Goal: Task Accomplishment & Management: Use online tool/utility

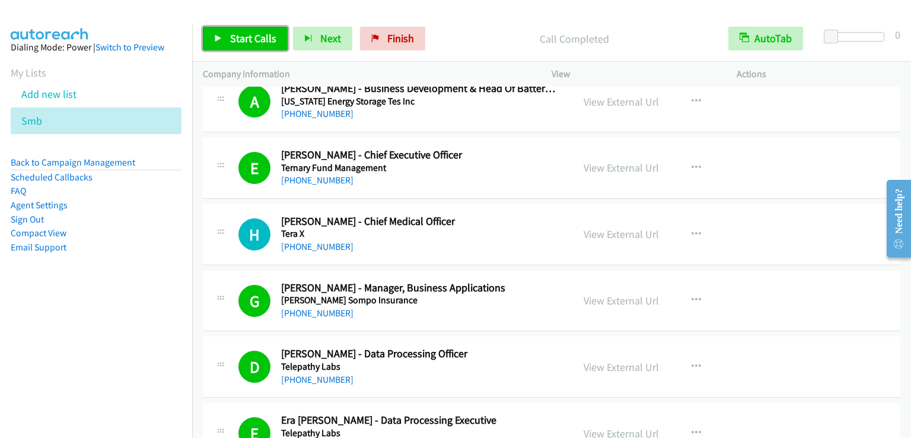
click at [254, 37] on span "Start Calls" at bounding box center [253, 38] width 46 height 14
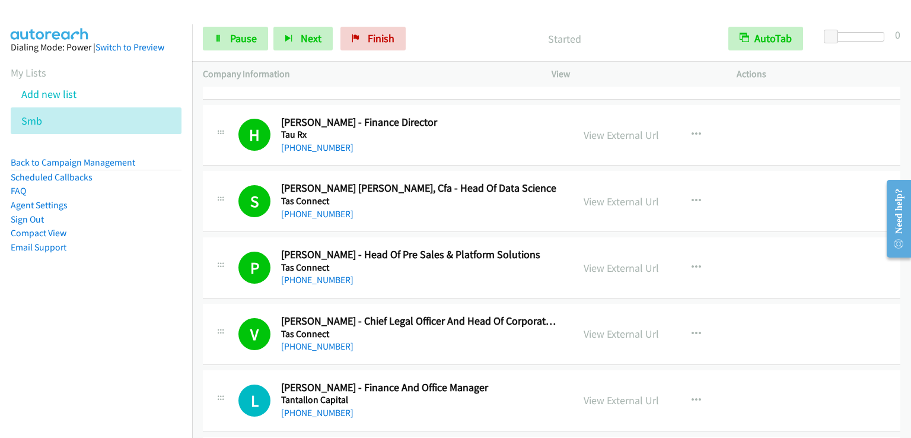
scroll to position [8893, 0]
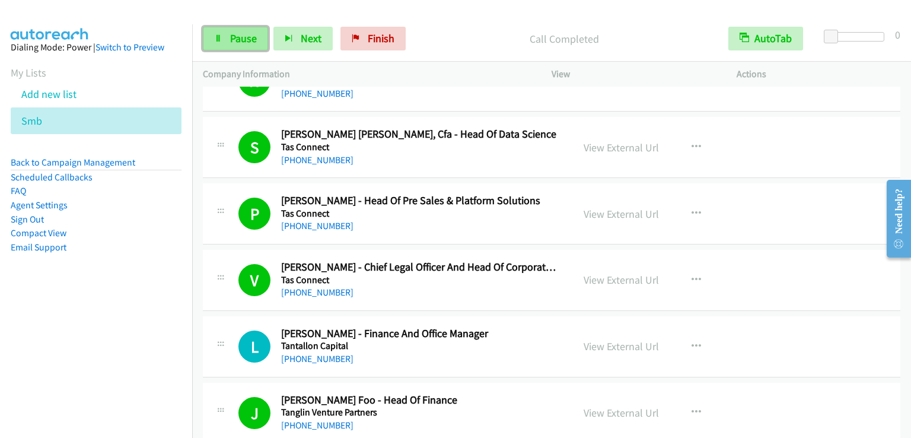
click at [238, 36] on span "Pause" at bounding box center [243, 38] width 27 height 14
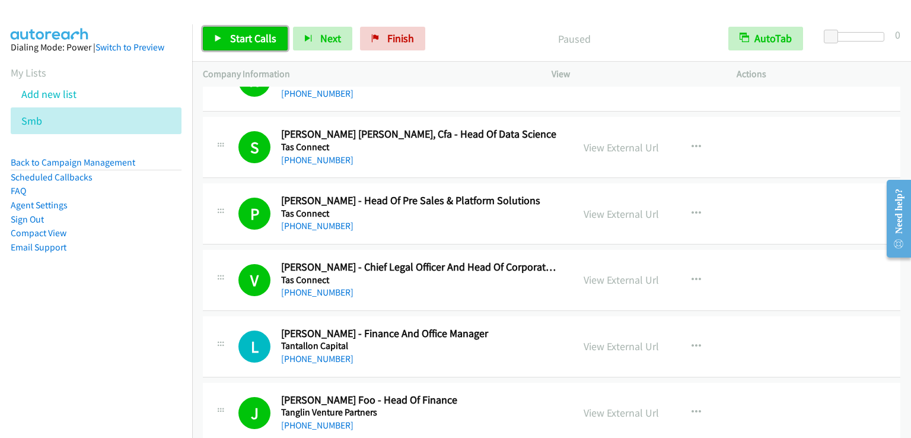
click at [238, 36] on span "Start Calls" at bounding box center [253, 38] width 46 height 14
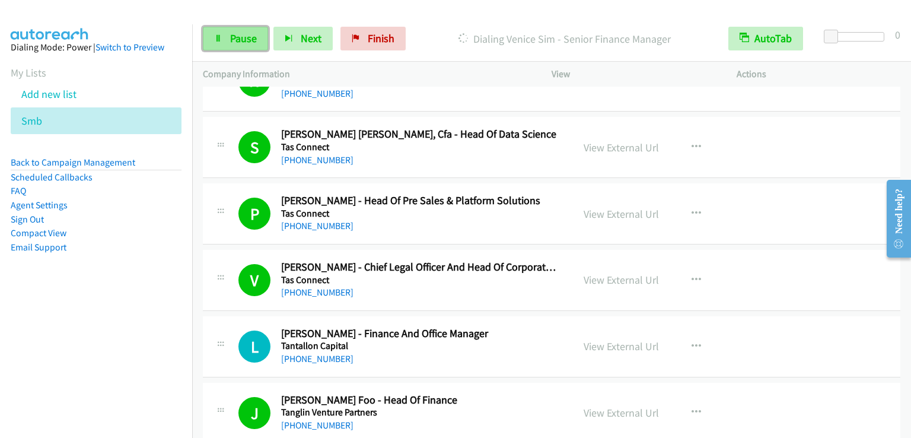
click at [242, 32] on span "Pause" at bounding box center [243, 38] width 27 height 14
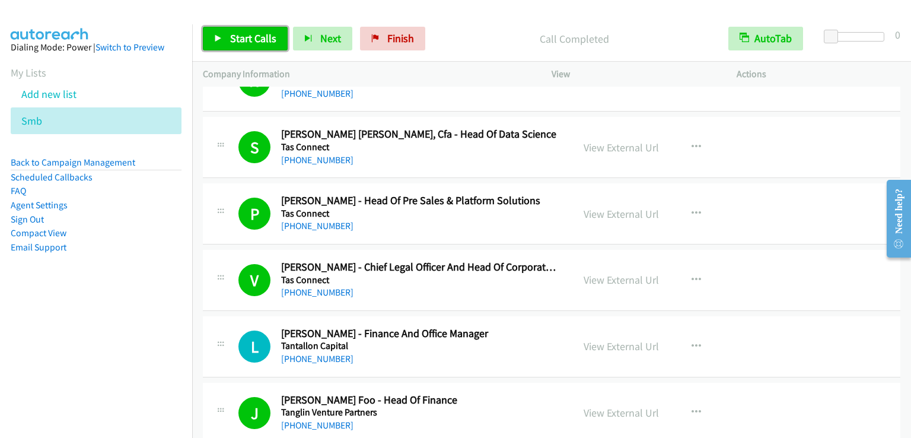
click at [229, 46] on link "Start Calls" at bounding box center [245, 39] width 85 height 24
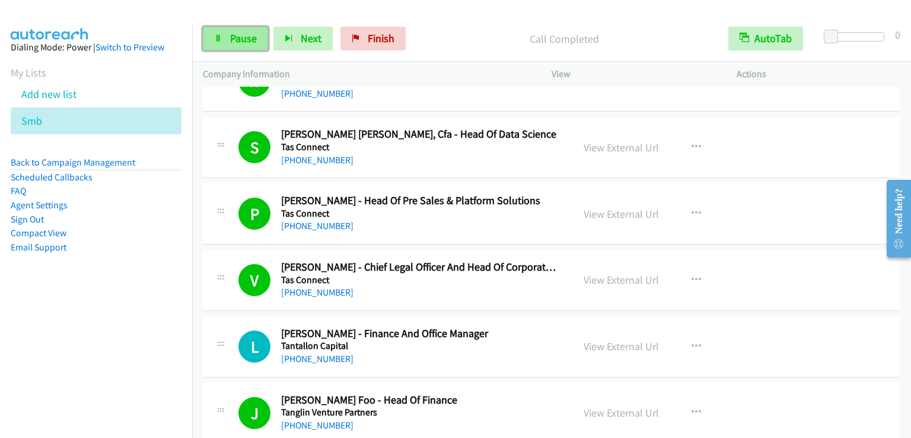
click at [251, 50] on link "Pause" at bounding box center [235, 39] width 65 height 24
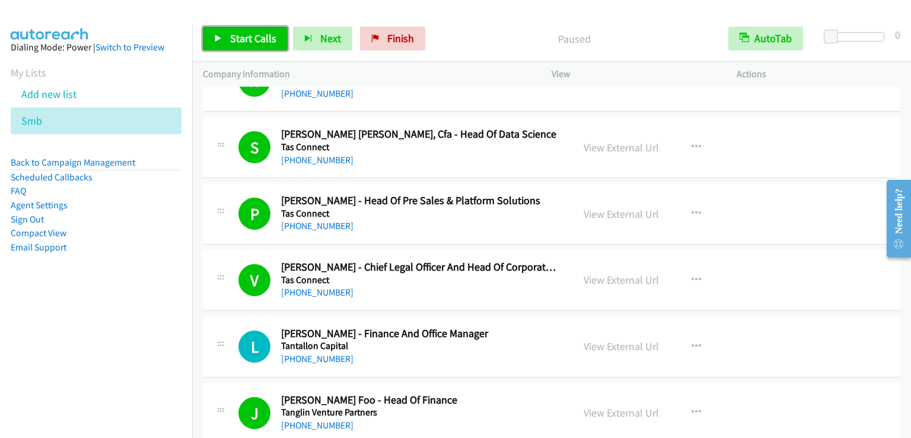
click at [251, 50] on link "Start Calls" at bounding box center [245, 39] width 85 height 24
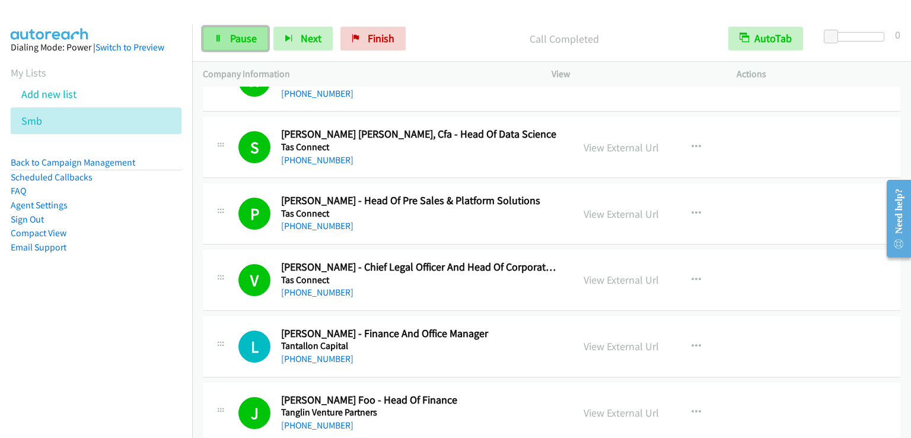
click at [225, 38] on link "Pause" at bounding box center [235, 39] width 65 height 24
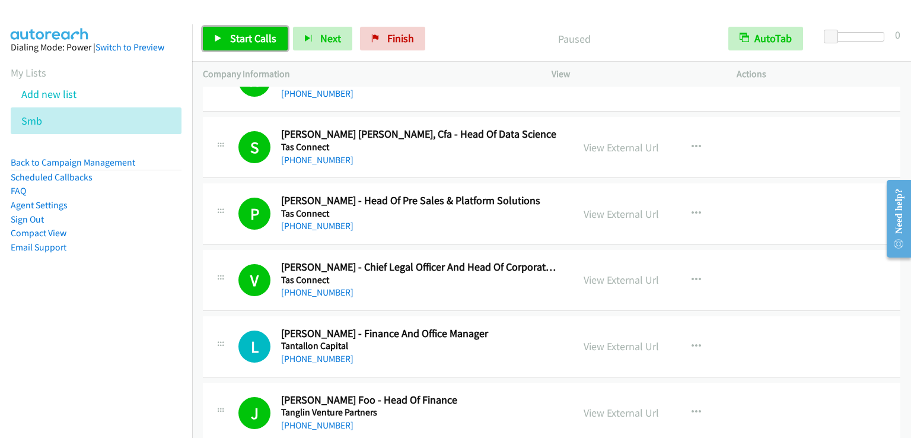
click at [225, 38] on link "Start Calls" at bounding box center [245, 39] width 85 height 24
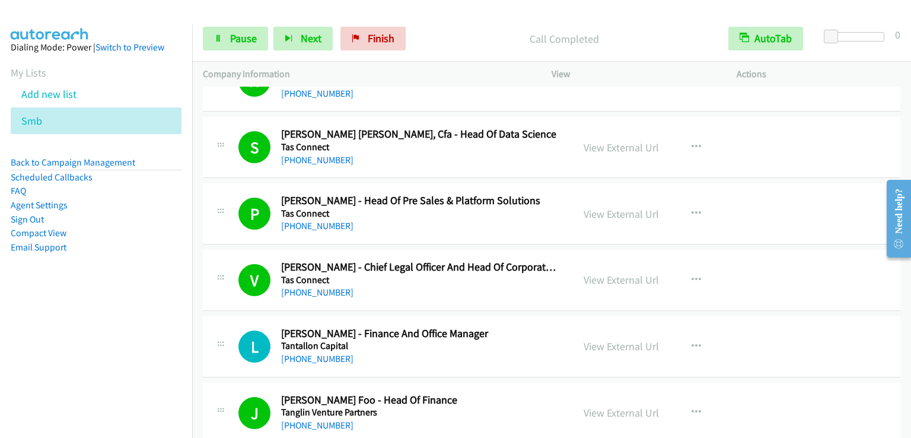
drag, startPoint x: 141, startPoint y: 17, endPoint x: 318, endPoint y: 67, distance: 184.9
click at [142, 17] on div at bounding box center [450, 23] width 900 height 46
click at [247, 46] on link "Pause" at bounding box center [235, 39] width 65 height 24
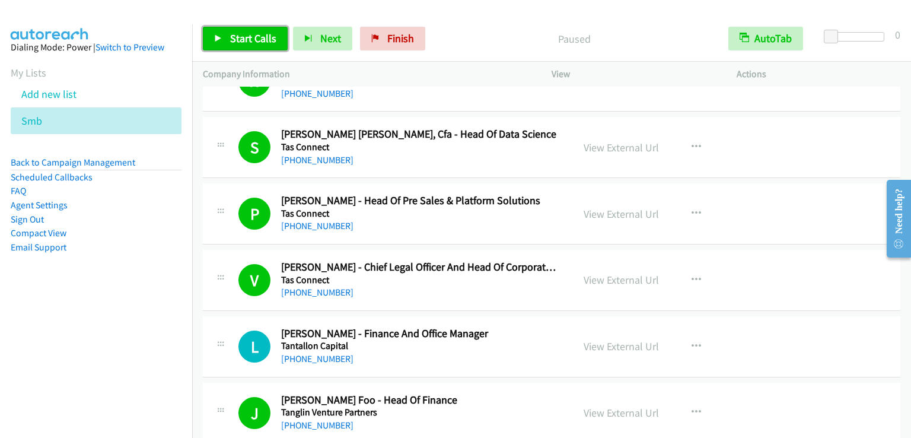
click at [247, 44] on span "Start Calls" at bounding box center [253, 38] width 46 height 14
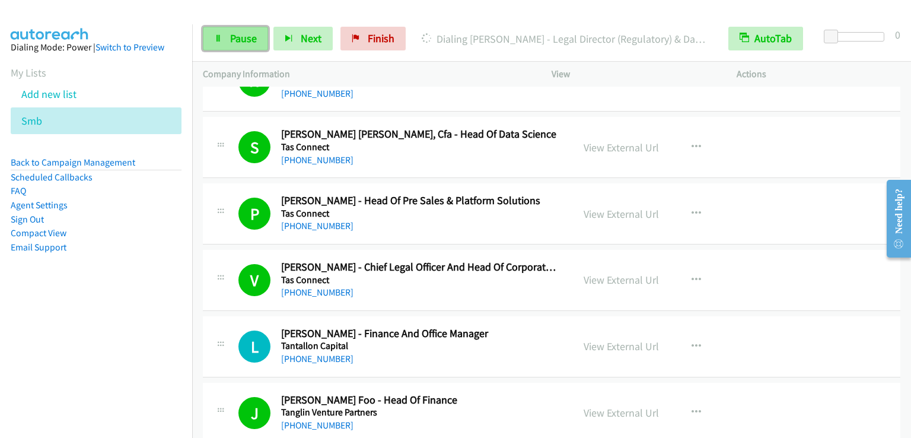
click at [246, 44] on span "Pause" at bounding box center [243, 38] width 27 height 14
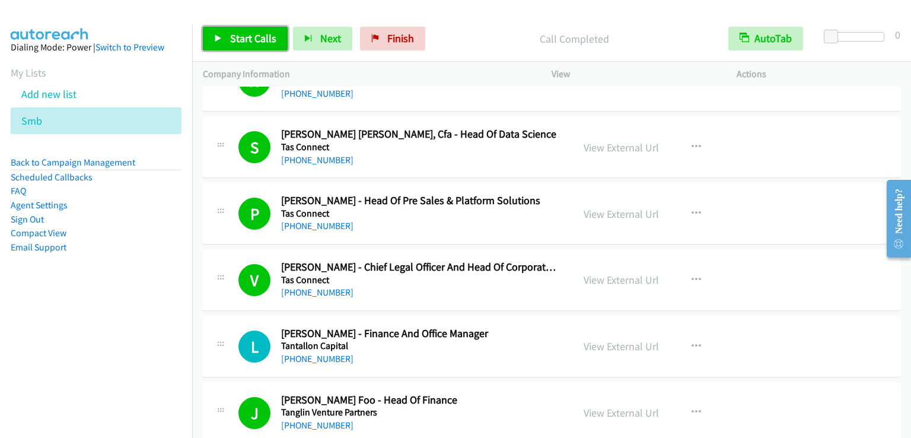
click at [230, 30] on link "Start Calls" at bounding box center [245, 39] width 85 height 24
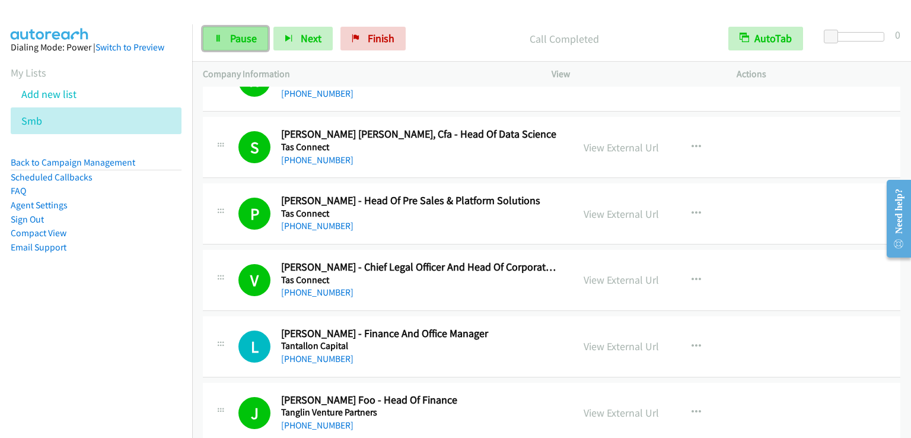
click at [235, 34] on span "Pause" at bounding box center [243, 38] width 27 height 14
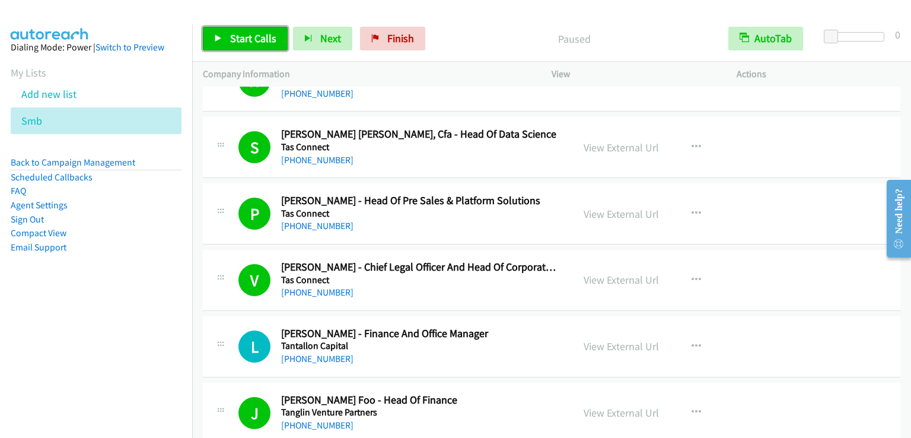
click at [235, 34] on span "Start Calls" at bounding box center [253, 38] width 46 height 14
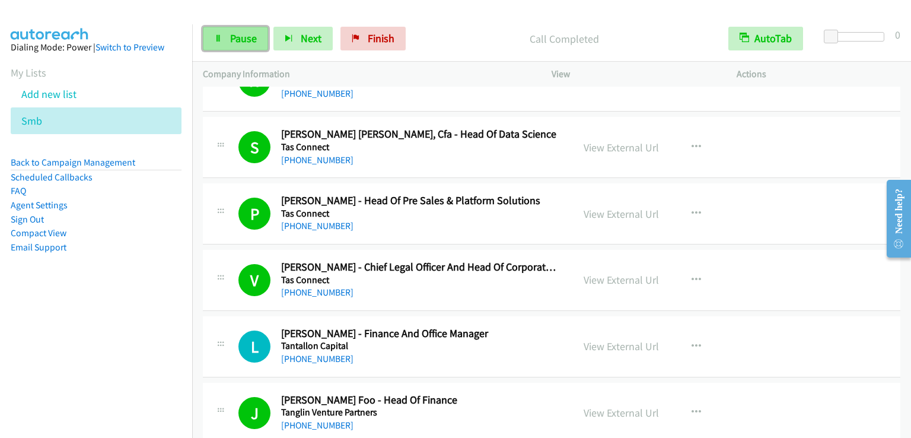
click at [254, 38] on span "Pause" at bounding box center [243, 38] width 27 height 14
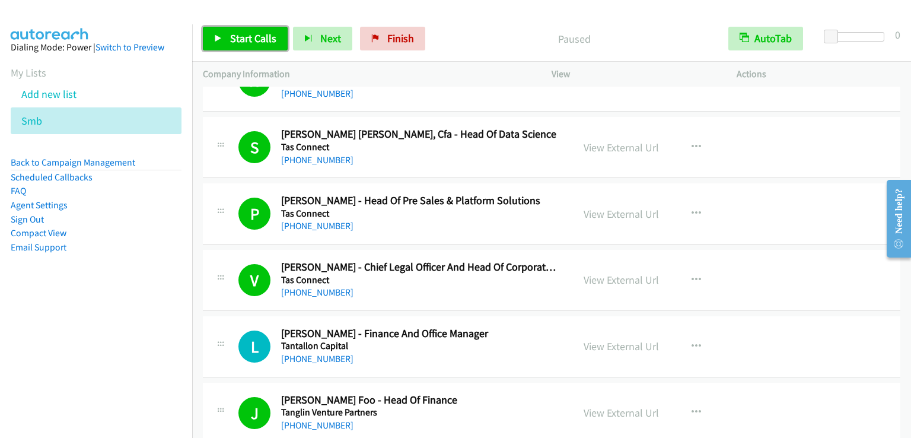
click at [254, 38] on span "Start Calls" at bounding box center [253, 38] width 46 height 14
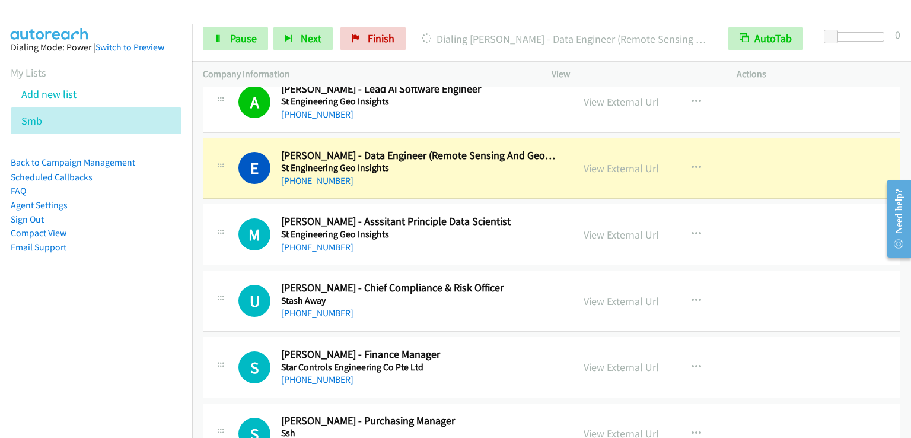
scroll to position [13043, 0]
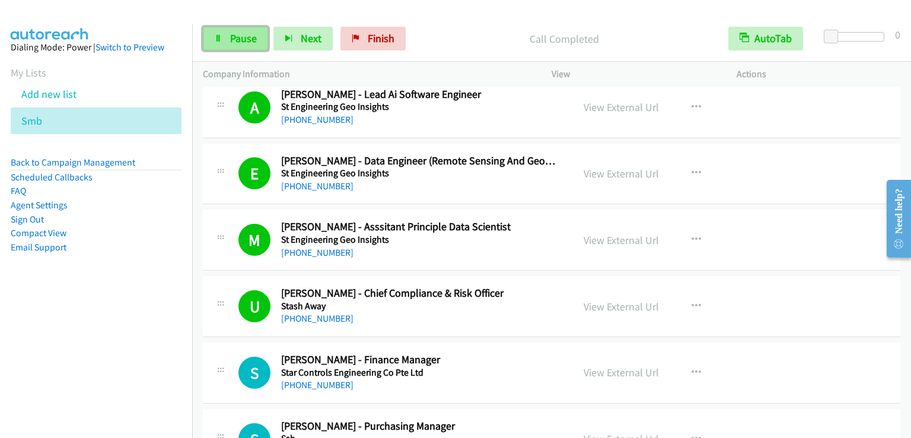
click at [240, 36] on span "Pause" at bounding box center [243, 38] width 27 height 14
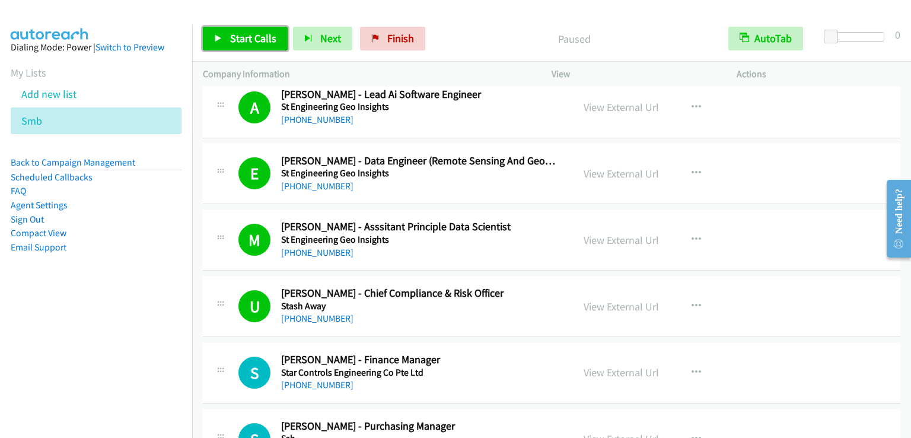
click at [240, 36] on span "Start Calls" at bounding box center [253, 38] width 46 height 14
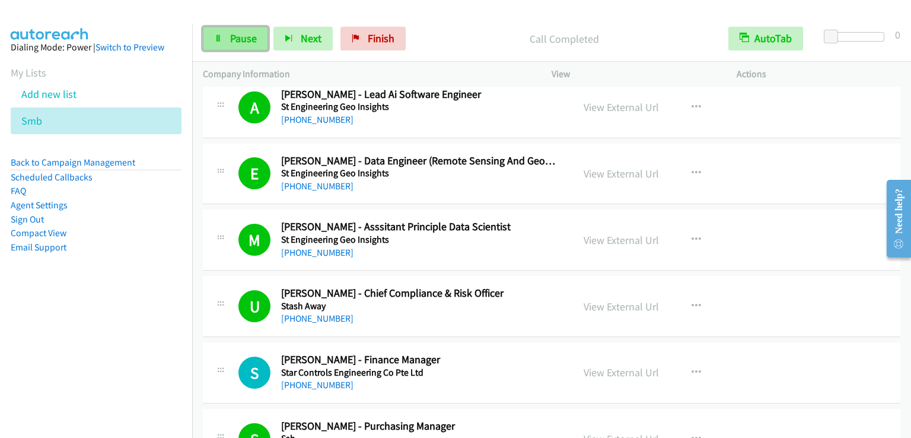
click at [243, 40] on span "Pause" at bounding box center [243, 38] width 27 height 14
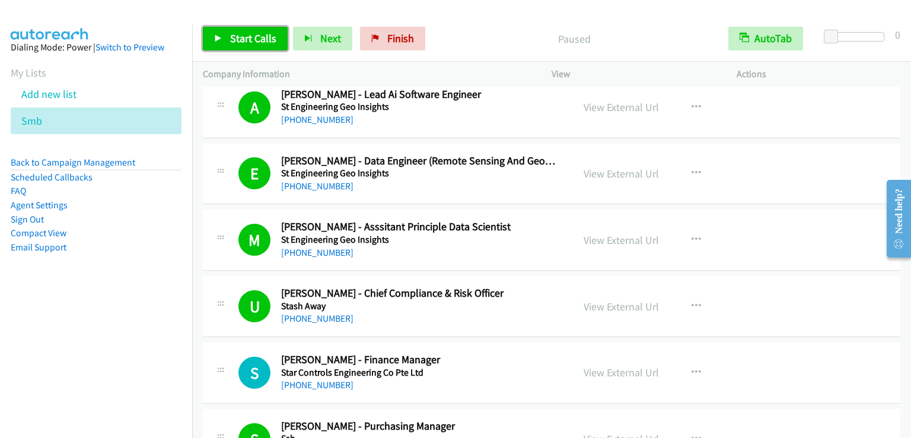
click at [243, 40] on span "Start Calls" at bounding box center [253, 38] width 46 height 14
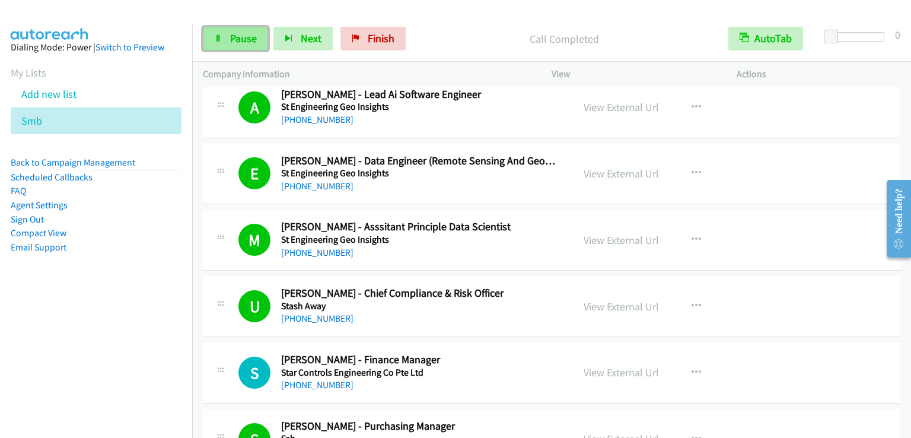
click at [258, 34] on link "Pause" at bounding box center [235, 39] width 65 height 24
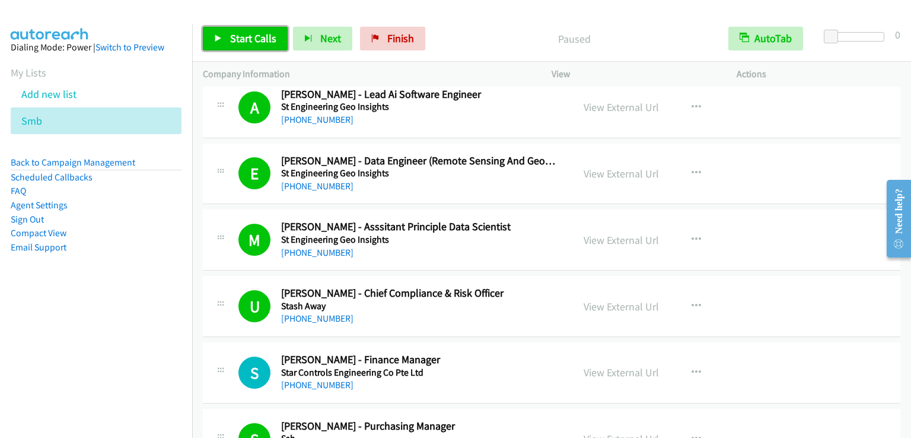
click at [258, 34] on span "Start Calls" at bounding box center [253, 38] width 46 height 14
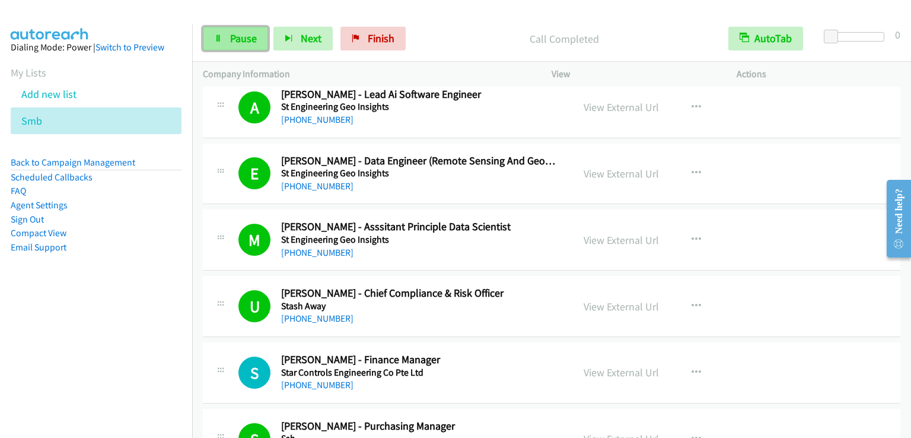
click at [226, 34] on link "Pause" at bounding box center [235, 39] width 65 height 24
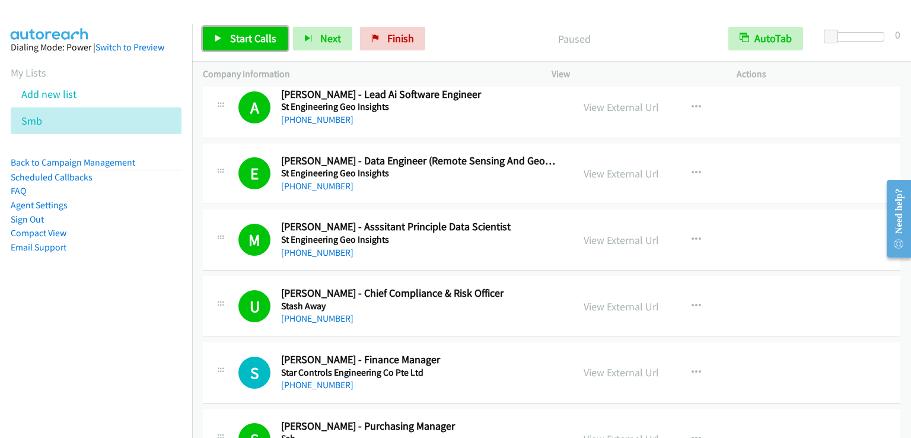
click at [233, 40] on span "Start Calls" at bounding box center [253, 38] width 46 height 14
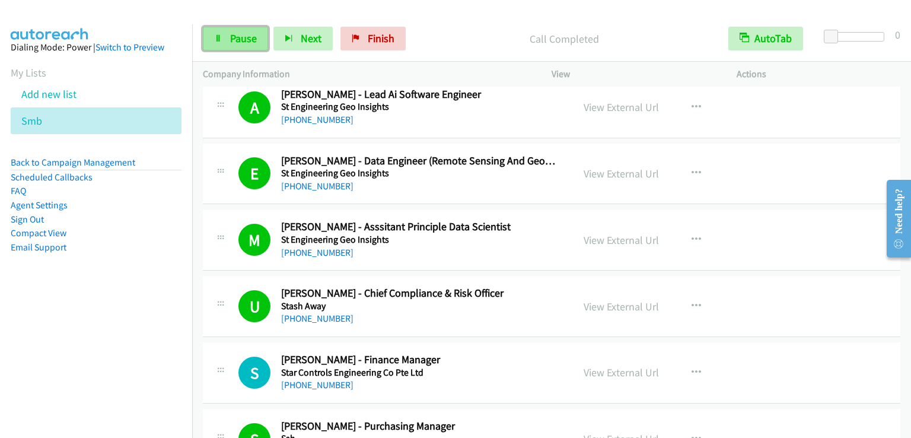
click at [256, 35] on link "Pause" at bounding box center [235, 39] width 65 height 24
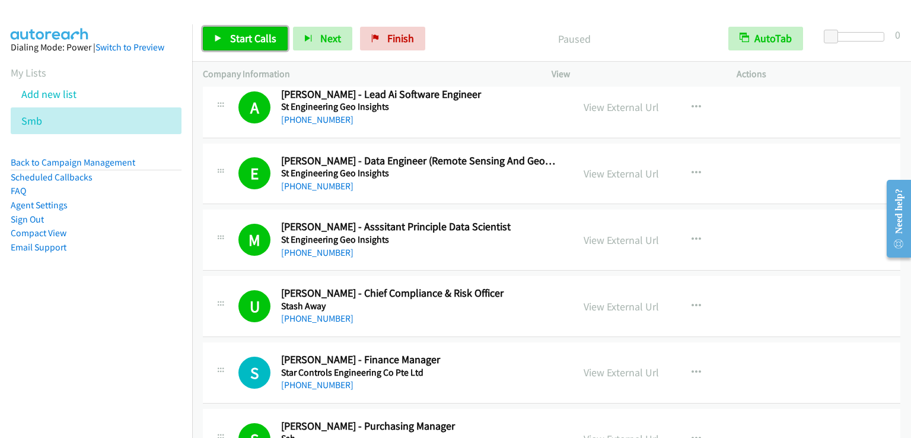
click at [256, 35] on span "Start Calls" at bounding box center [253, 38] width 46 height 14
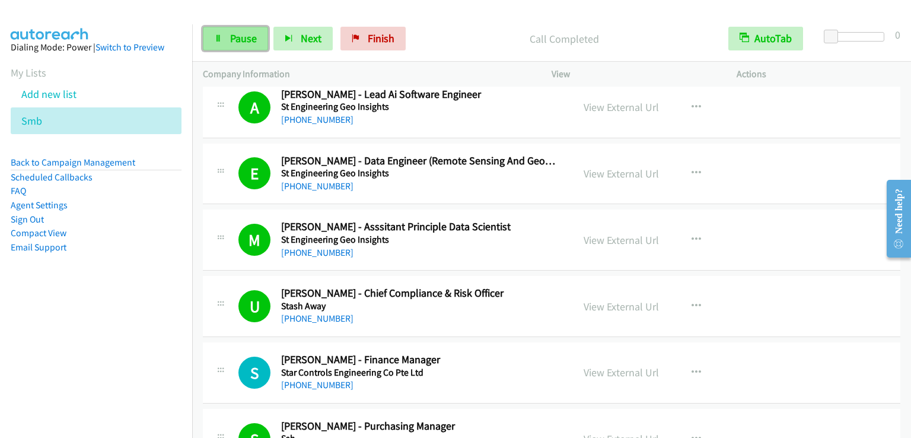
click at [232, 43] on span "Pause" at bounding box center [243, 38] width 27 height 14
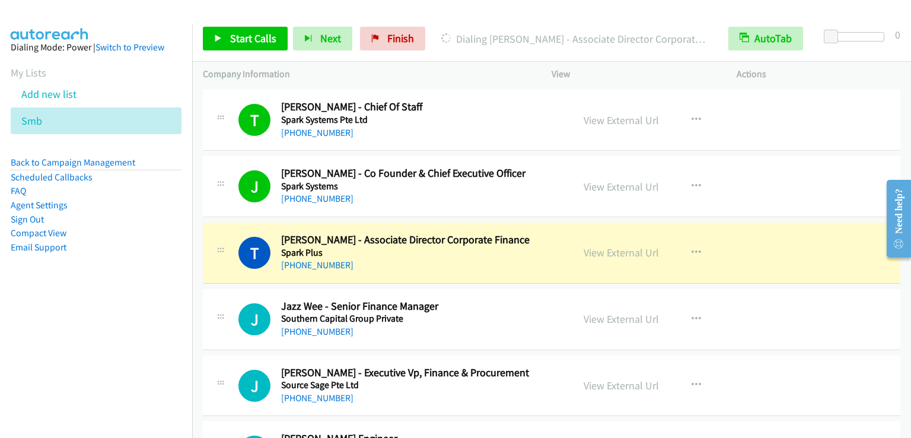
scroll to position [14229, 0]
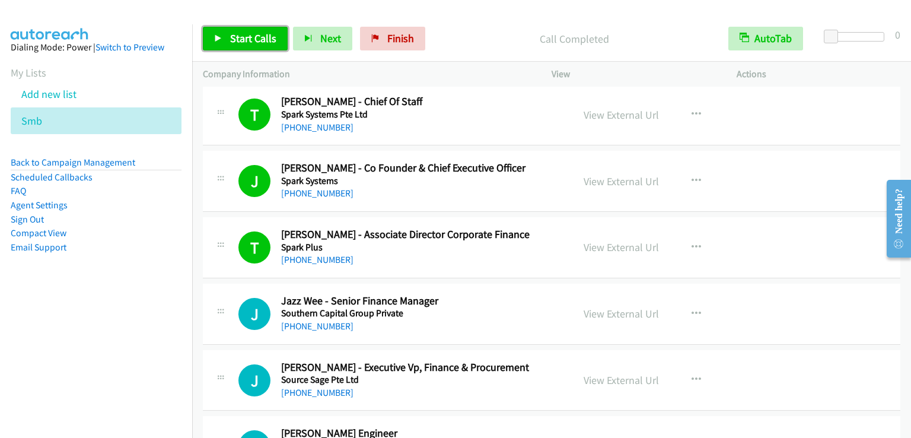
click at [254, 41] on span "Start Calls" at bounding box center [253, 38] width 46 height 14
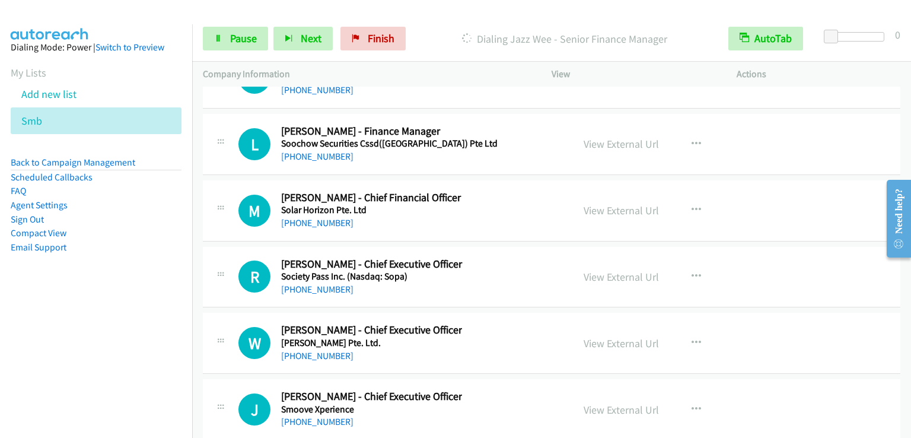
scroll to position [14941, 0]
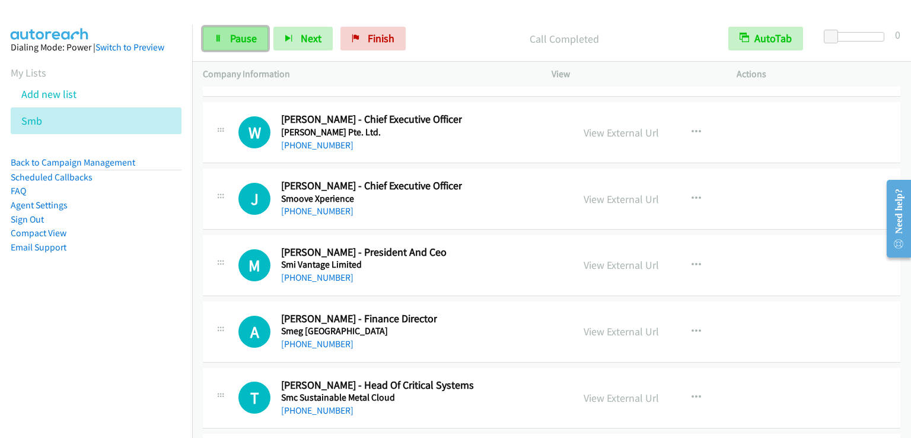
click at [222, 32] on link "Pause" at bounding box center [235, 39] width 65 height 24
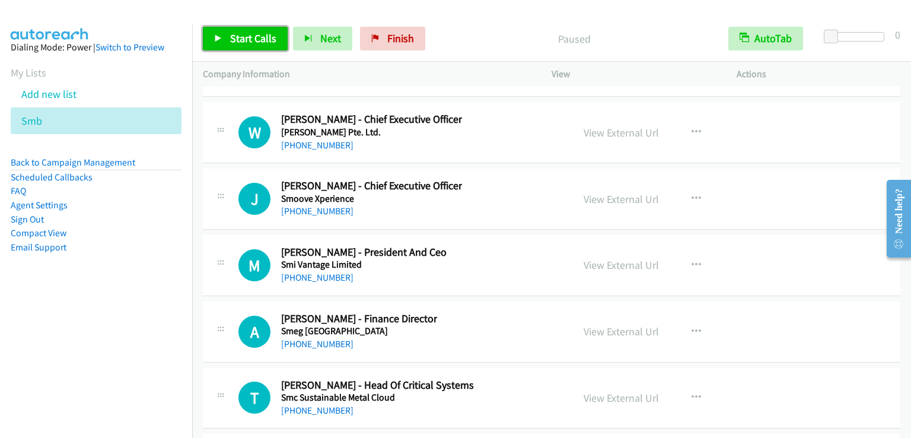
click at [222, 33] on link "Start Calls" at bounding box center [245, 39] width 85 height 24
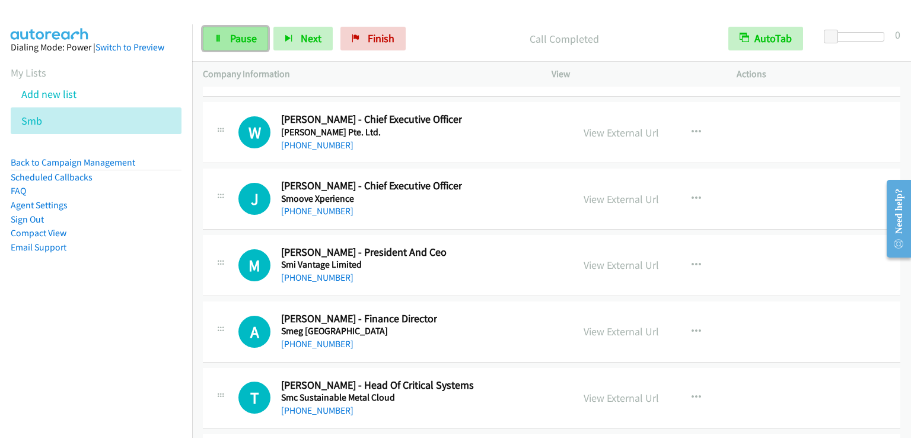
click at [249, 39] on span "Pause" at bounding box center [243, 38] width 27 height 14
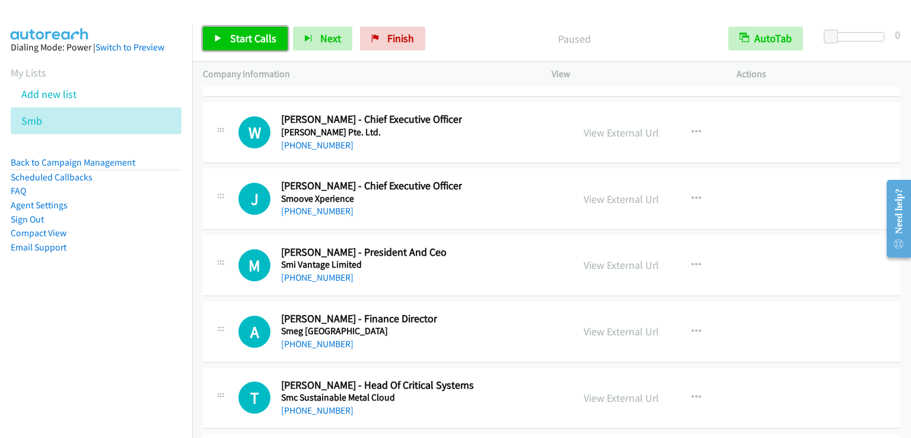
click at [249, 39] on span "Start Calls" at bounding box center [253, 38] width 46 height 14
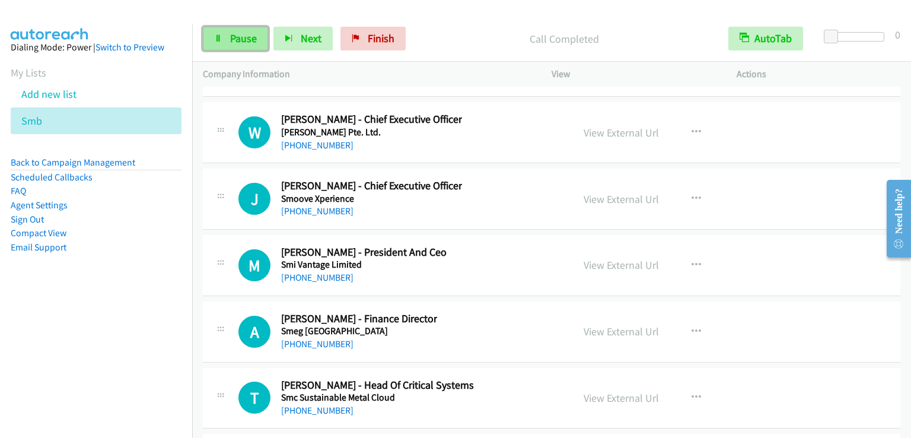
click at [234, 35] on span "Pause" at bounding box center [243, 38] width 27 height 14
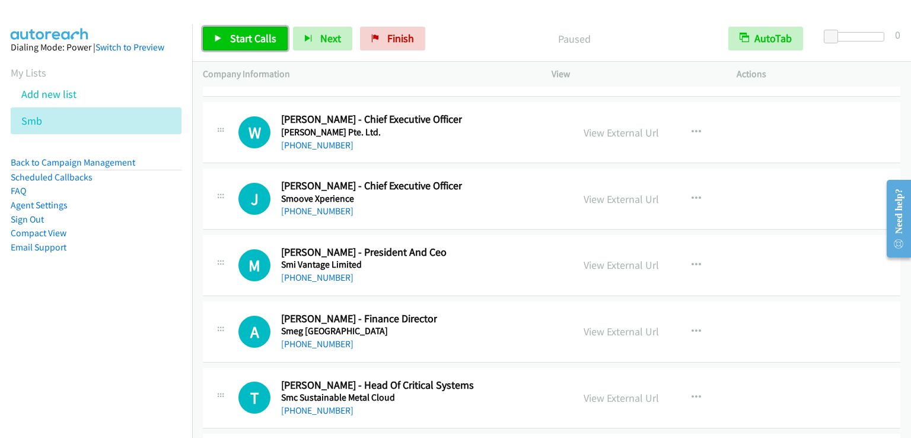
click at [234, 35] on span "Start Calls" at bounding box center [253, 38] width 46 height 14
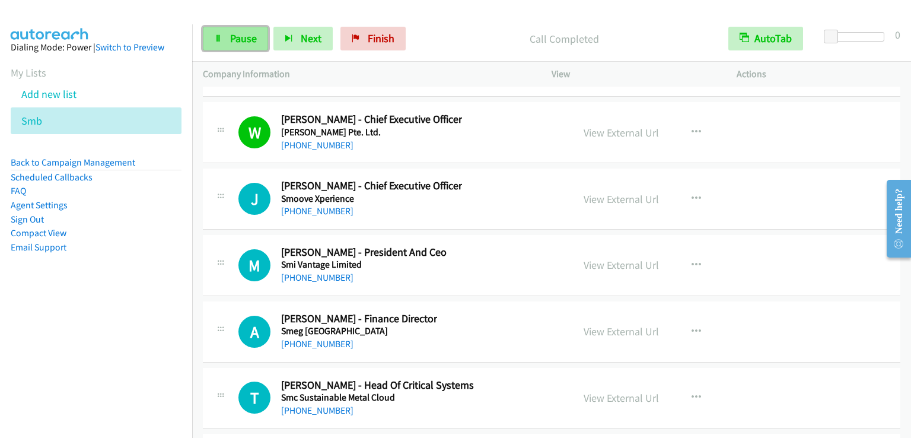
click at [249, 35] on span "Pause" at bounding box center [243, 38] width 27 height 14
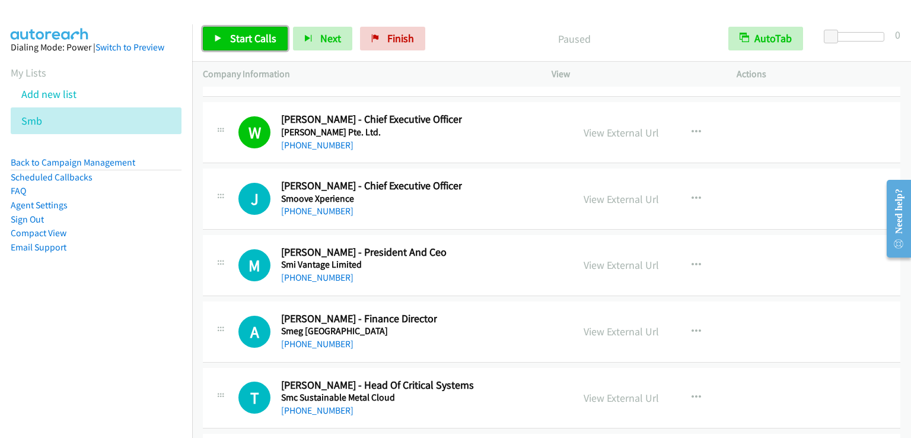
click at [249, 35] on span "Start Calls" at bounding box center [253, 38] width 46 height 14
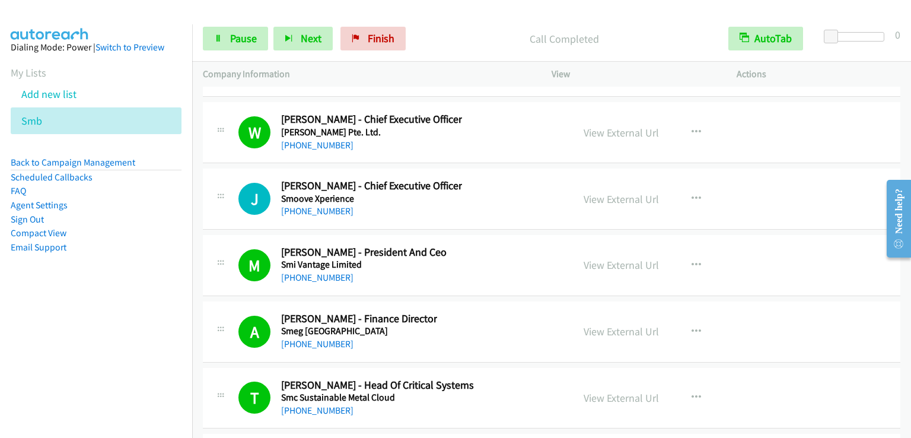
click at [240, 25] on div "Start Calls Pause Next Finish Call Completed AutoTab AutoTab 0" at bounding box center [551, 39] width 719 height 46
click at [241, 31] on link "Pause" at bounding box center [235, 39] width 65 height 24
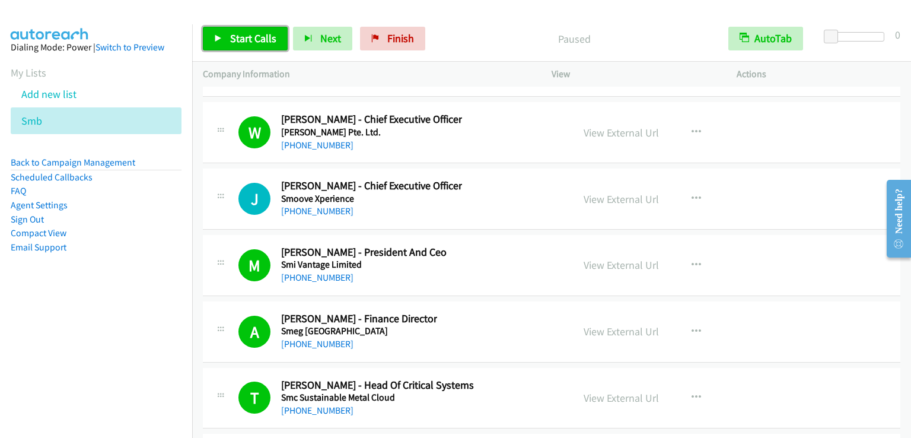
click at [241, 31] on link "Start Calls" at bounding box center [245, 39] width 85 height 24
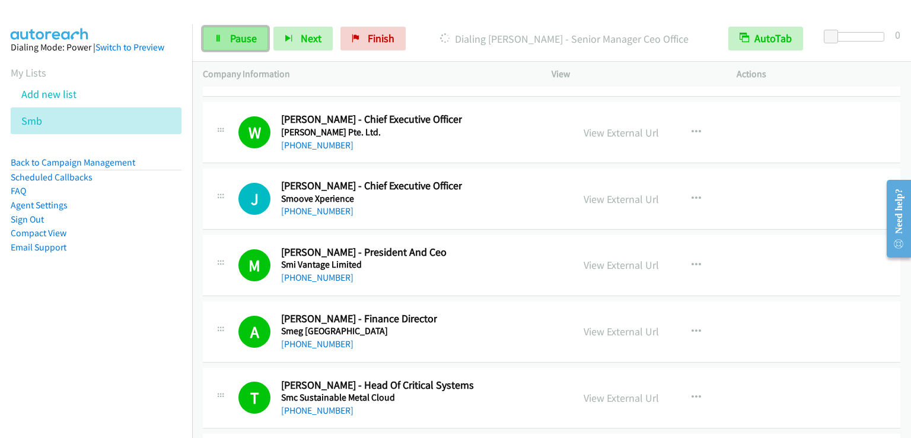
drag, startPoint x: 252, startPoint y: 40, endPoint x: 247, endPoint y: 28, distance: 13.3
click at [251, 39] on span "Pause" at bounding box center [243, 38] width 27 height 14
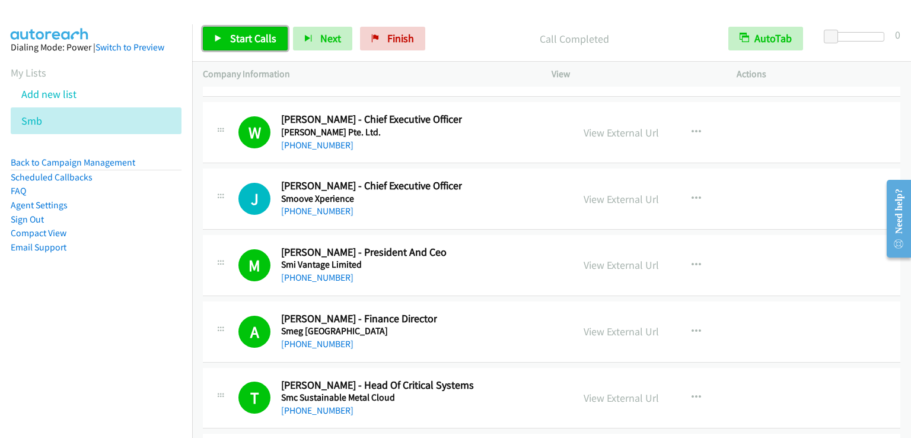
click at [263, 50] on link "Start Calls" at bounding box center [245, 39] width 85 height 24
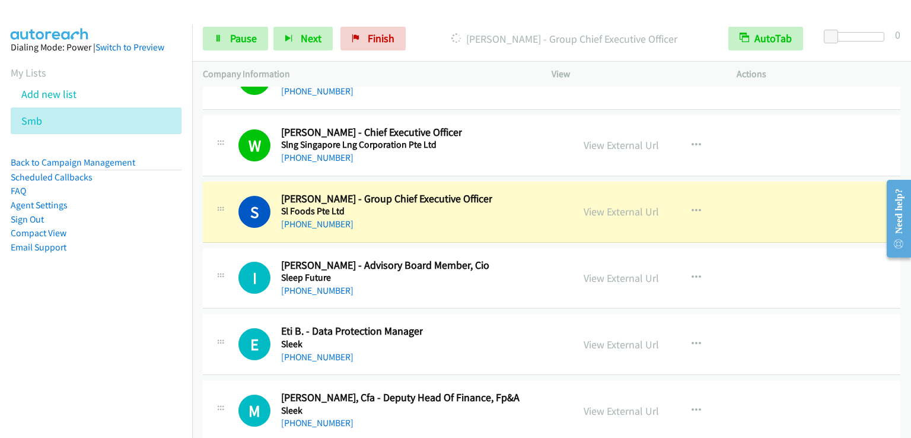
scroll to position [15771, 0]
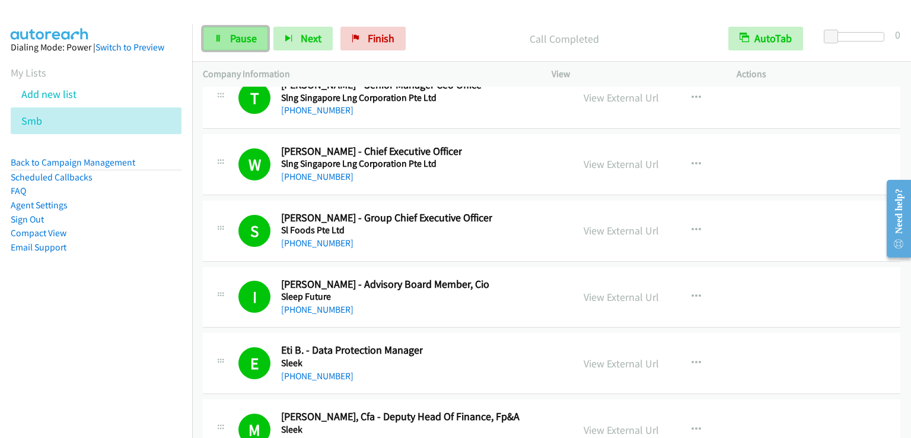
click at [231, 33] on span "Pause" at bounding box center [243, 38] width 27 height 14
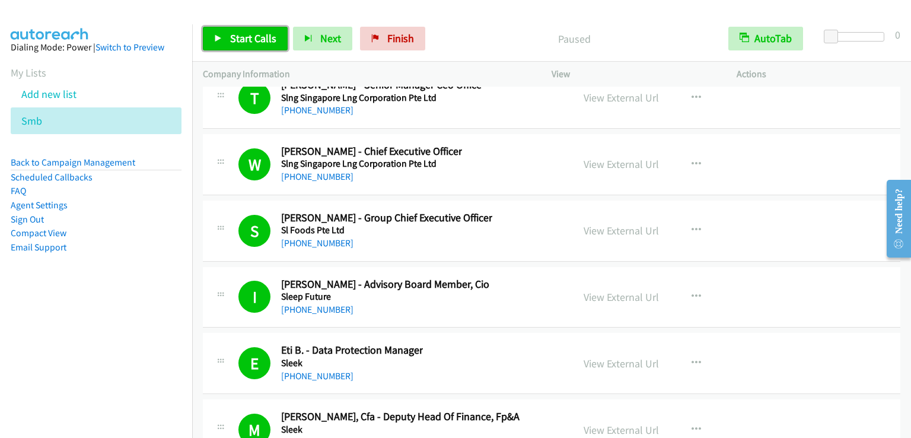
click at [231, 33] on span "Start Calls" at bounding box center [253, 38] width 46 height 14
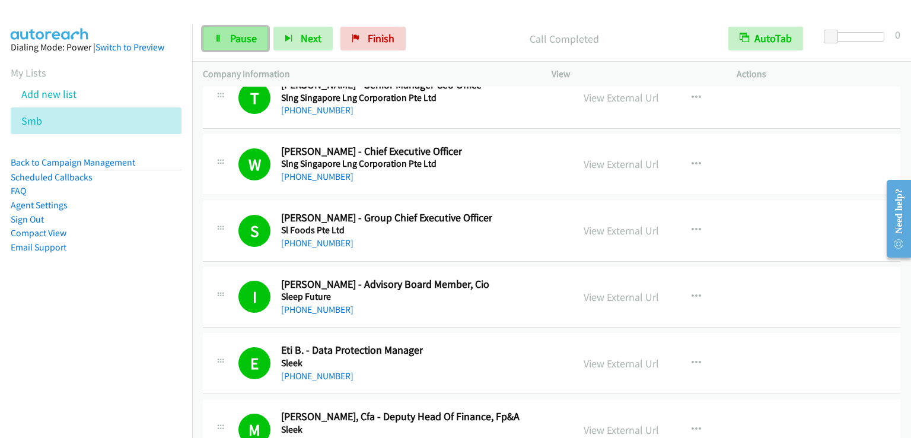
click at [258, 43] on link "Pause" at bounding box center [235, 39] width 65 height 24
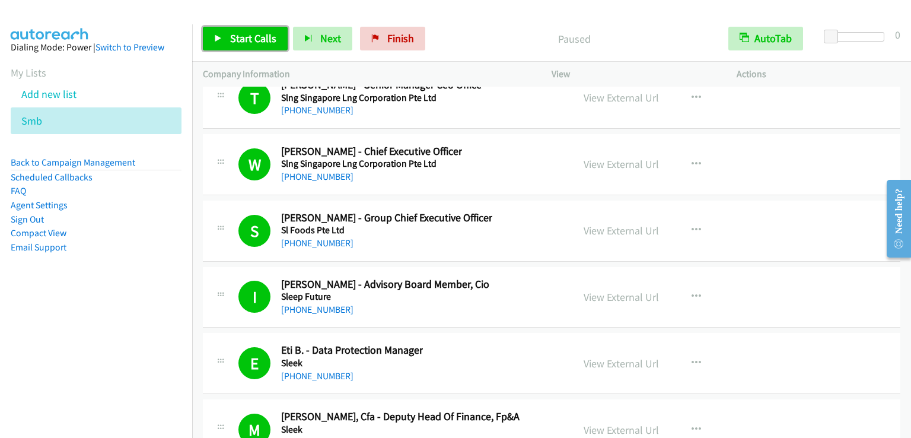
click at [258, 43] on span "Start Calls" at bounding box center [253, 38] width 46 height 14
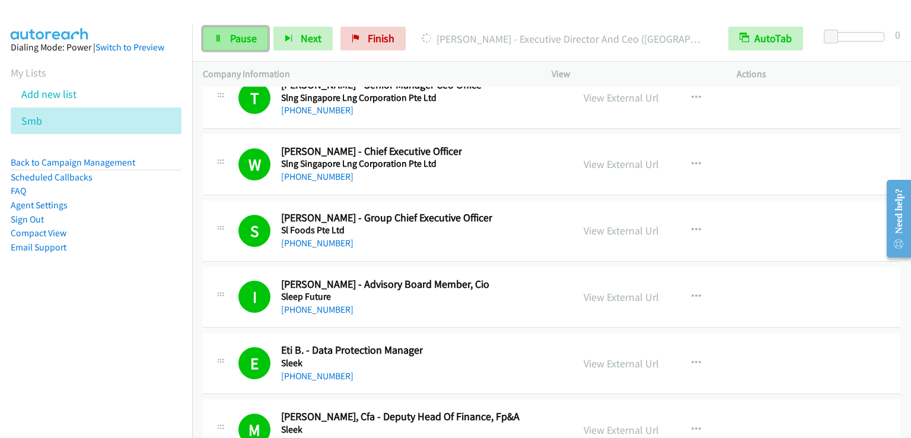
click at [252, 44] on span "Pause" at bounding box center [243, 38] width 27 height 14
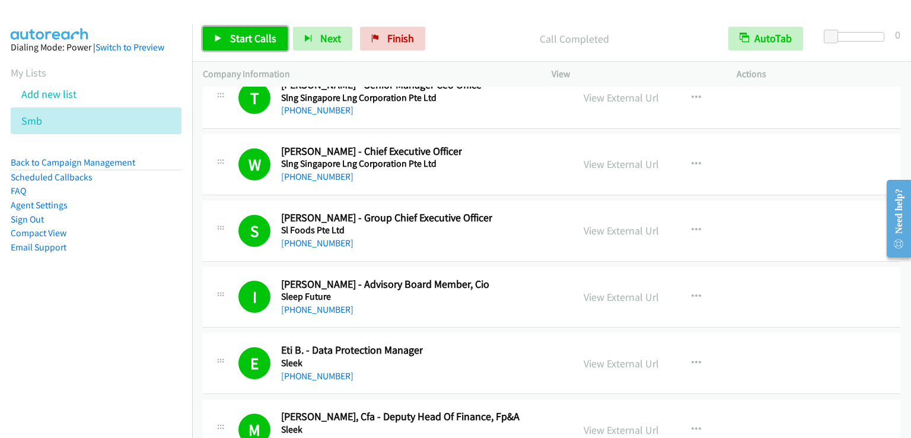
click at [267, 46] on link "Start Calls" at bounding box center [245, 39] width 85 height 24
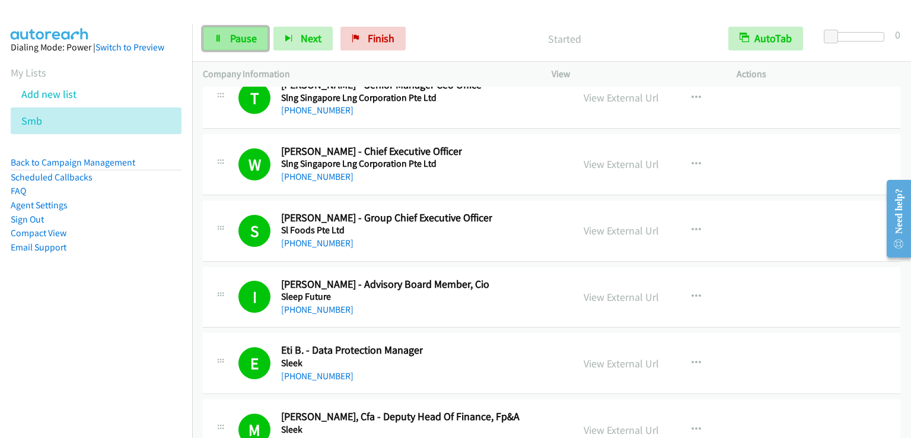
click at [266, 40] on link "Pause" at bounding box center [235, 39] width 65 height 24
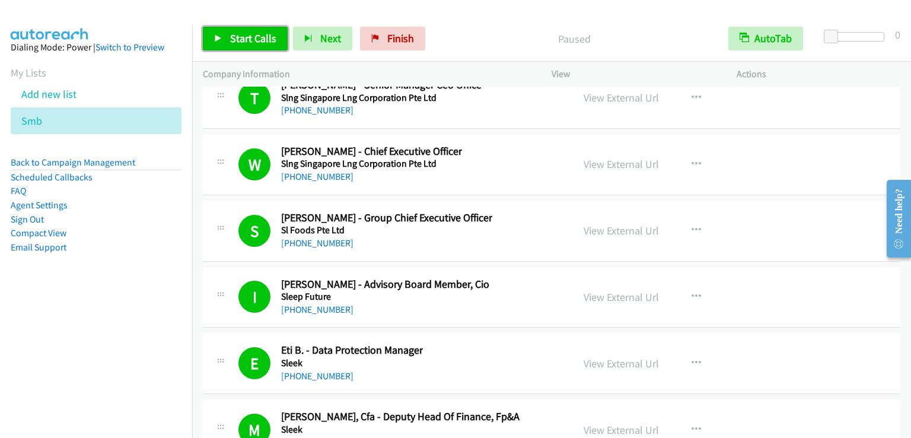
click at [265, 45] on link "Start Calls" at bounding box center [245, 39] width 85 height 24
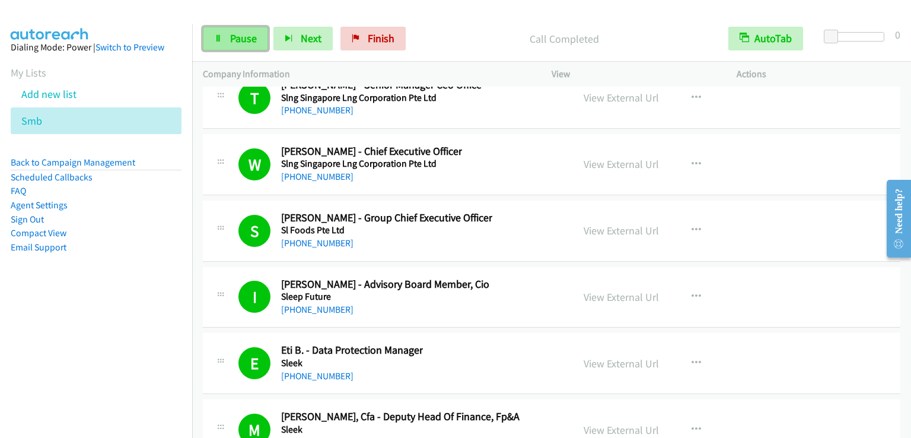
click at [253, 43] on span "Pause" at bounding box center [243, 38] width 27 height 14
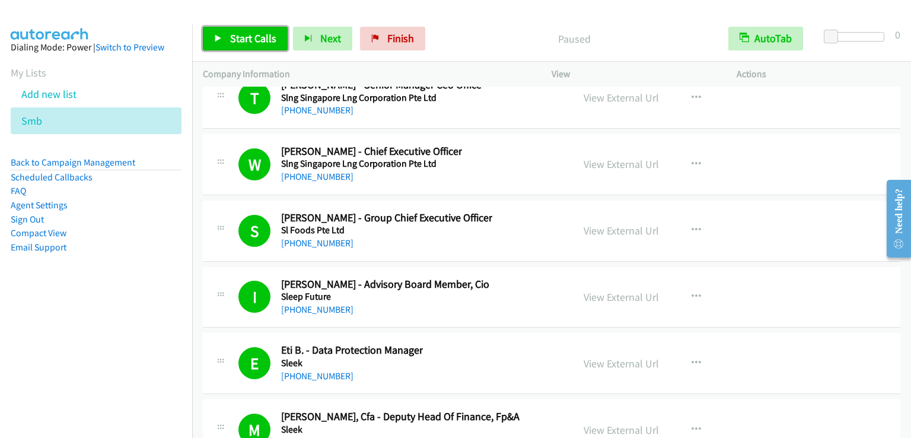
click at [250, 42] on span "Start Calls" at bounding box center [253, 38] width 46 height 14
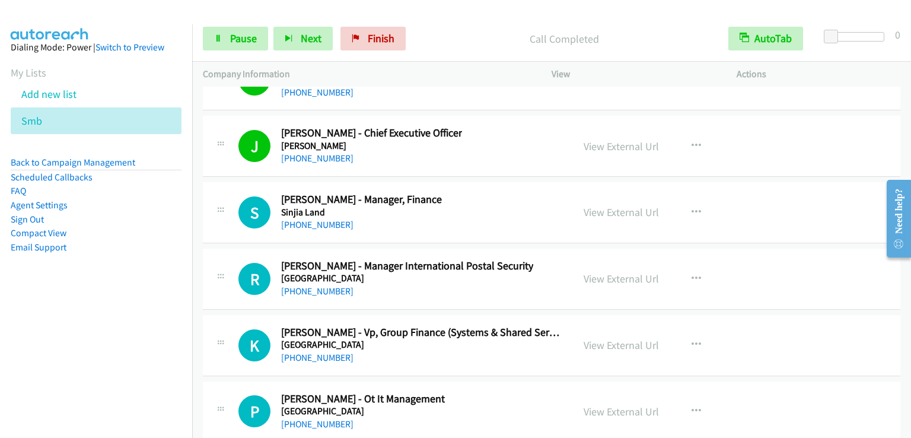
scroll to position [16719, 0]
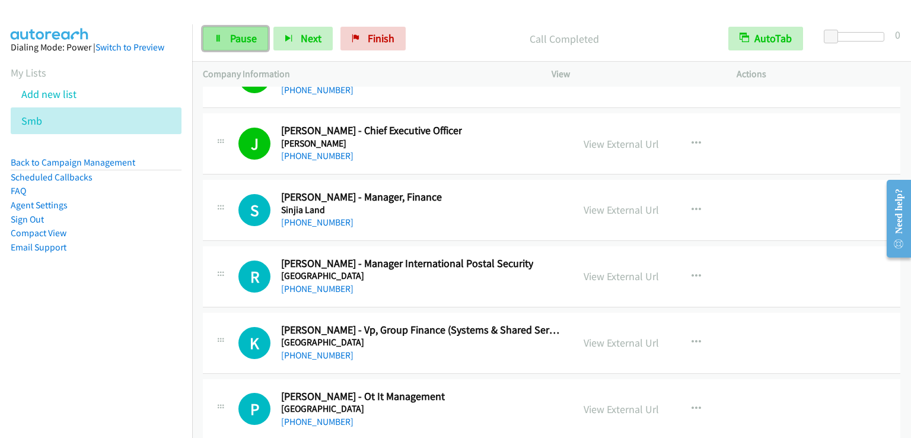
click at [245, 38] on span "Pause" at bounding box center [243, 38] width 27 height 14
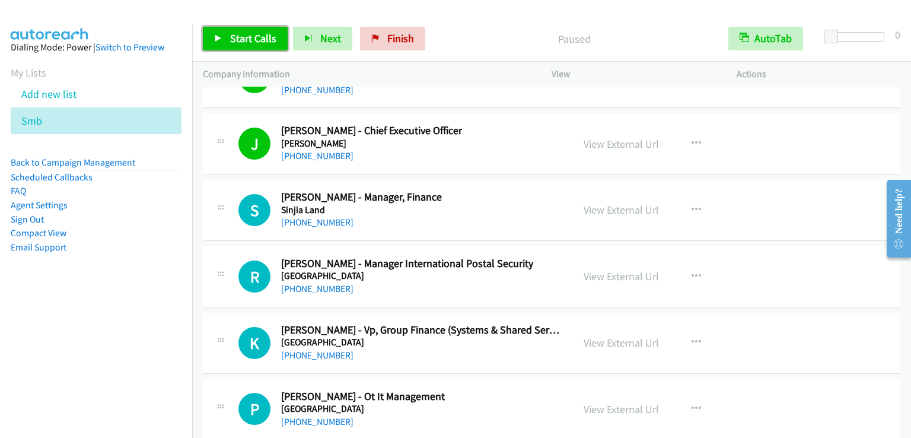
click at [245, 38] on span "Start Calls" at bounding box center [253, 38] width 46 height 14
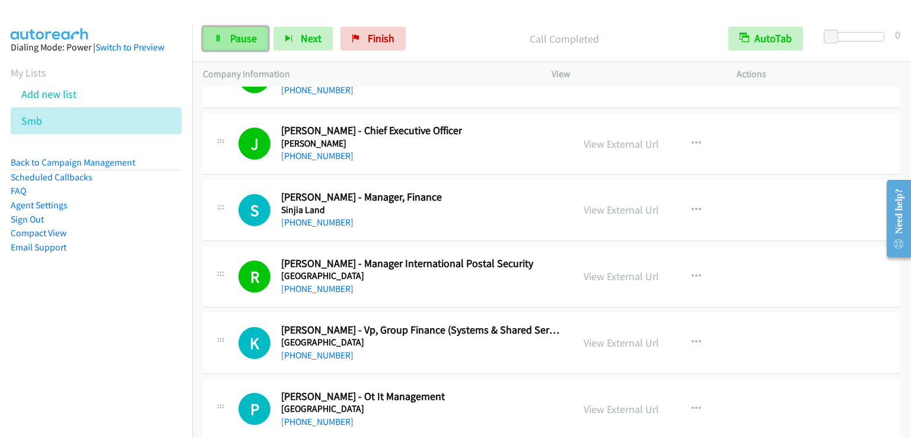
click at [238, 37] on span "Pause" at bounding box center [243, 38] width 27 height 14
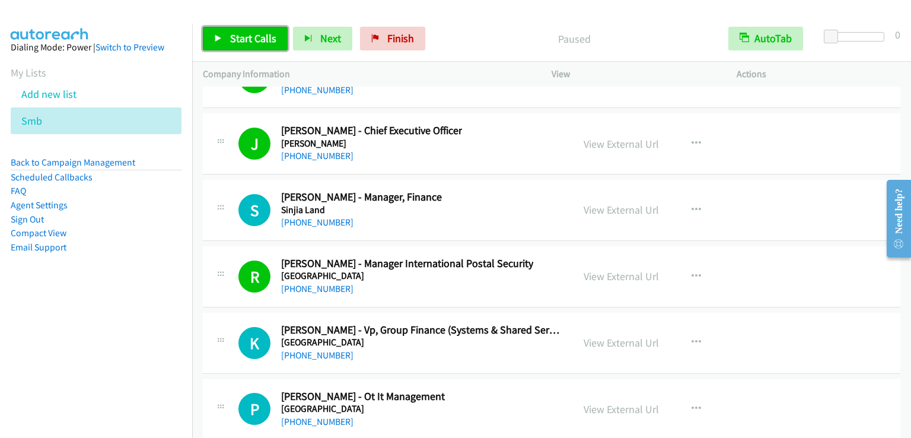
click at [238, 37] on span "Start Calls" at bounding box center [253, 38] width 46 height 14
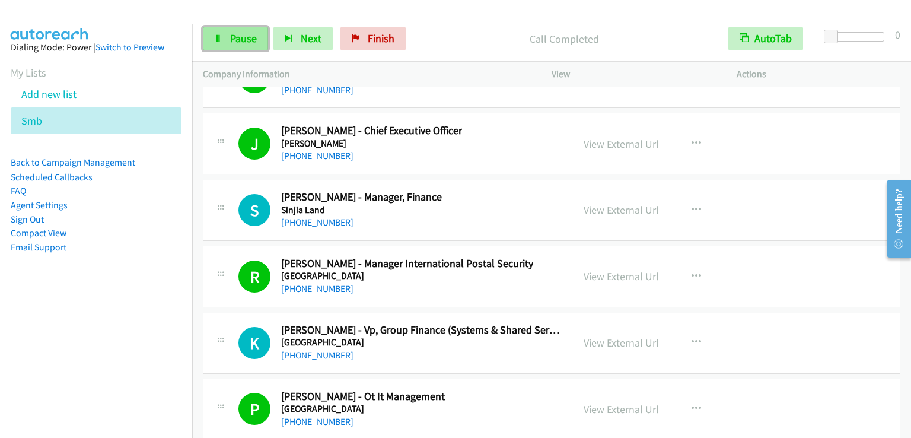
click at [236, 41] on span "Pause" at bounding box center [243, 38] width 27 height 14
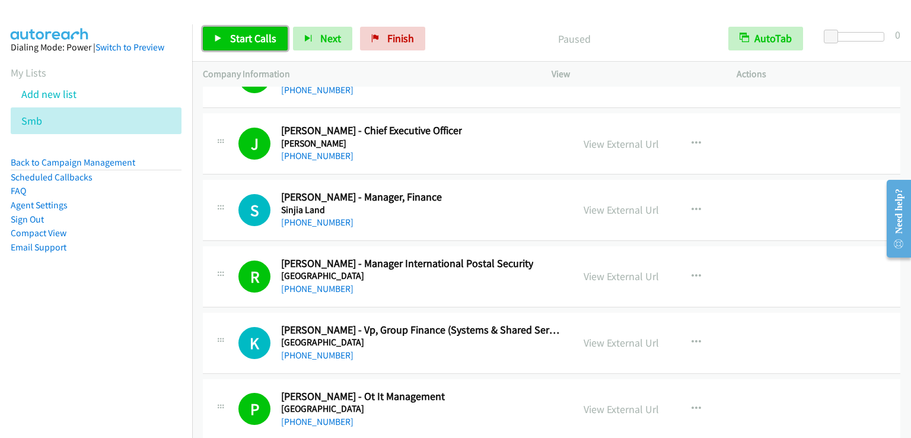
click at [236, 41] on span "Start Calls" at bounding box center [253, 38] width 46 height 14
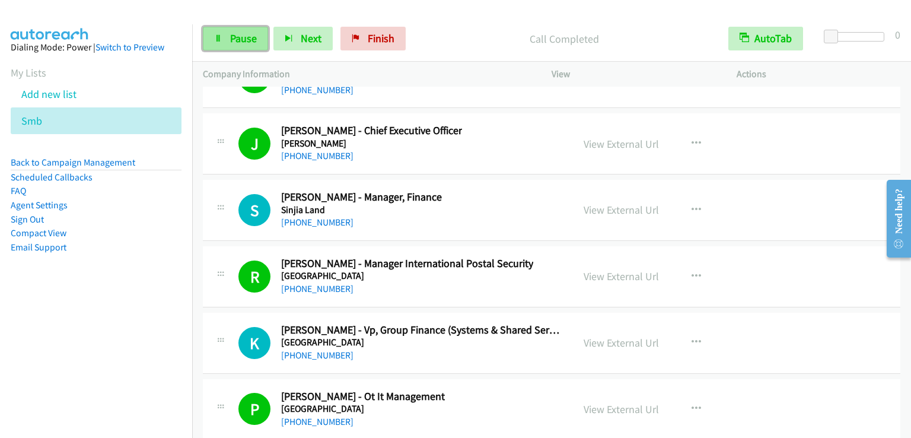
click at [244, 42] on span "Pause" at bounding box center [243, 38] width 27 height 14
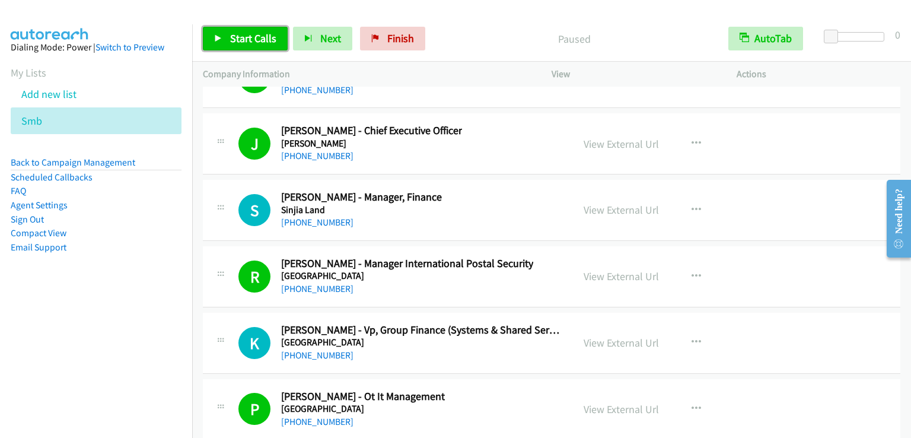
click at [242, 41] on span "Start Calls" at bounding box center [253, 38] width 46 height 14
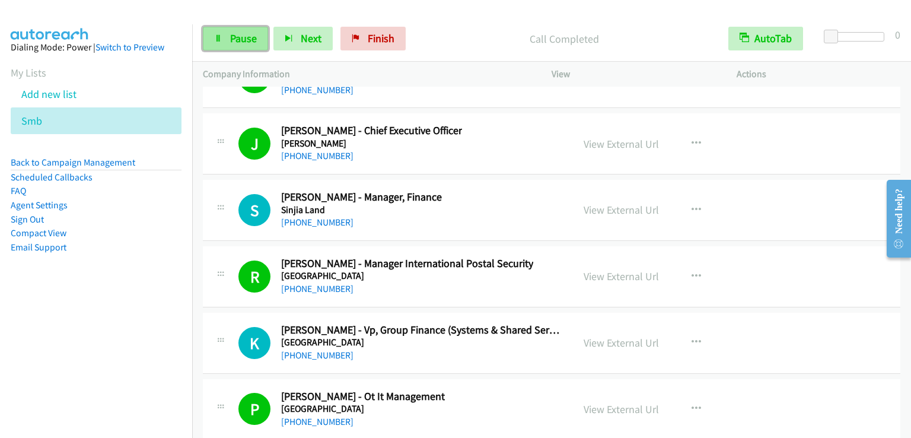
click at [240, 36] on span "Pause" at bounding box center [243, 38] width 27 height 14
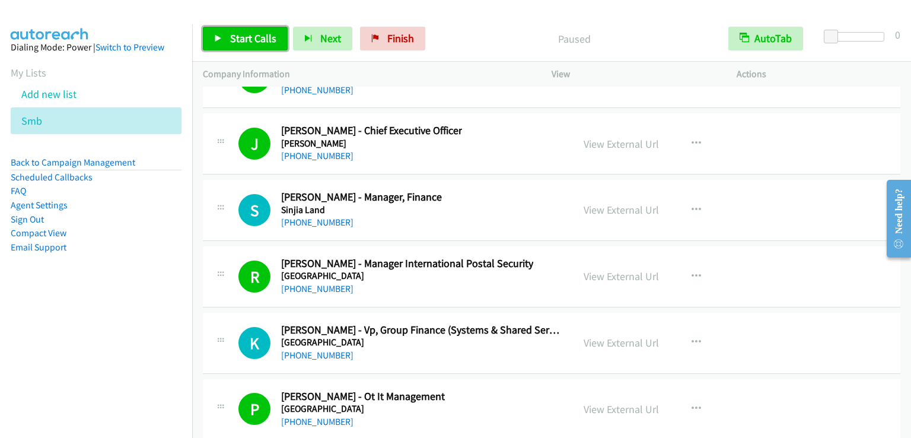
click at [240, 36] on span "Start Calls" at bounding box center [253, 38] width 46 height 14
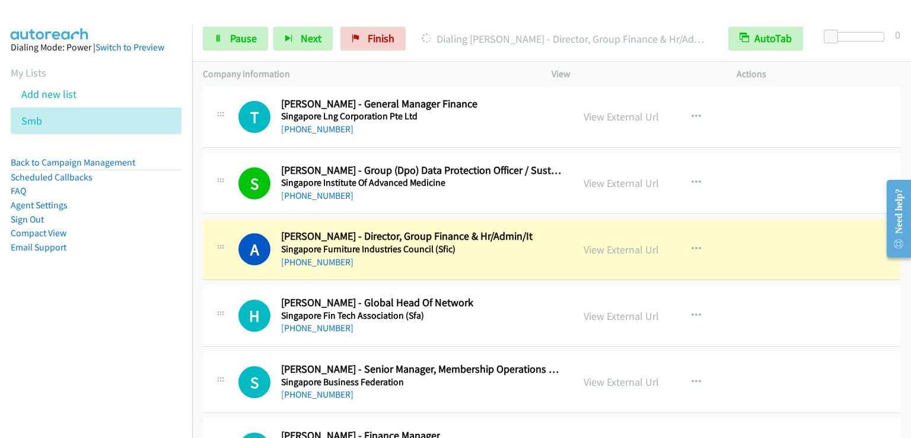
scroll to position [17608, 0]
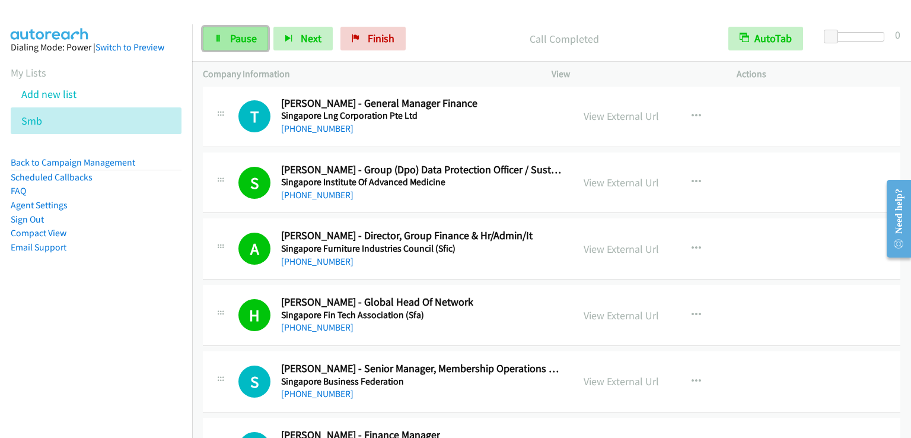
click at [224, 30] on link "Pause" at bounding box center [235, 39] width 65 height 24
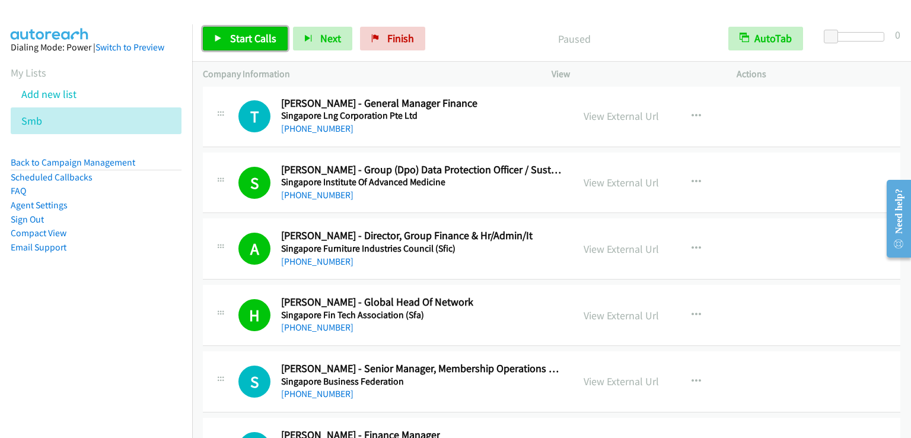
click at [224, 30] on link "Start Calls" at bounding box center [245, 39] width 85 height 24
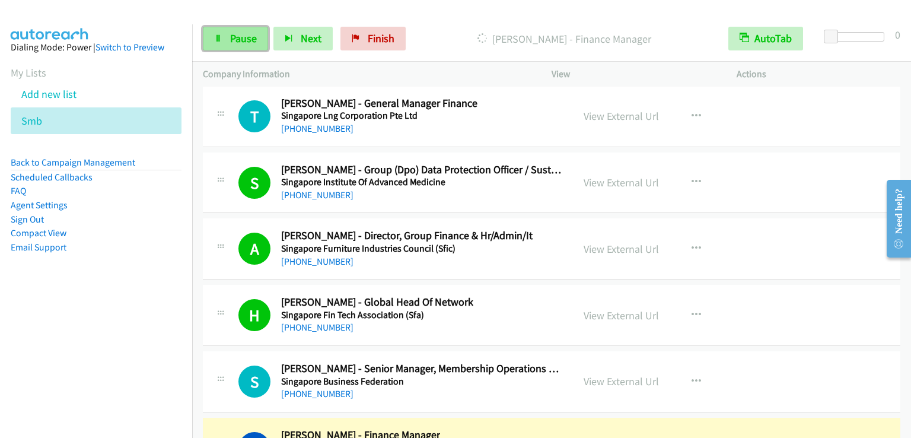
click at [240, 41] on span "Pause" at bounding box center [243, 38] width 27 height 14
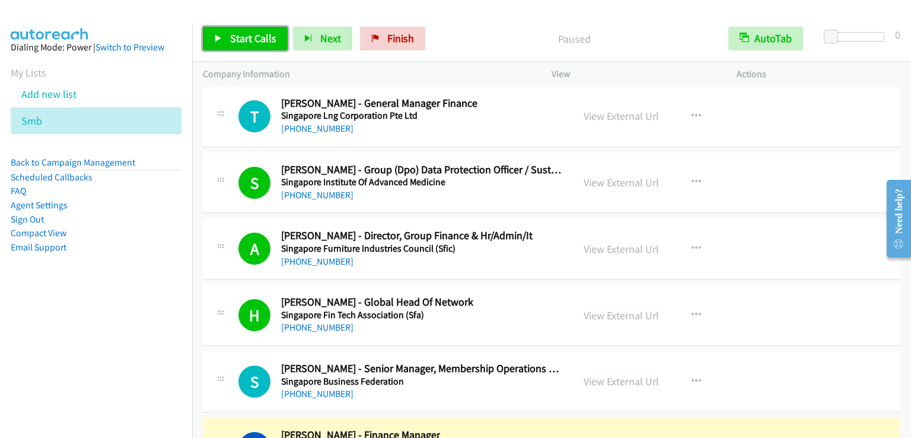
click at [241, 41] on span "Start Calls" at bounding box center [253, 38] width 46 height 14
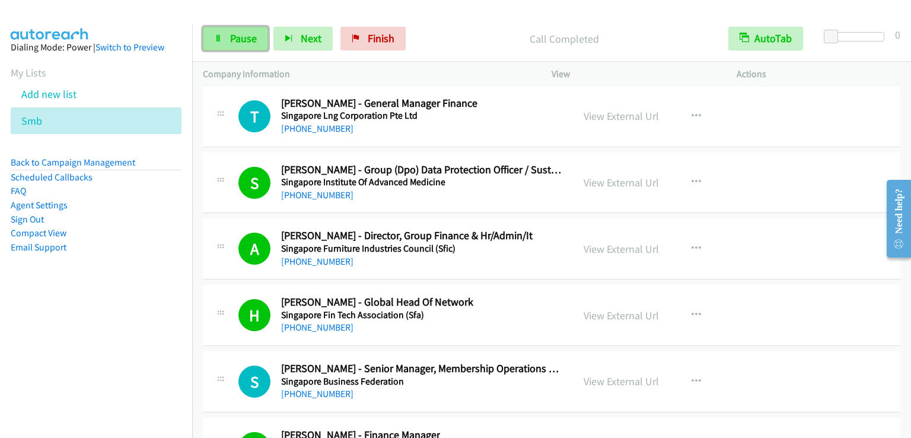
click at [228, 36] on link "Pause" at bounding box center [235, 39] width 65 height 24
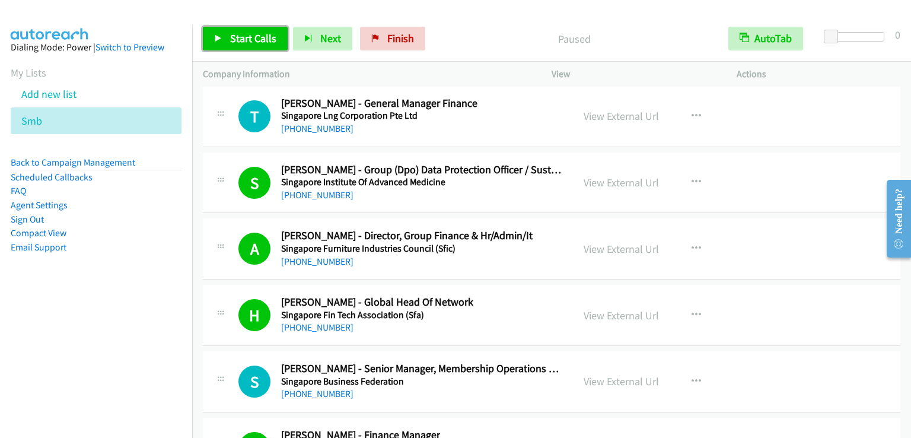
click at [228, 36] on link "Start Calls" at bounding box center [245, 39] width 85 height 24
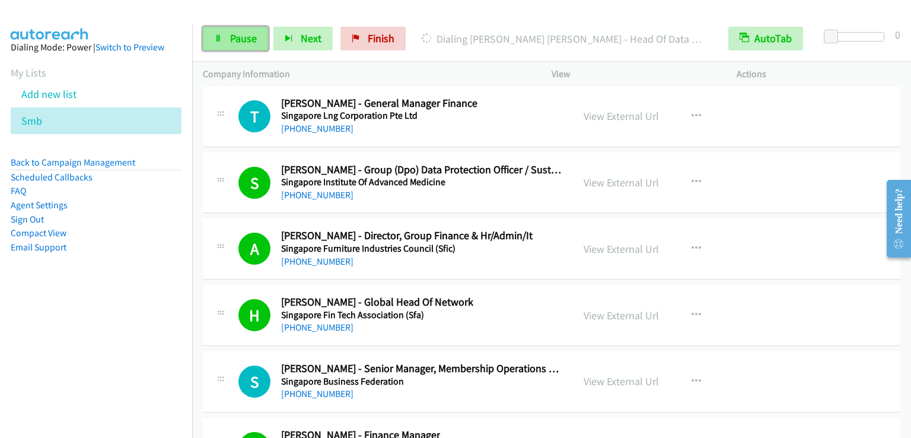
click at [246, 38] on span "Pause" at bounding box center [243, 38] width 27 height 14
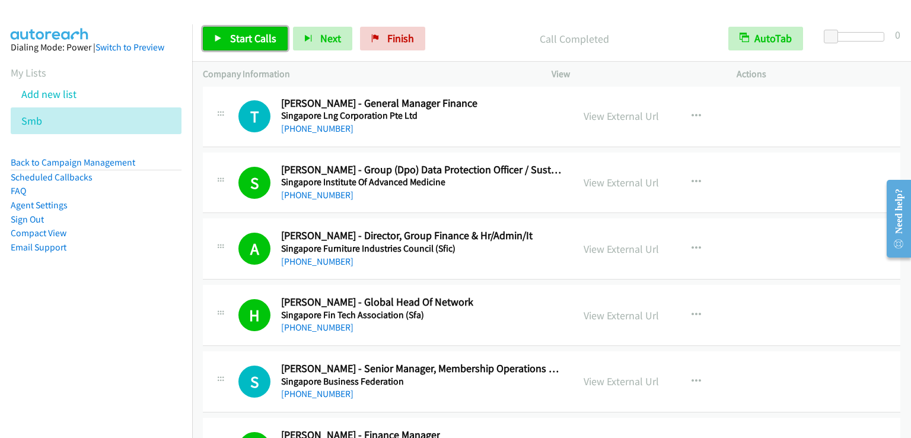
click at [272, 41] on span "Start Calls" at bounding box center [253, 38] width 46 height 14
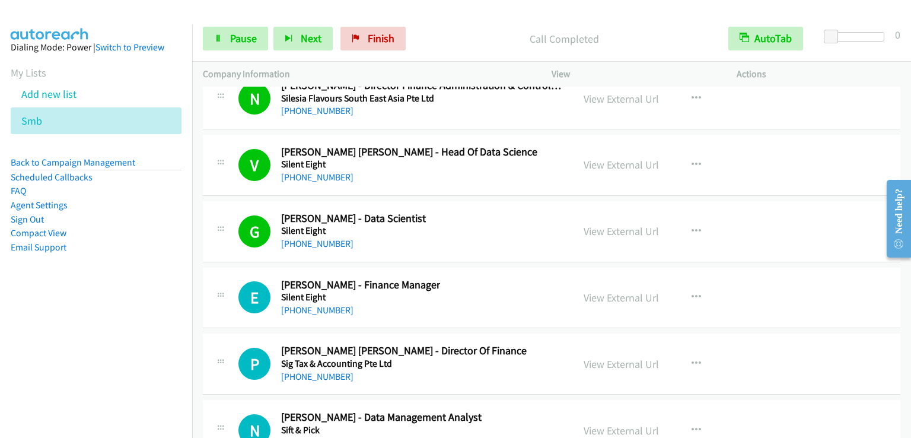
scroll to position [18216, 0]
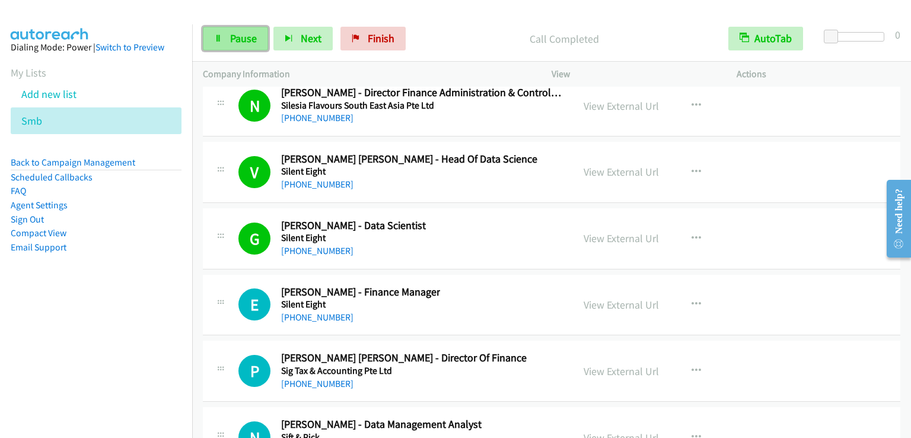
click at [241, 39] on span "Pause" at bounding box center [243, 38] width 27 height 14
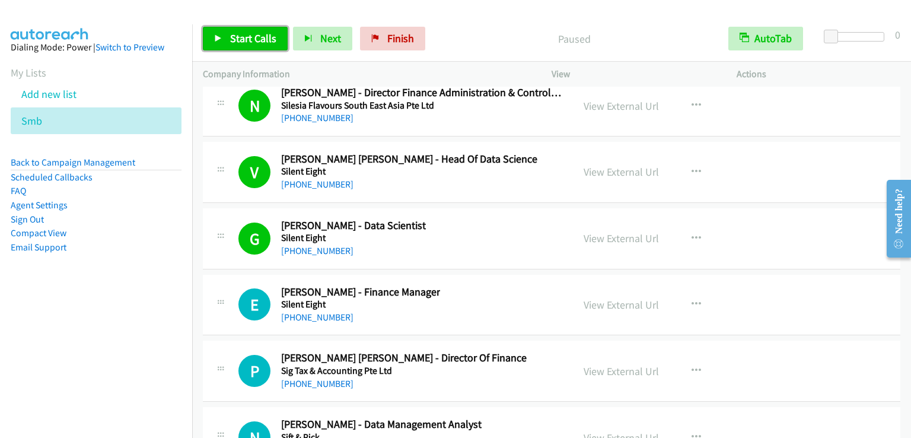
click at [241, 39] on span "Start Calls" at bounding box center [253, 38] width 46 height 14
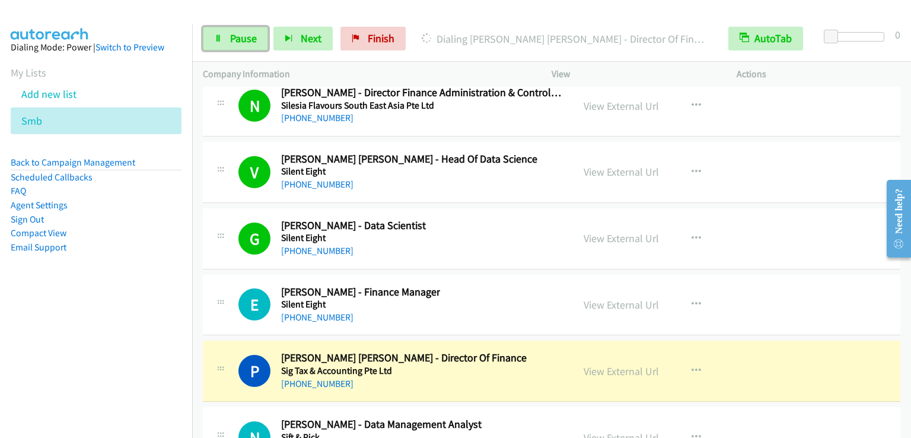
drag, startPoint x: 242, startPoint y: 36, endPoint x: 223, endPoint y: 0, distance: 40.8
click at [241, 36] on span "Pause" at bounding box center [243, 38] width 27 height 14
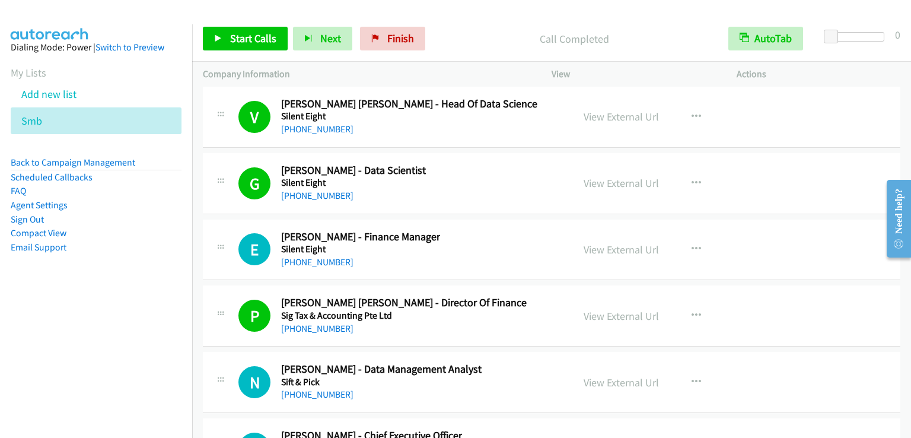
scroll to position [18275, 0]
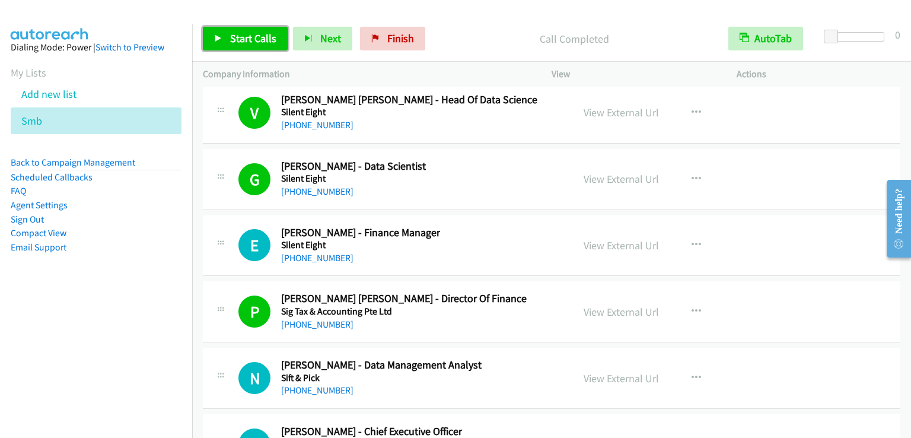
click at [232, 33] on span "Start Calls" at bounding box center [253, 38] width 46 height 14
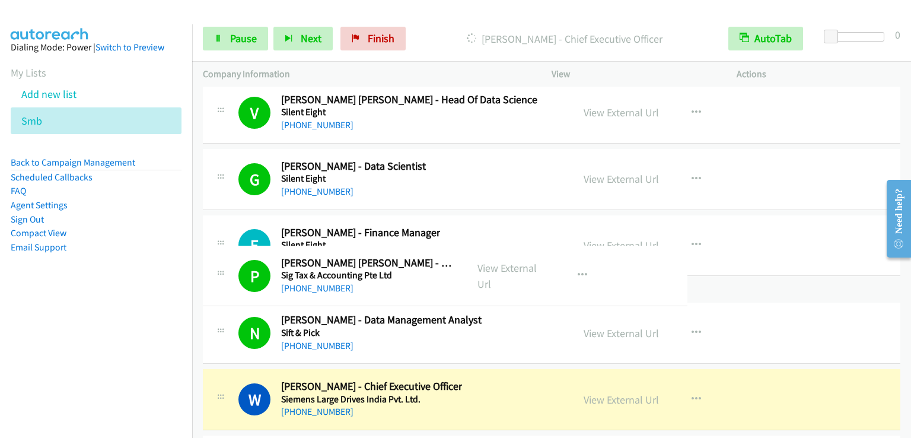
drag, startPoint x: 363, startPoint y: 267, endPoint x: 317, endPoint y: 264, distance: 45.7
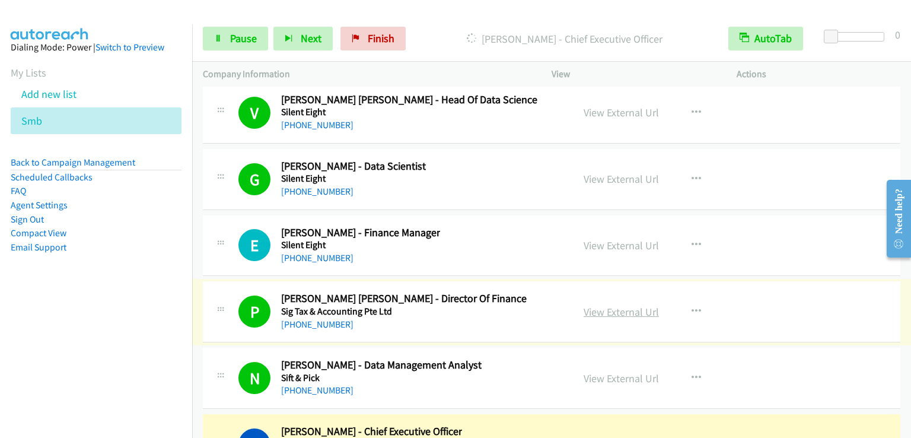
click at [614, 305] on link "View External Url" at bounding box center [620, 312] width 75 height 14
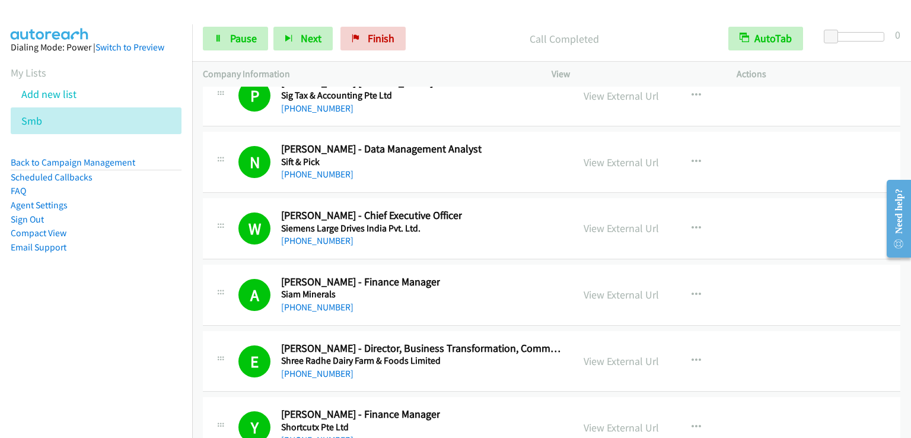
scroll to position [18571, 0]
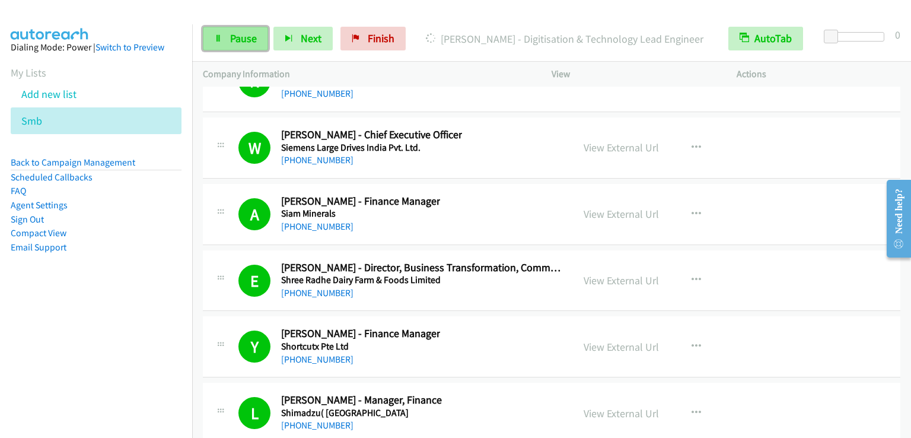
drag, startPoint x: 239, startPoint y: 40, endPoint x: 244, endPoint y: 44, distance: 7.1
click at [239, 40] on span "Pause" at bounding box center [243, 38] width 27 height 14
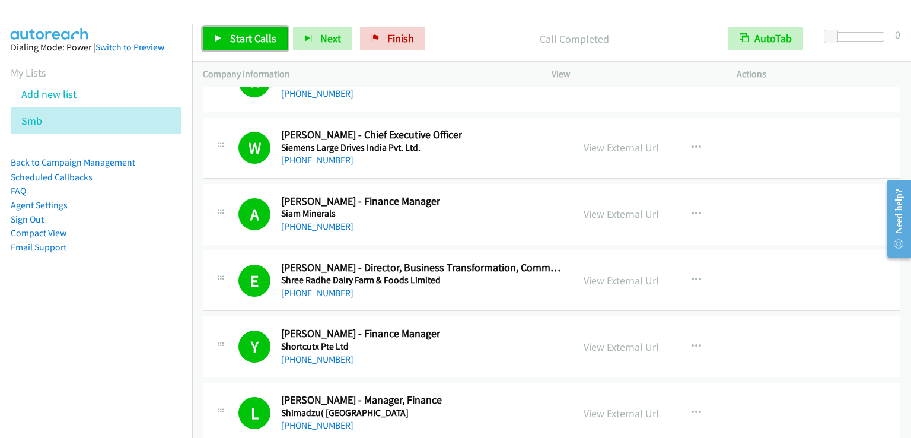
click at [251, 40] on span "Start Calls" at bounding box center [253, 38] width 46 height 14
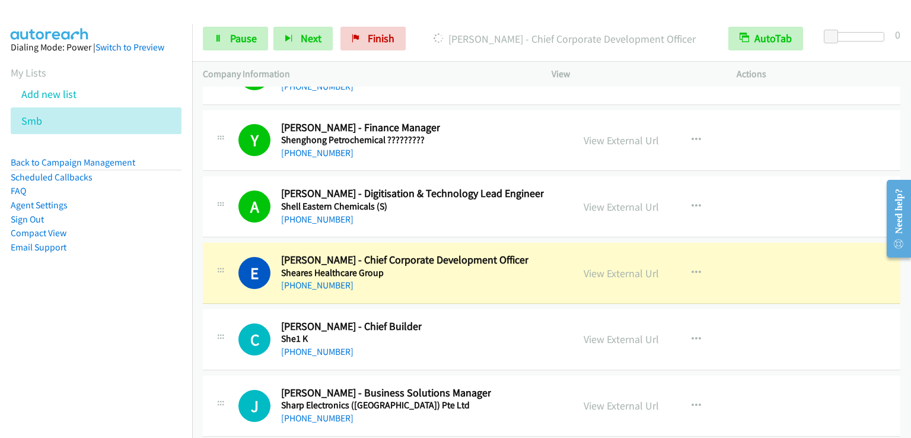
scroll to position [19105, 0]
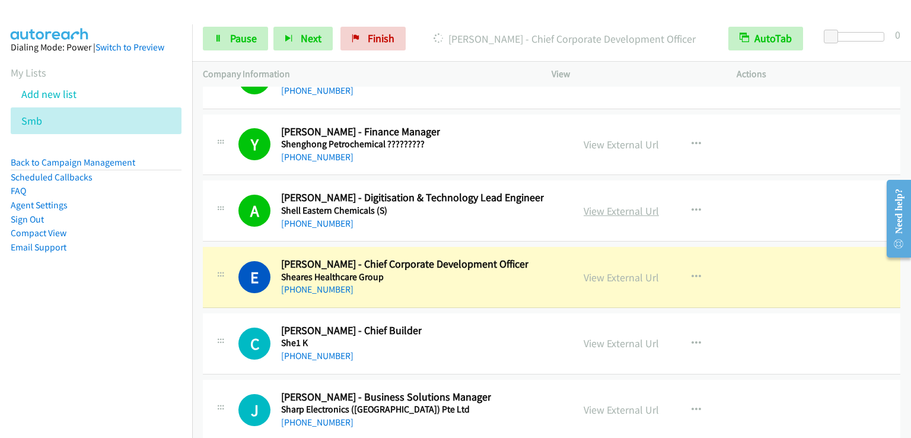
click at [595, 204] on link "View External Url" at bounding box center [620, 211] width 75 height 14
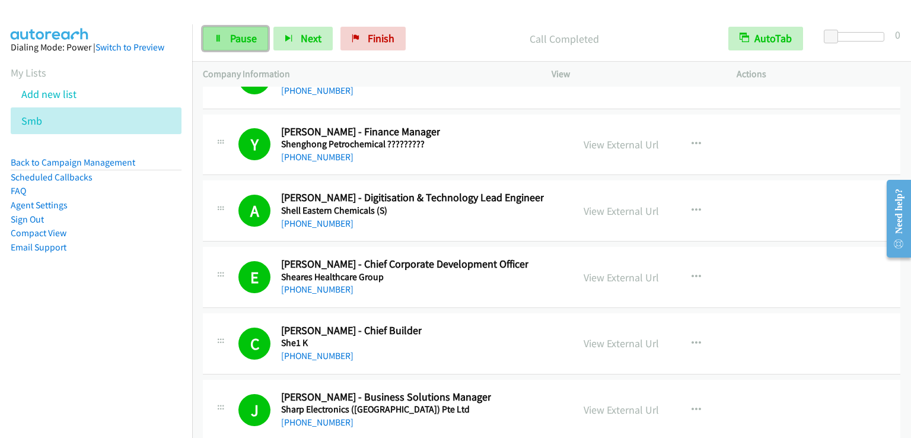
click at [259, 40] on link "Pause" at bounding box center [235, 39] width 65 height 24
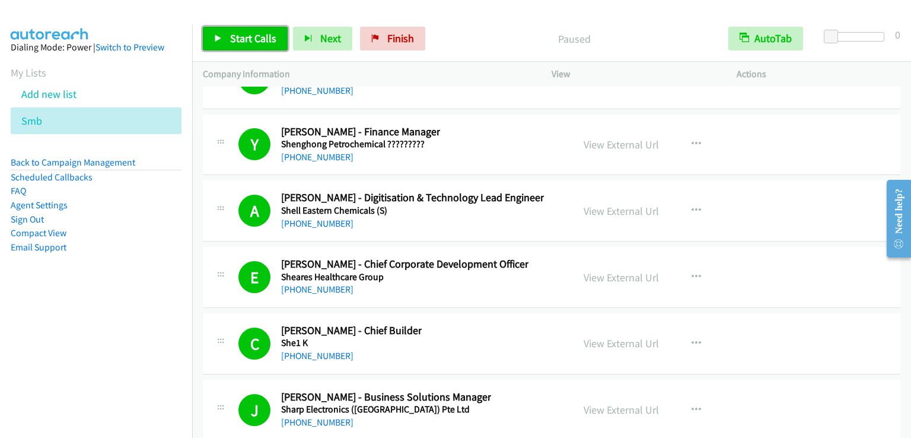
click at [238, 35] on span "Start Calls" at bounding box center [253, 38] width 46 height 14
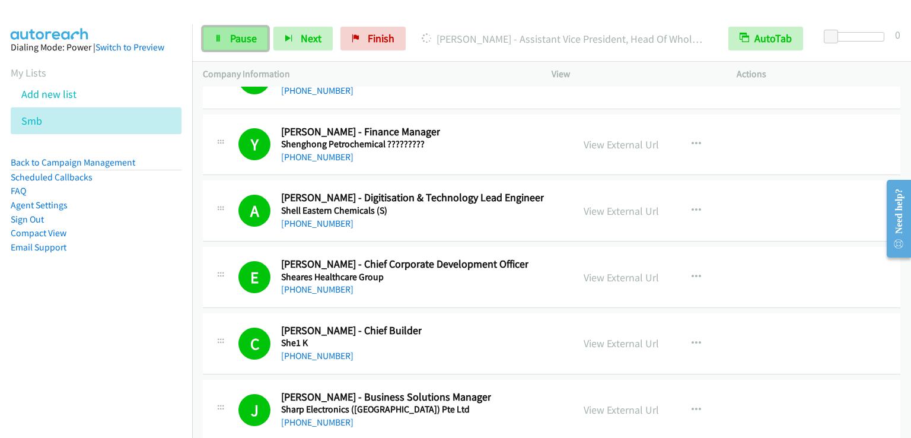
click at [251, 40] on span "Pause" at bounding box center [243, 38] width 27 height 14
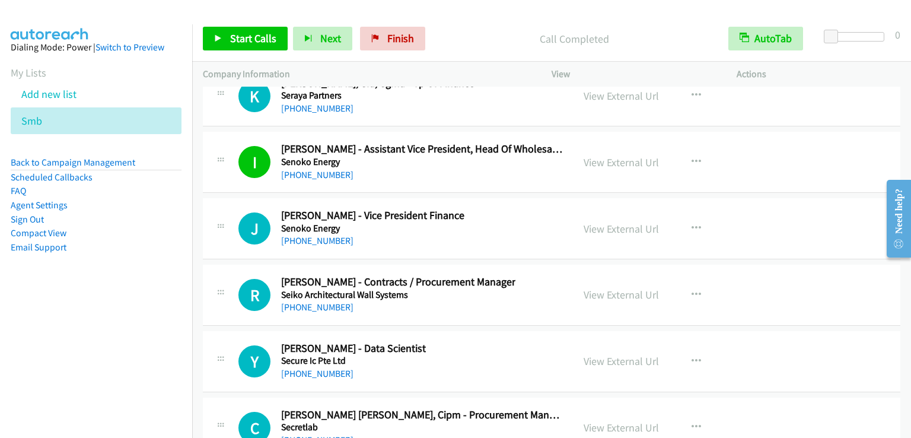
scroll to position [19757, 0]
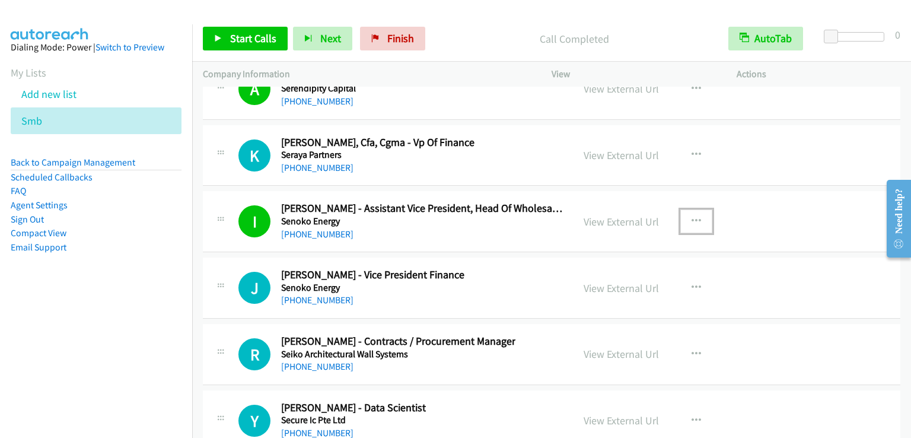
click at [691, 216] on icon "button" at bounding box center [695, 220] width 9 height 9
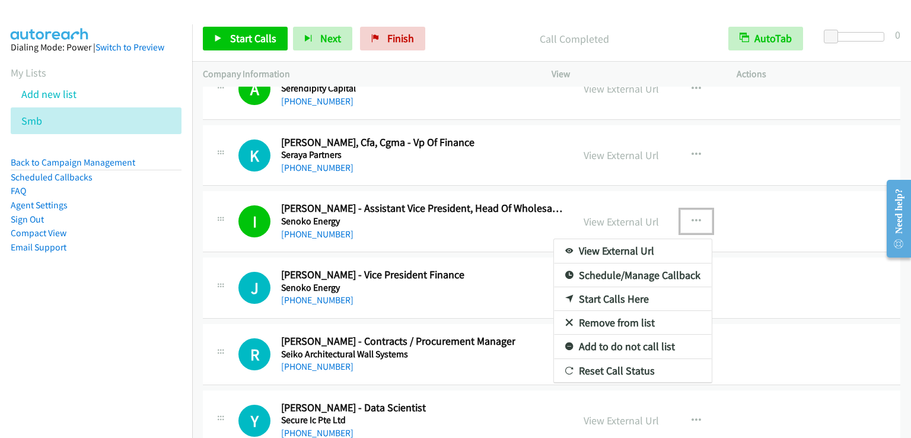
click at [640, 334] on link "Add to do not call list" at bounding box center [633, 346] width 158 height 24
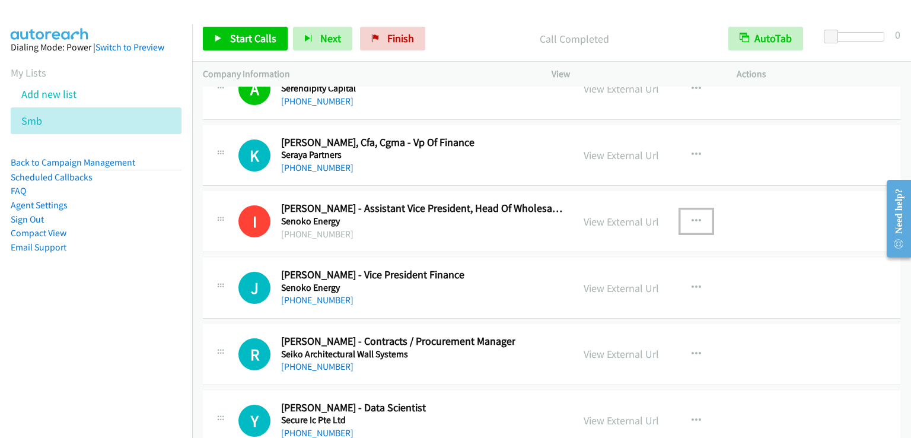
click at [691, 216] on icon "button" at bounding box center [695, 220] width 9 height 9
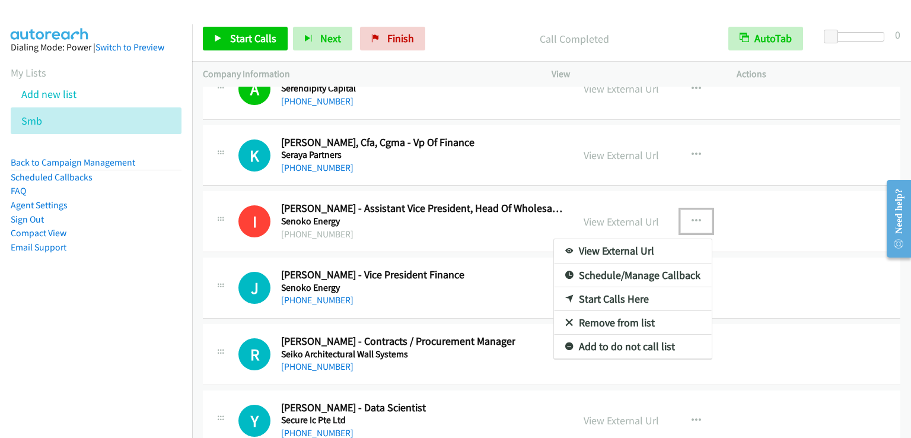
click at [633, 311] on link "Remove from list" at bounding box center [633, 323] width 158 height 24
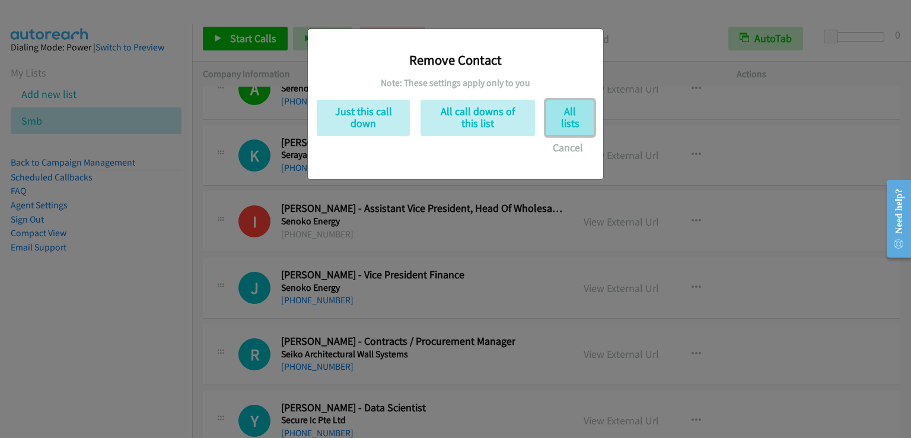
click at [576, 125] on button "All lists" at bounding box center [569, 118] width 49 height 36
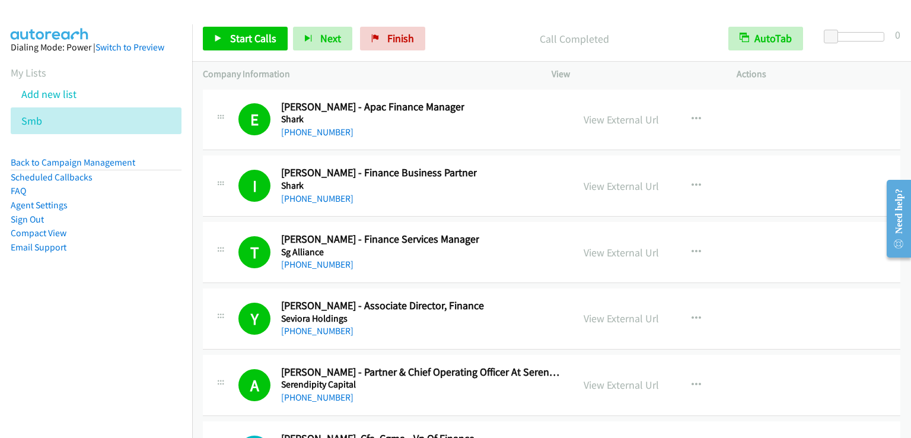
scroll to position [19461, 0]
click at [244, 46] on link "Start Calls" at bounding box center [245, 39] width 85 height 24
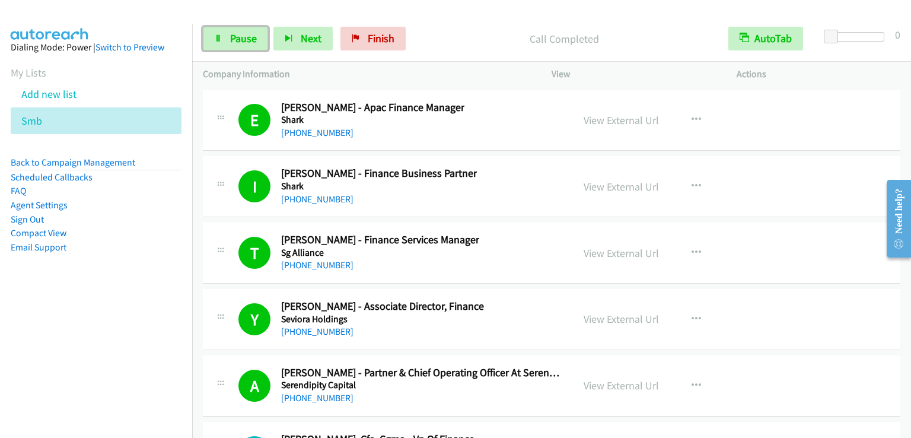
drag, startPoint x: 230, startPoint y: 41, endPoint x: 229, endPoint y: 10, distance: 30.8
click at [230, 40] on span "Pause" at bounding box center [243, 38] width 27 height 14
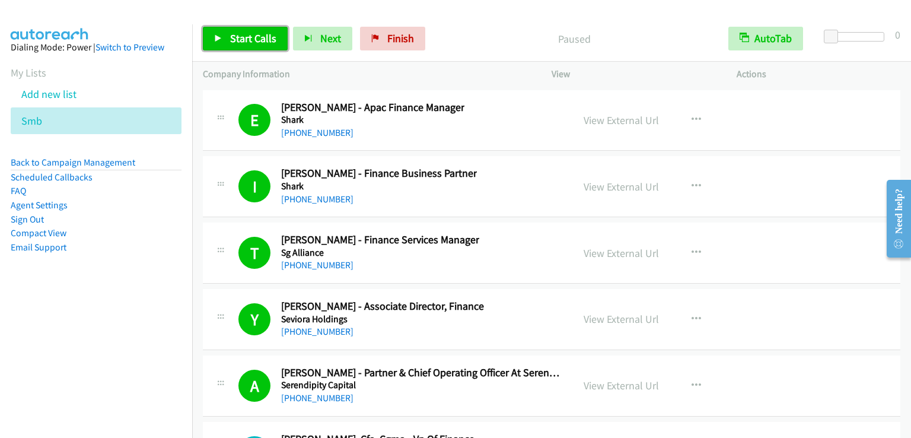
click at [232, 30] on link "Start Calls" at bounding box center [245, 39] width 85 height 24
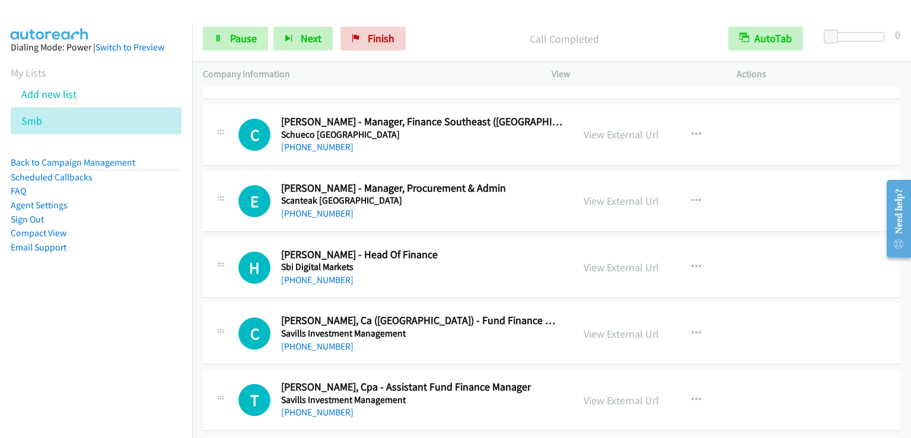
scroll to position [20876, 0]
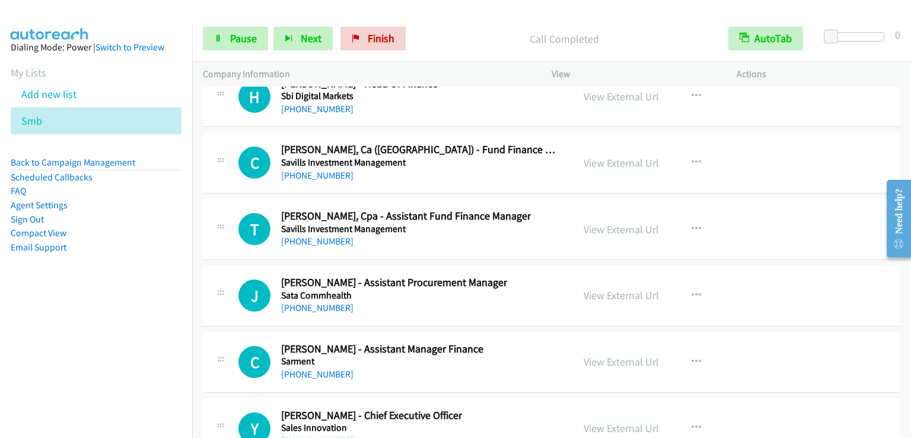
click at [268, 37] on div "Start Calls Pause Next Finish" at bounding box center [307, 39] width 208 height 24
click at [256, 39] on link "Pause" at bounding box center [235, 39] width 65 height 24
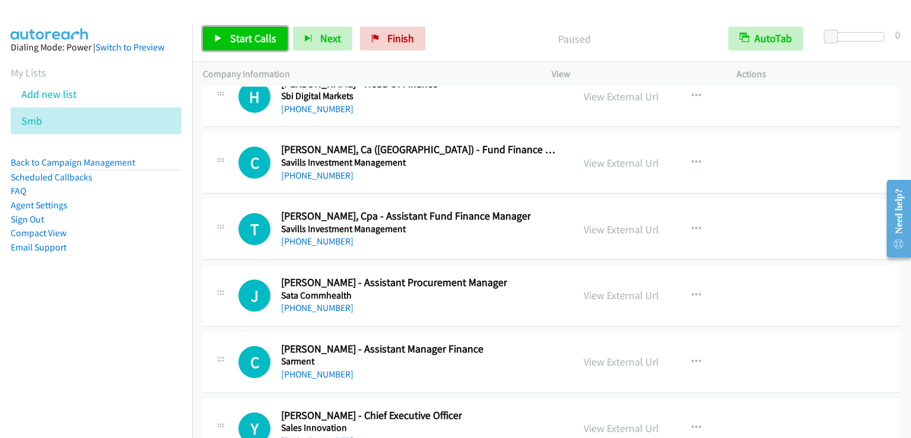
click at [256, 39] on span "Start Calls" at bounding box center [253, 38] width 46 height 14
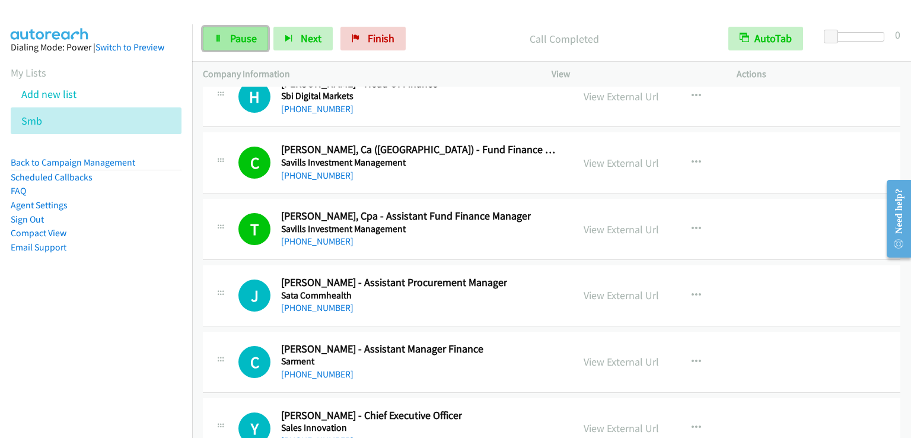
click at [235, 36] on span "Pause" at bounding box center [243, 38] width 27 height 14
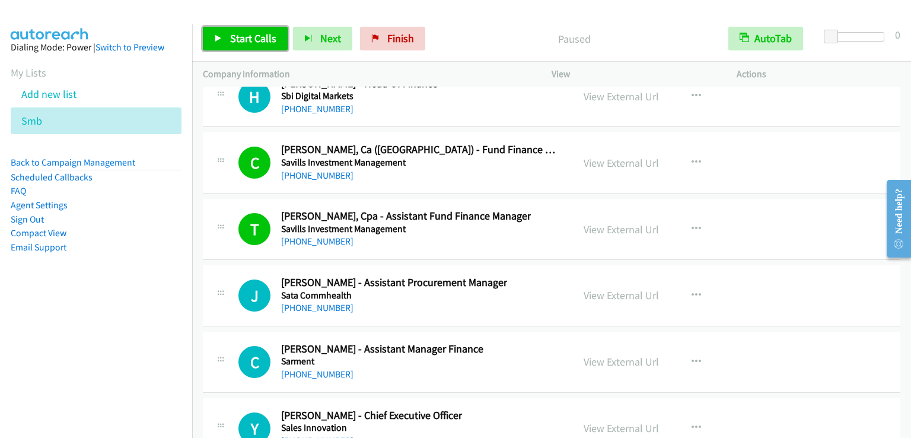
click at [240, 35] on span "Start Calls" at bounding box center [253, 38] width 46 height 14
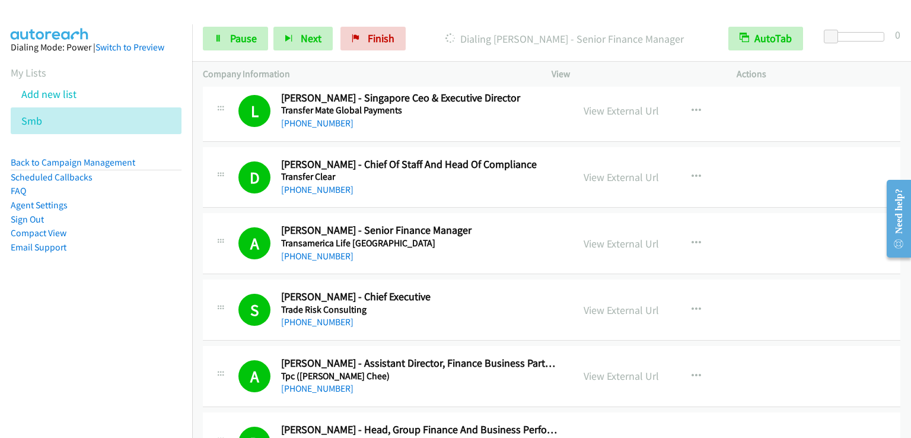
scroll to position [4921, 0]
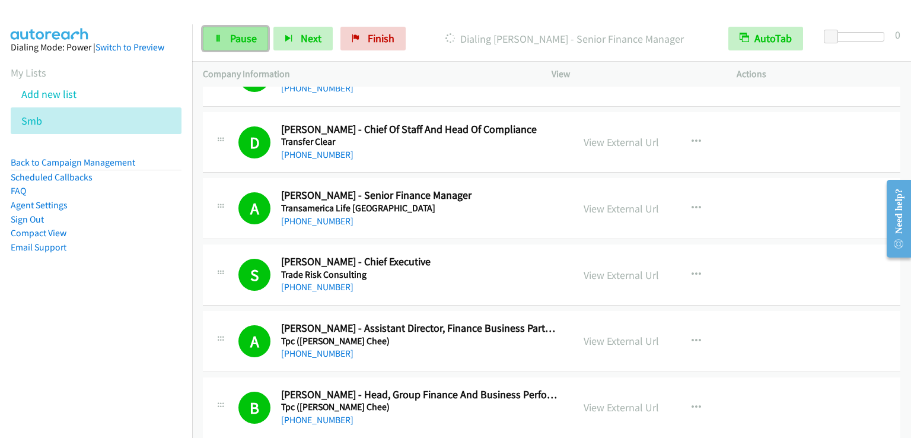
click at [234, 39] on span "Pause" at bounding box center [243, 38] width 27 height 14
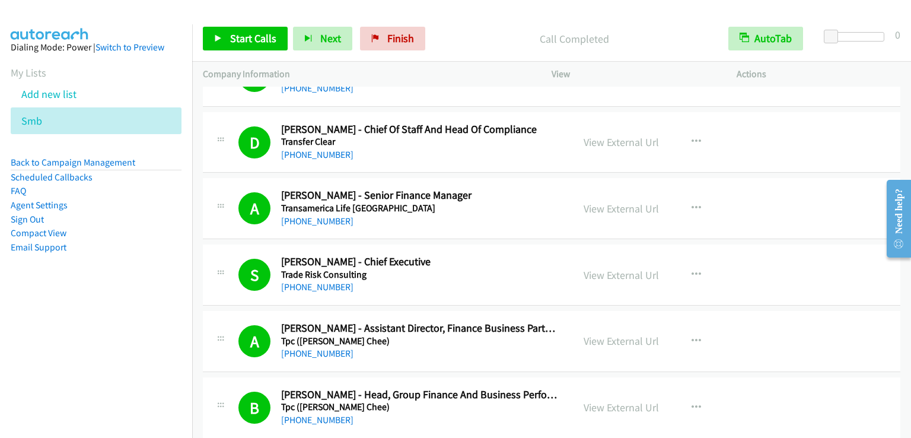
drag, startPoint x: 907, startPoint y: 173, endPoint x: 910, endPoint y: 87, distance: 86.6
click html "Need help? Resource Center AutoReach Help Help Get the help you need from our k…"
click at [910, 173] on div at bounding box center [894, 218] width 34 height 94
drag, startPoint x: 907, startPoint y: 172, endPoint x: 908, endPoint y: 114, distance: 58.1
click html "Need help? Resource Center AutoReach Help Help Get the help you need from our k…"
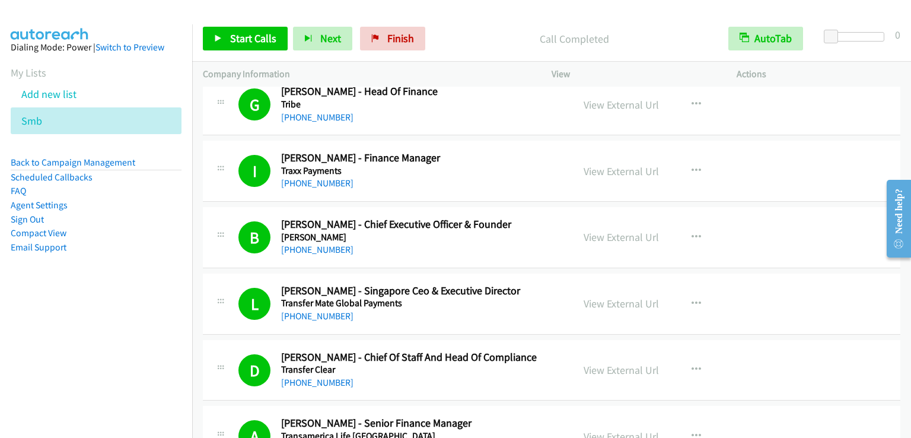
scroll to position [4684, 0]
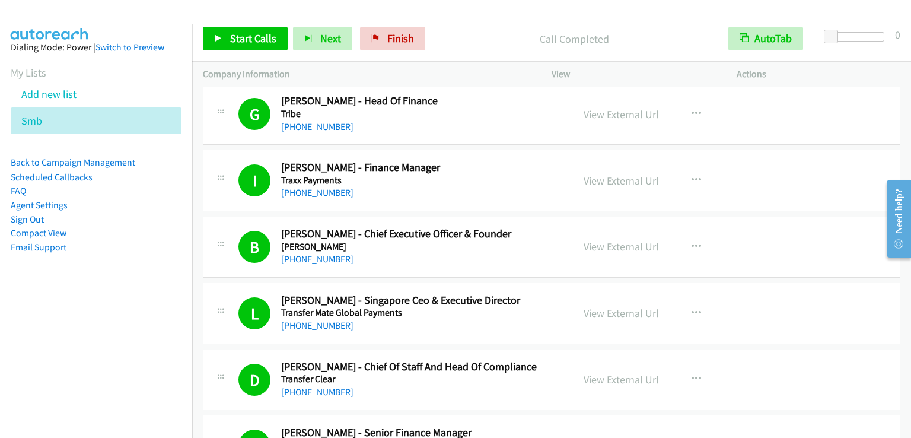
drag, startPoint x: 908, startPoint y: 172, endPoint x: 910, endPoint y: 135, distance: 36.8
click html "Need help? Resource Center AutoReach Help Help Get the help you need from our k…"
click at [905, 172] on div at bounding box center [894, 218] width 34 height 94
drag, startPoint x: 906, startPoint y: 172, endPoint x: 908, endPoint y: 95, distance: 77.1
click html "Need help? Resource Center AutoReach Help Help Get the help you need from our k…"
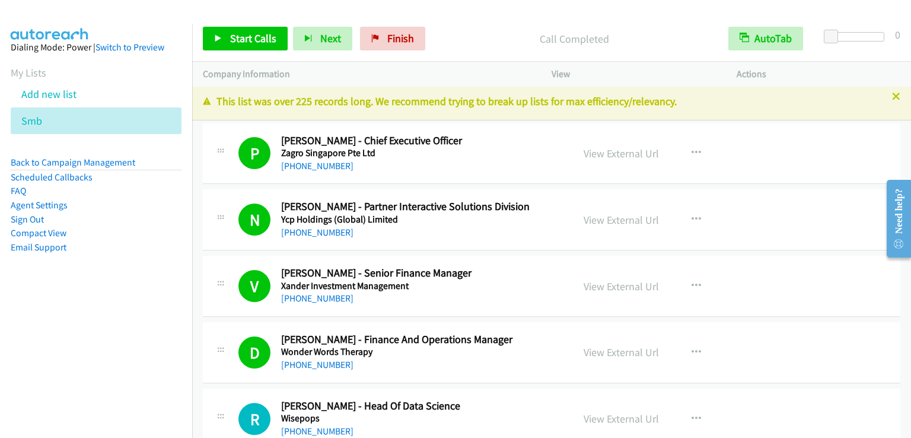
scroll to position [0, 0]
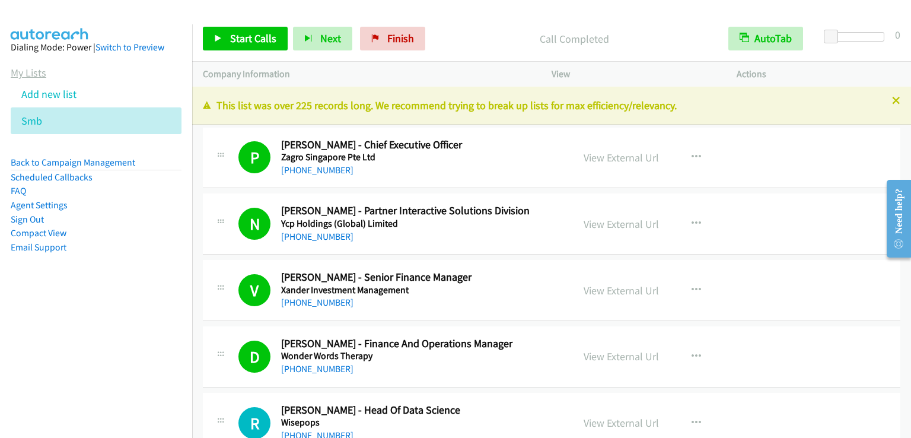
click at [36, 71] on link "My Lists" at bounding box center [29, 73] width 36 height 14
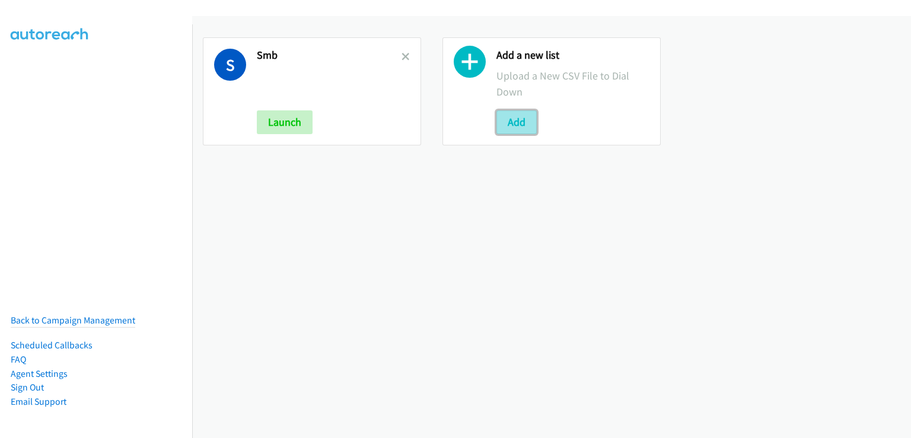
click at [519, 119] on button "Add" at bounding box center [516, 122] width 40 height 24
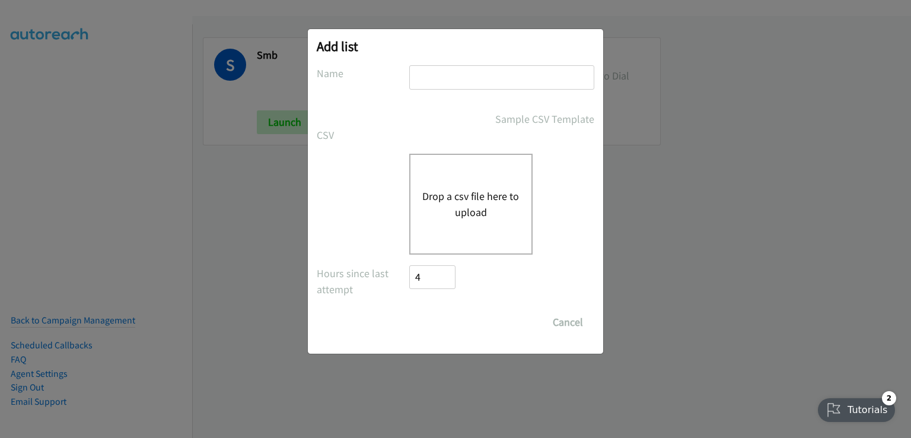
click at [471, 76] on input "text" at bounding box center [501, 77] width 185 height 24
type input "aaa"
click at [449, 195] on button "Drop a csv file here to upload" at bounding box center [470, 204] width 97 height 32
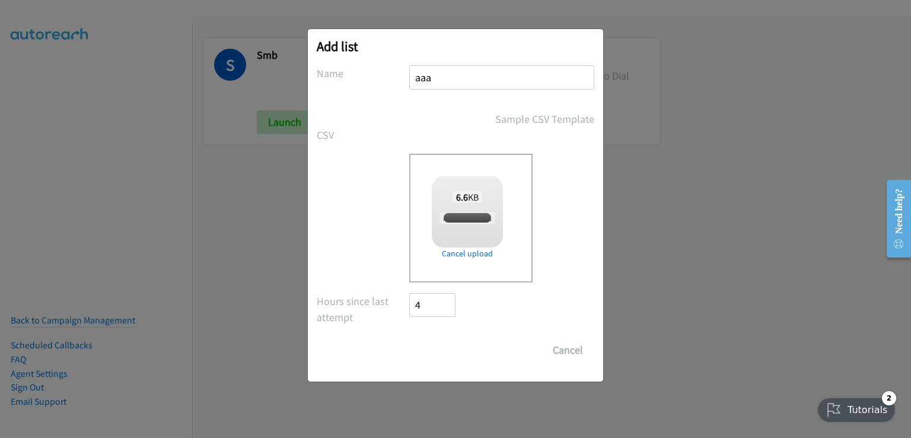
checkbox input "true"
click at [455, 347] on input "Save List" at bounding box center [440, 350] width 62 height 24
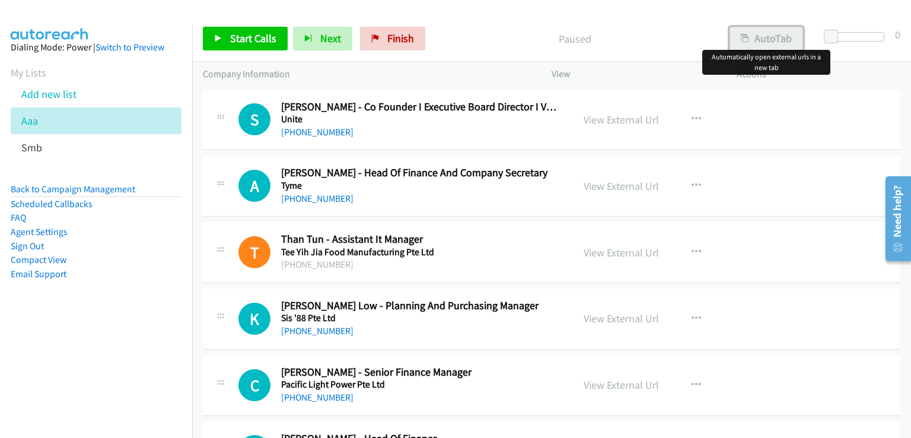
click at [773, 38] on button "AutoTab" at bounding box center [766, 39] width 74 height 24
click at [241, 28] on link "Start Calls" at bounding box center [245, 39] width 85 height 24
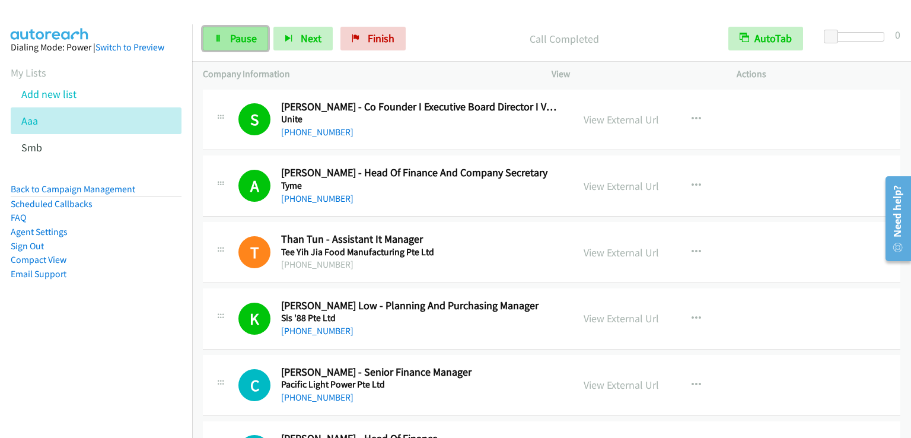
click at [244, 41] on span "Pause" at bounding box center [243, 38] width 27 height 14
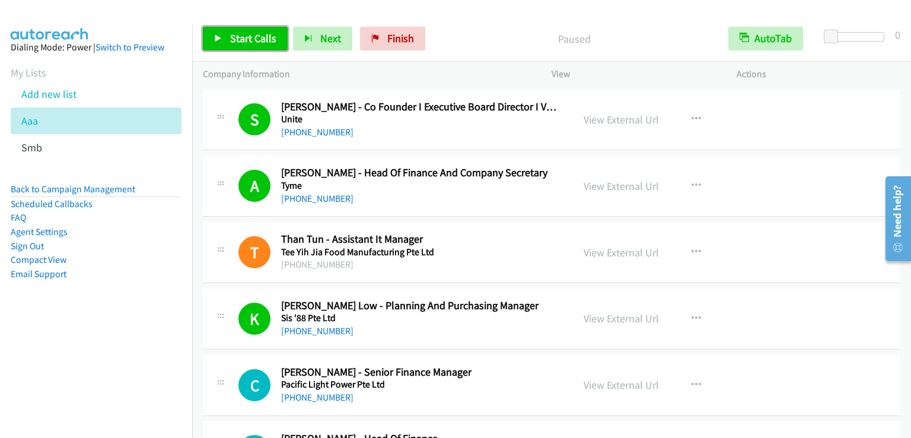
click at [244, 41] on span "Start Calls" at bounding box center [253, 38] width 46 height 14
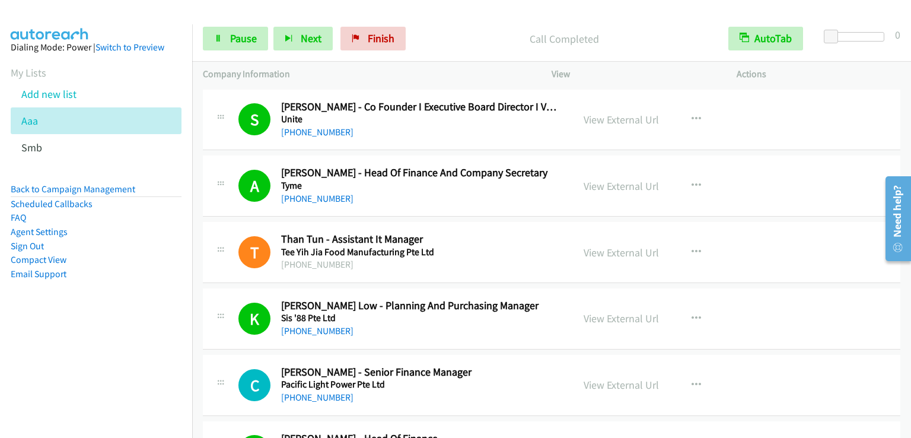
click at [247, 16] on div "Start Calls Pause Next Finish Call Completed AutoTab AutoTab 0" at bounding box center [551, 39] width 719 height 46
click at [239, 35] on span "Pause" at bounding box center [243, 38] width 27 height 14
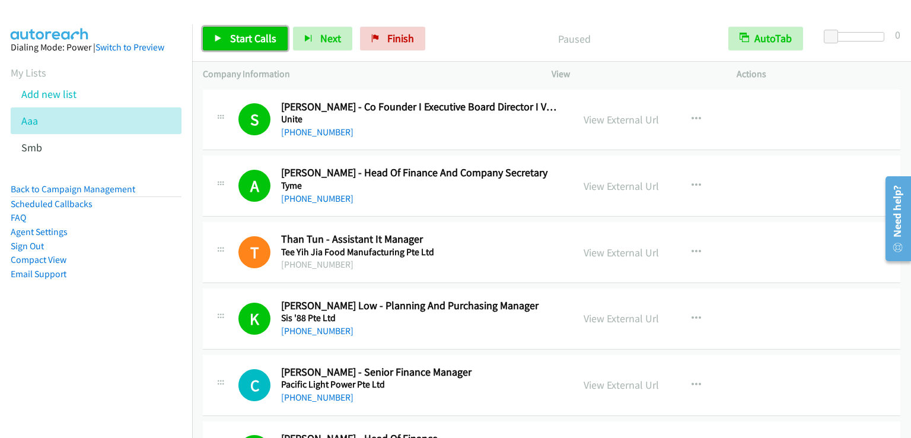
click at [238, 35] on span "Start Calls" at bounding box center [253, 38] width 46 height 14
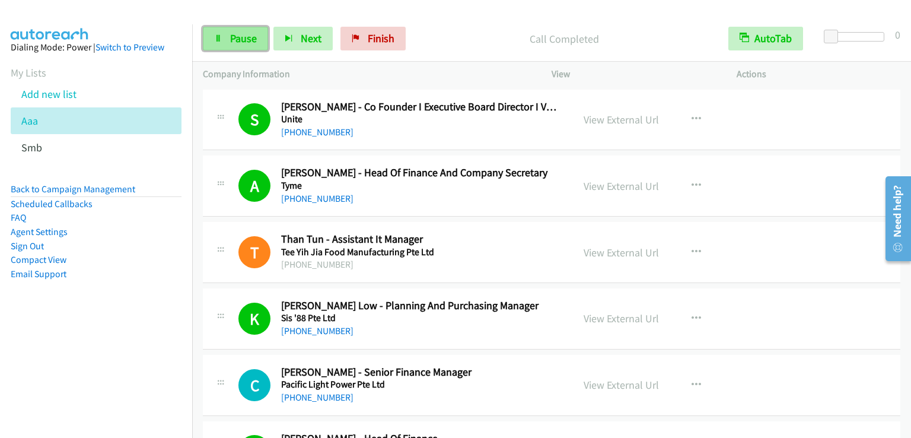
click at [223, 34] on link "Pause" at bounding box center [235, 39] width 65 height 24
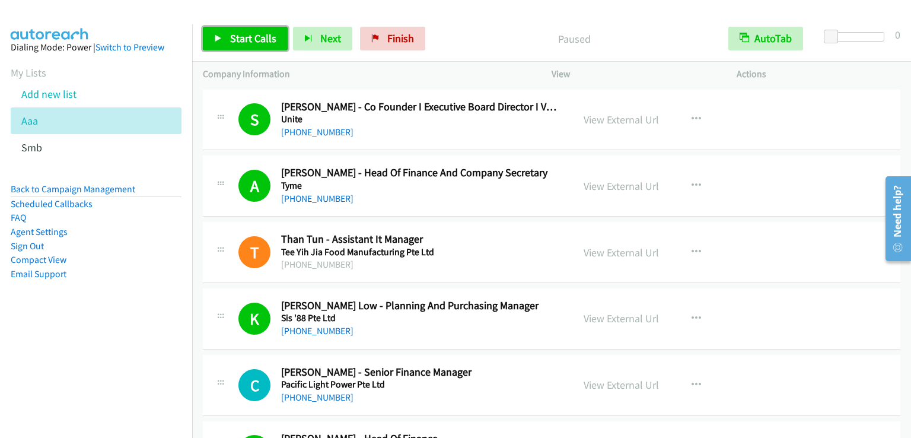
click at [226, 36] on link "Start Calls" at bounding box center [245, 39] width 85 height 24
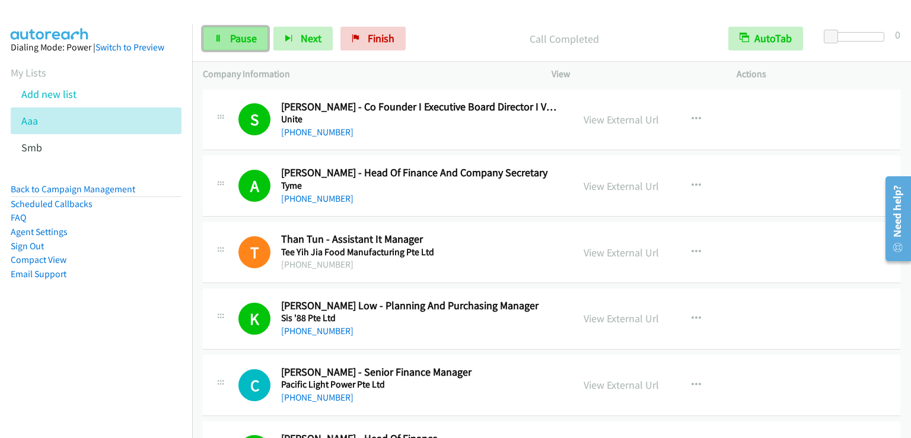
click at [249, 37] on span "Pause" at bounding box center [243, 38] width 27 height 14
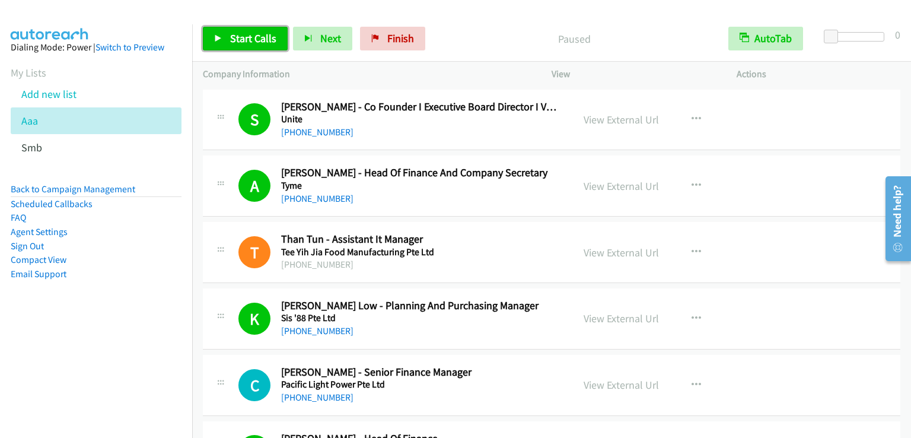
click at [248, 29] on link "Start Calls" at bounding box center [245, 39] width 85 height 24
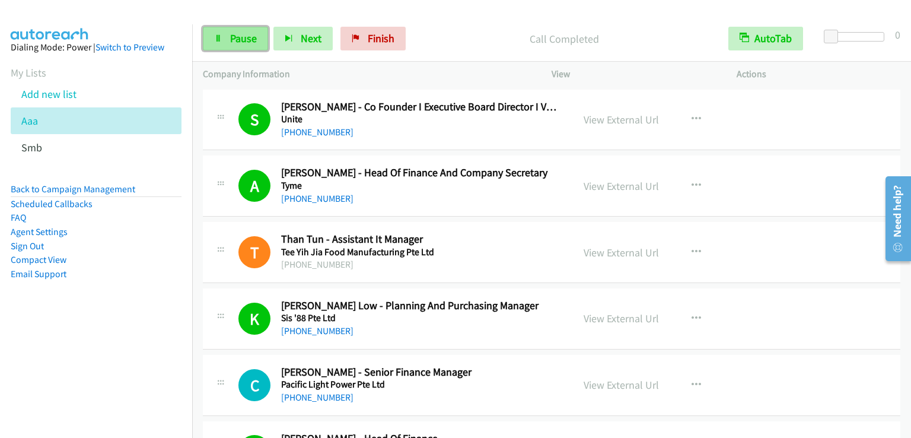
click at [244, 42] on span "Pause" at bounding box center [243, 38] width 27 height 14
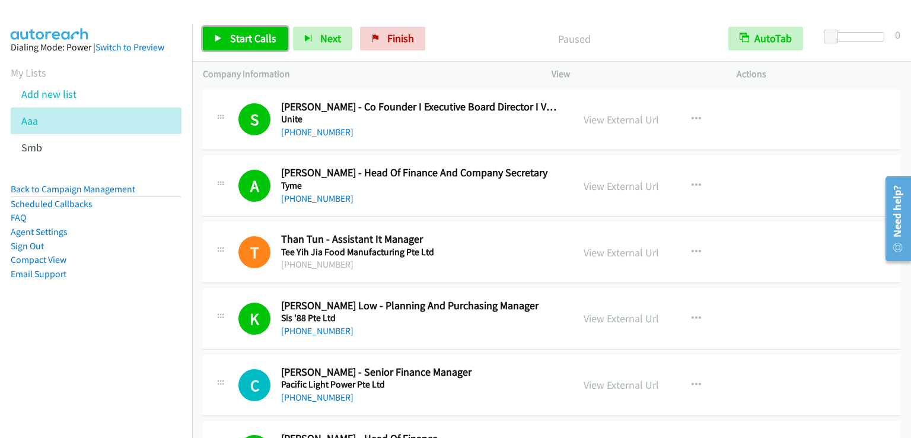
click at [244, 42] on span "Start Calls" at bounding box center [253, 38] width 46 height 14
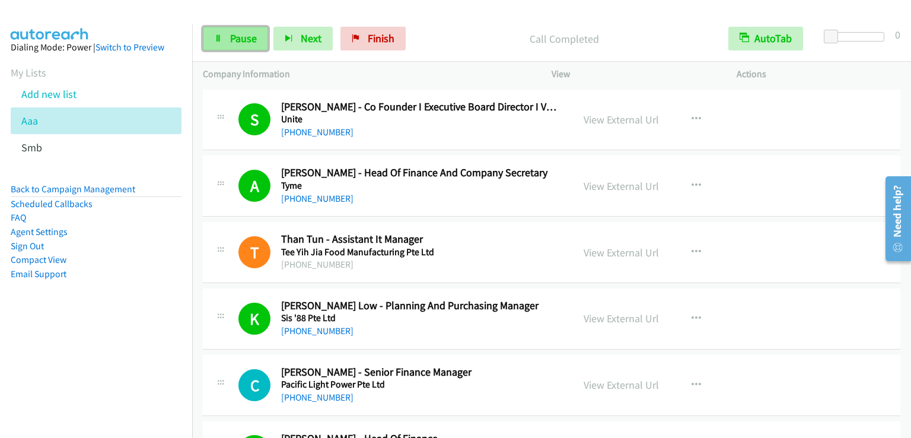
click at [231, 29] on link "Pause" at bounding box center [235, 39] width 65 height 24
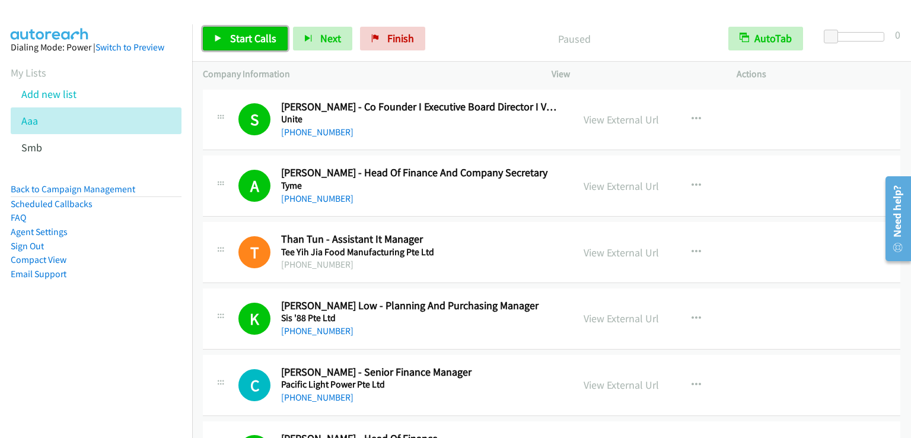
click at [232, 29] on link "Start Calls" at bounding box center [245, 39] width 85 height 24
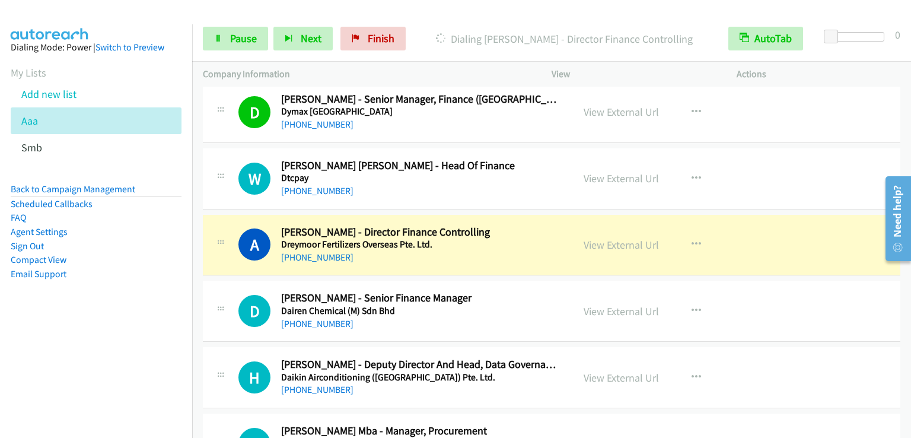
scroll to position [1364, 0]
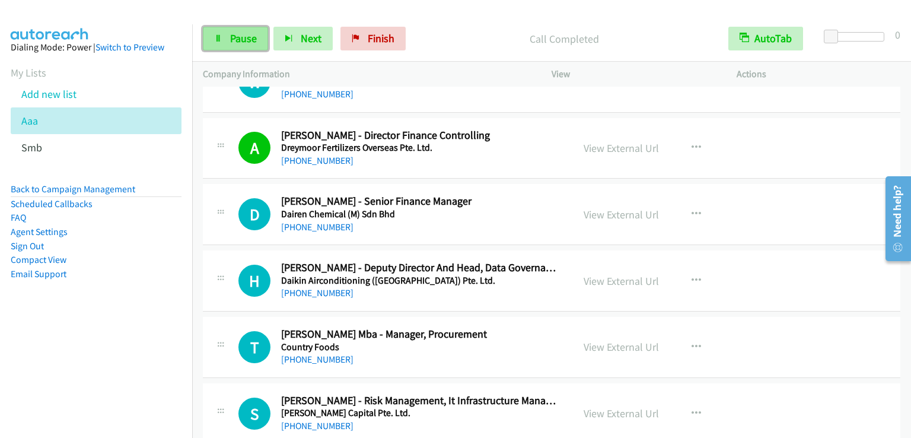
click at [256, 49] on link "Pause" at bounding box center [235, 39] width 65 height 24
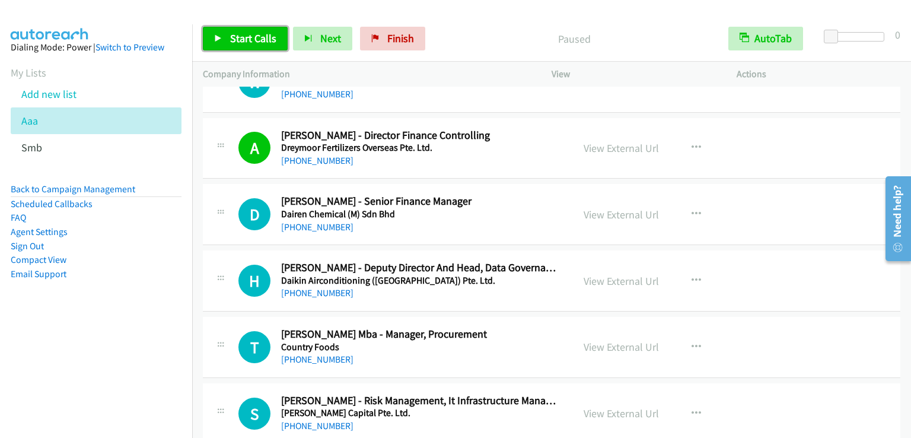
click at [256, 49] on link "Start Calls" at bounding box center [245, 39] width 85 height 24
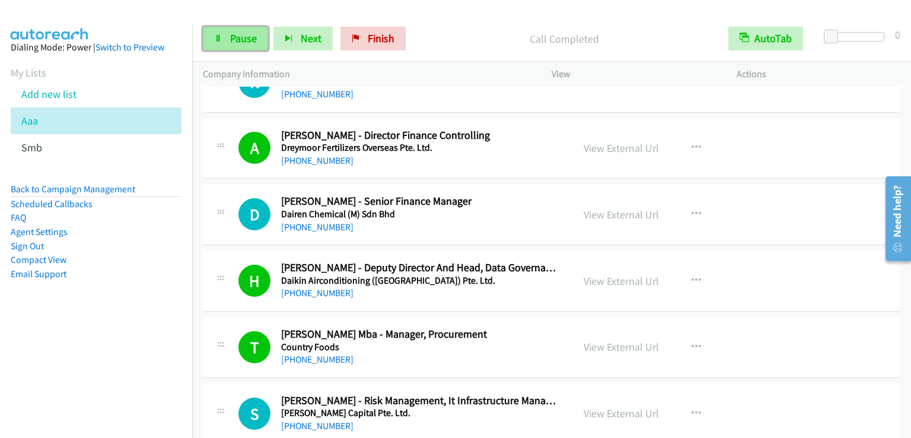
click at [235, 43] on span "Pause" at bounding box center [243, 38] width 27 height 14
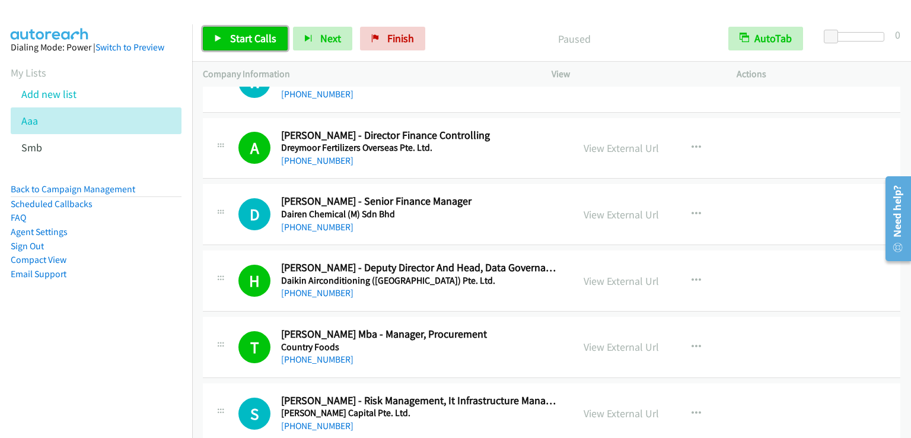
click at [235, 43] on span "Start Calls" at bounding box center [253, 38] width 46 height 14
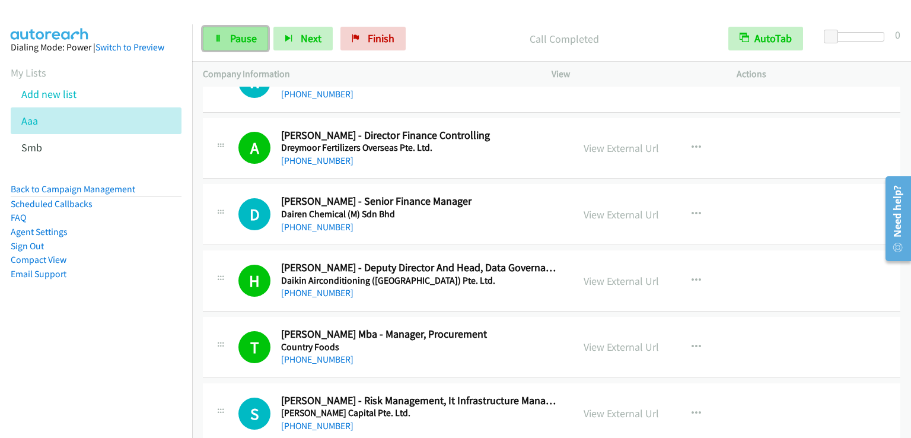
click at [237, 32] on span "Pause" at bounding box center [243, 38] width 27 height 14
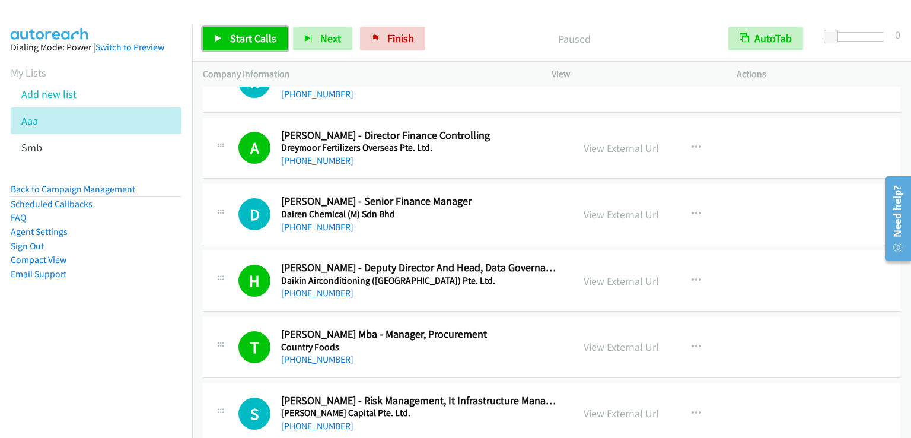
click at [237, 32] on span "Start Calls" at bounding box center [253, 38] width 46 height 14
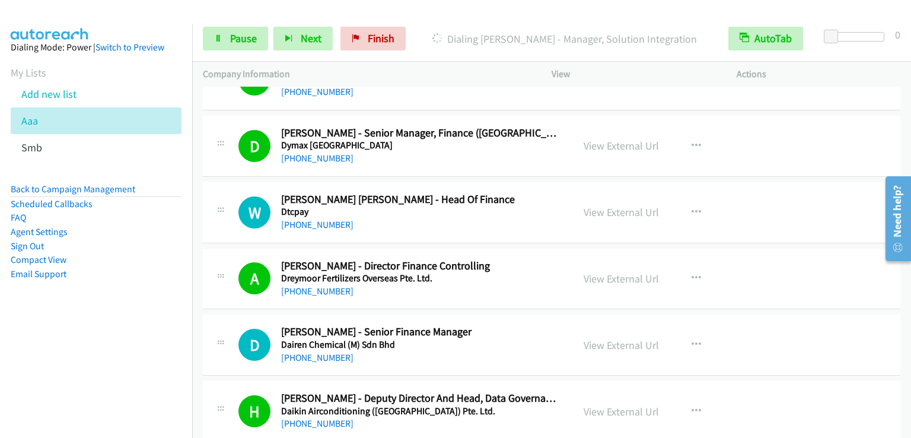
scroll to position [1914, 0]
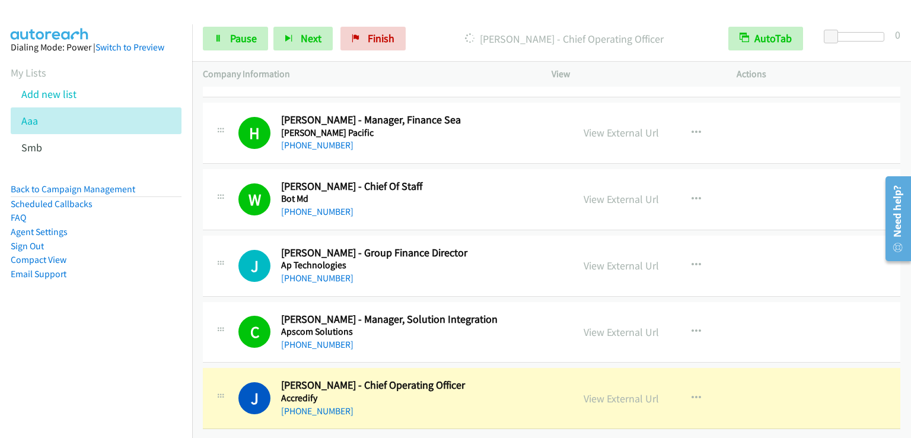
click at [493, 10] on div at bounding box center [450, 23] width 900 height 46
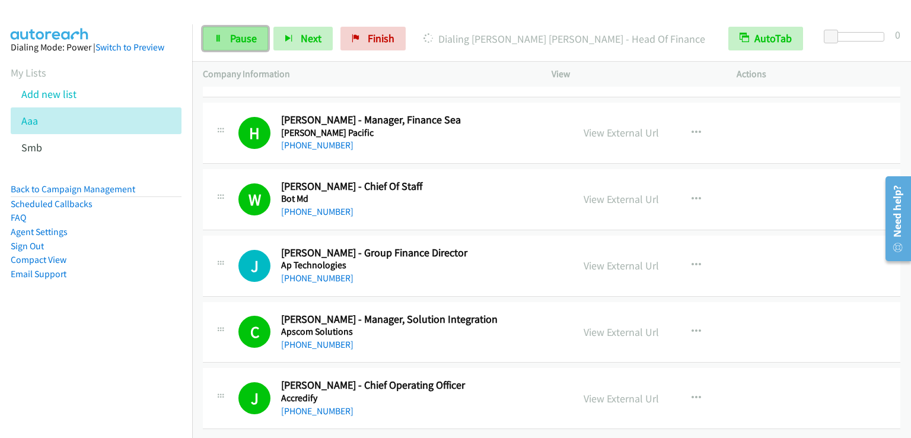
click at [255, 41] on span "Pause" at bounding box center [243, 38] width 27 height 14
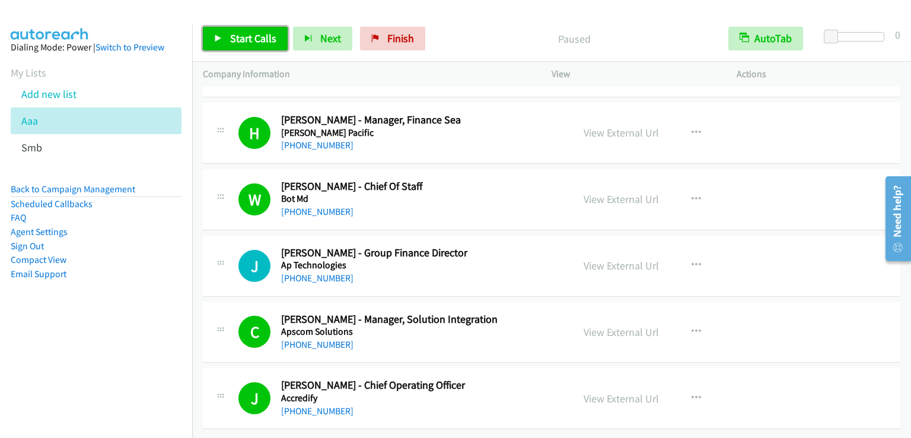
click at [246, 48] on link "Start Calls" at bounding box center [245, 39] width 85 height 24
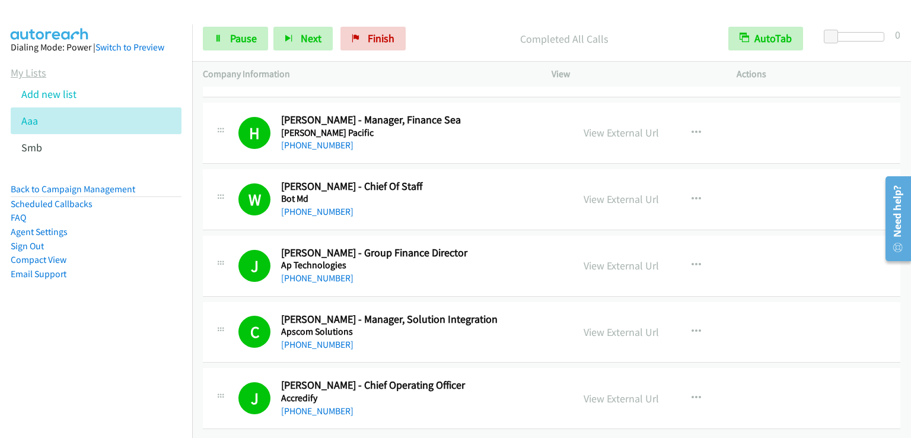
click at [33, 73] on link "My Lists" at bounding box center [29, 73] width 36 height 14
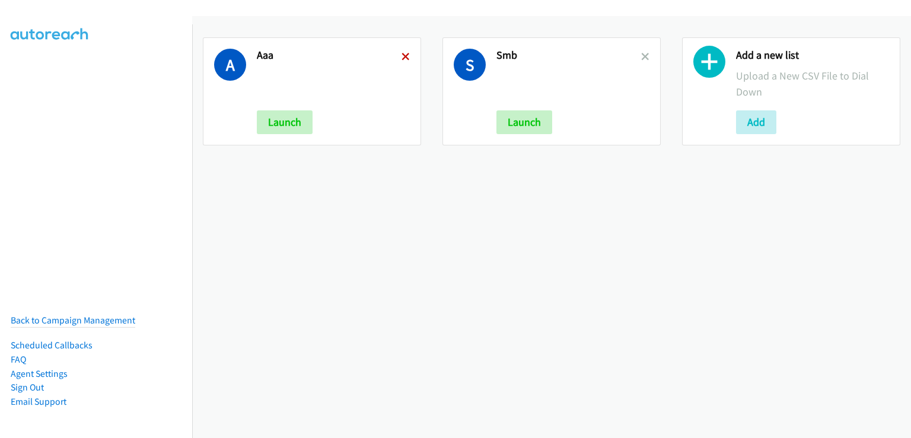
click at [401, 58] on icon at bounding box center [405, 57] width 8 height 8
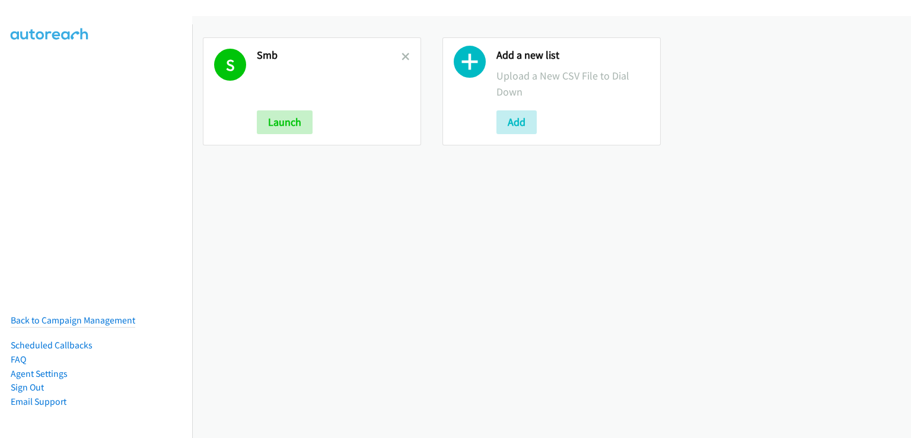
click at [403, 54] on icon at bounding box center [405, 57] width 8 height 8
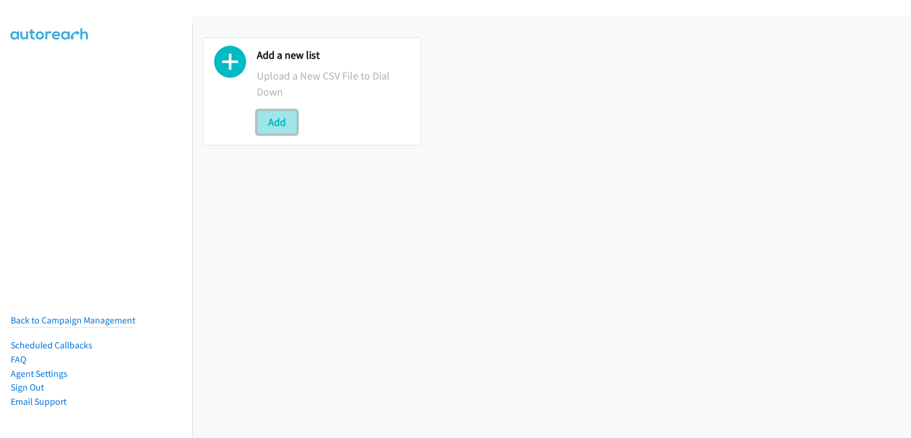
click at [284, 125] on button "Add" at bounding box center [277, 122] width 40 height 24
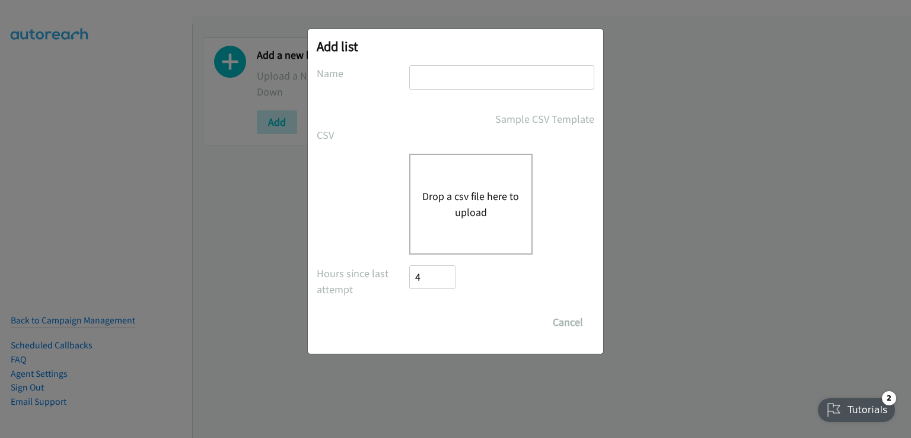
click at [486, 185] on div "Drop a csv file here to upload" at bounding box center [470, 204] width 123 height 101
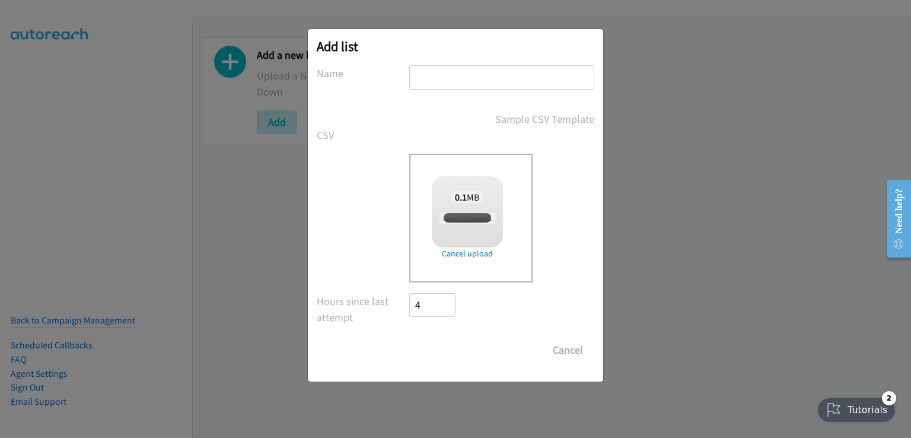
click at [496, 77] on input "text" at bounding box center [501, 77] width 185 height 24
checkbox input "true"
type input "a"
click at [596, 295] on div "Add list No phone fields were returned for that Report or List View Please uplo…" at bounding box center [455, 205] width 295 height 352
click at [467, 349] on input "Save List" at bounding box center [440, 350] width 62 height 24
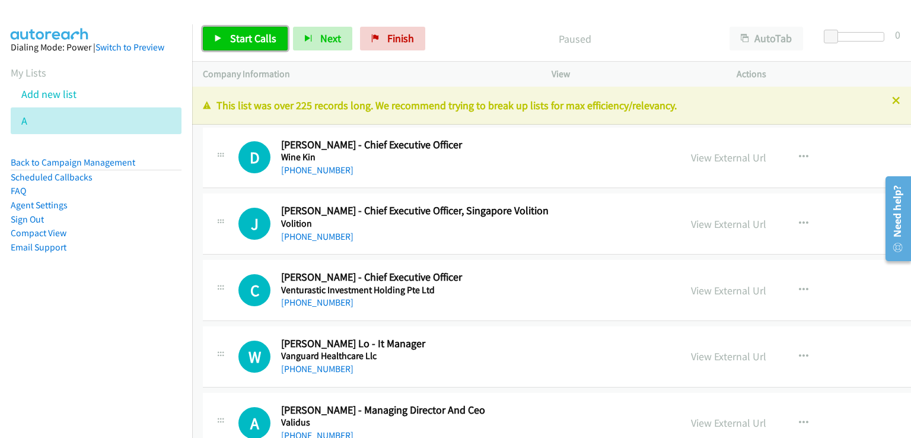
click at [256, 34] on span "Start Calls" at bounding box center [253, 38] width 46 height 14
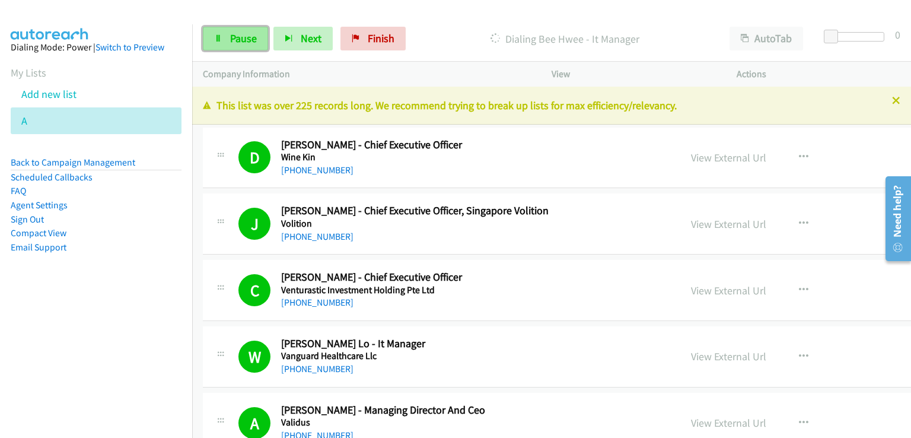
click at [232, 39] on span "Pause" at bounding box center [243, 38] width 27 height 14
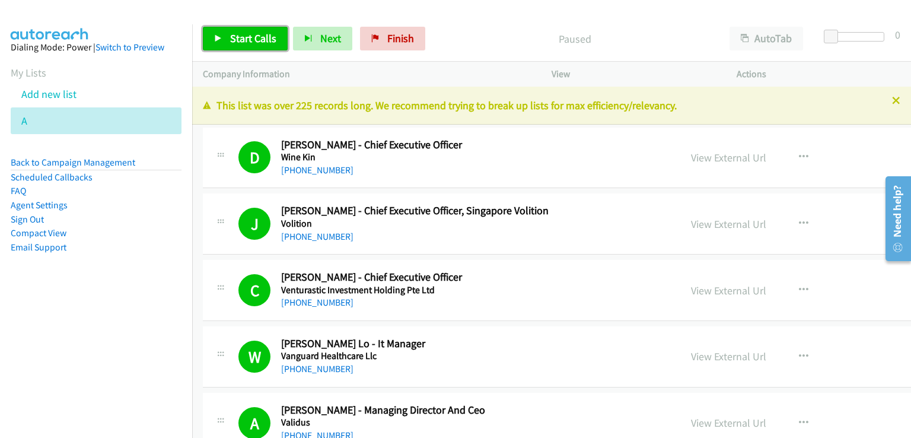
click at [232, 39] on span "Start Calls" at bounding box center [253, 38] width 46 height 14
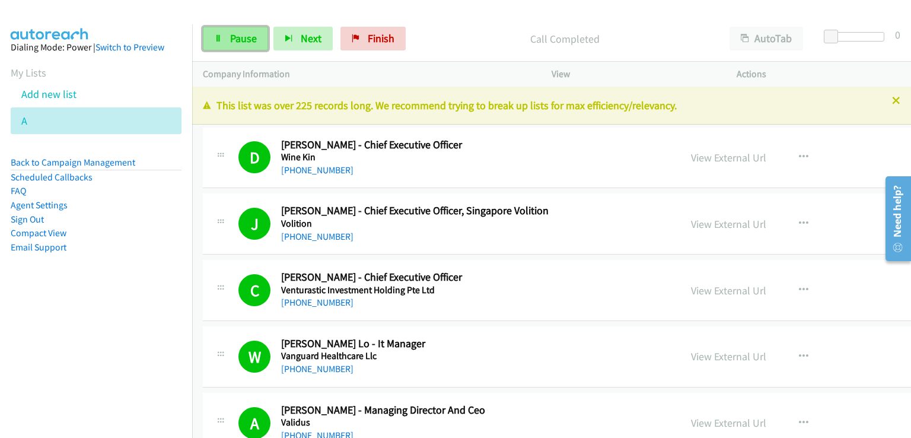
click at [242, 46] on link "Pause" at bounding box center [235, 39] width 65 height 24
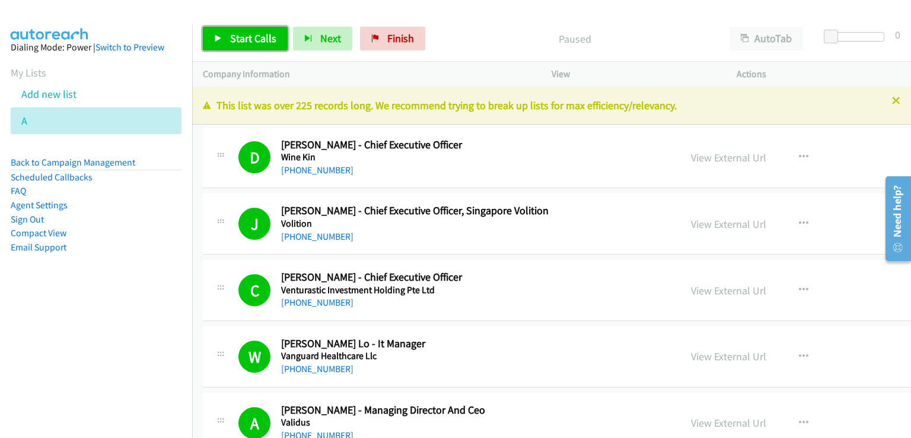
click at [242, 46] on link "Start Calls" at bounding box center [245, 39] width 85 height 24
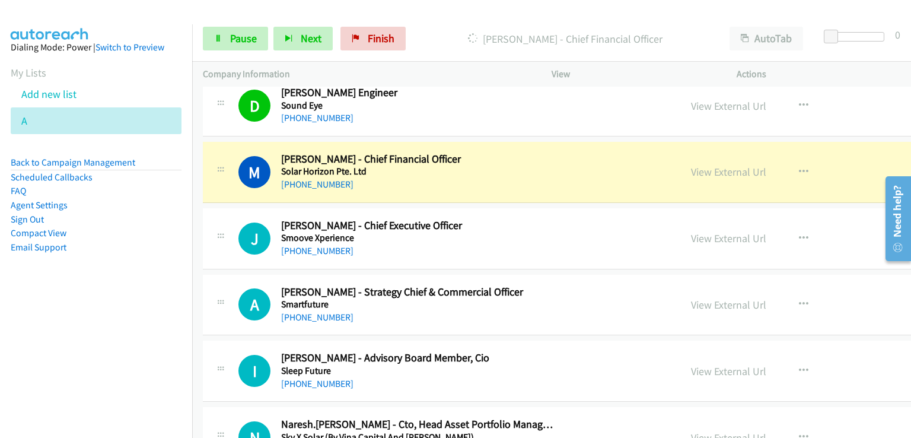
scroll to position [1186, 0]
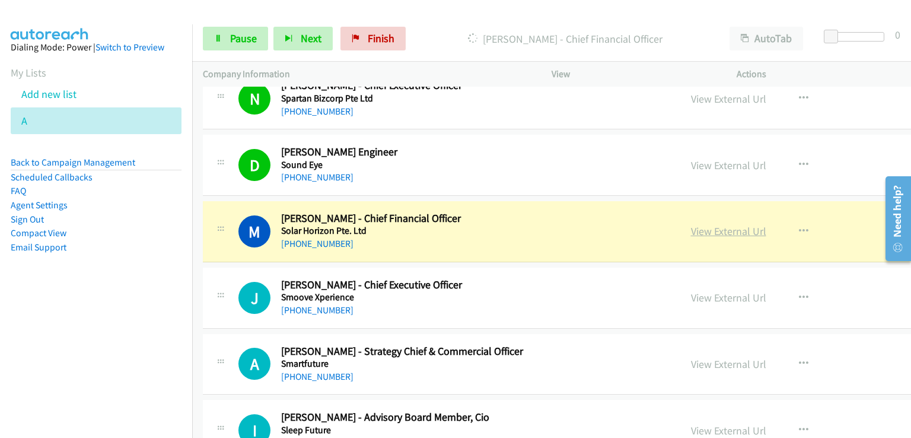
click at [691, 227] on link "View External Url" at bounding box center [728, 231] width 75 height 14
click at [250, 39] on span "Pause" at bounding box center [243, 38] width 27 height 14
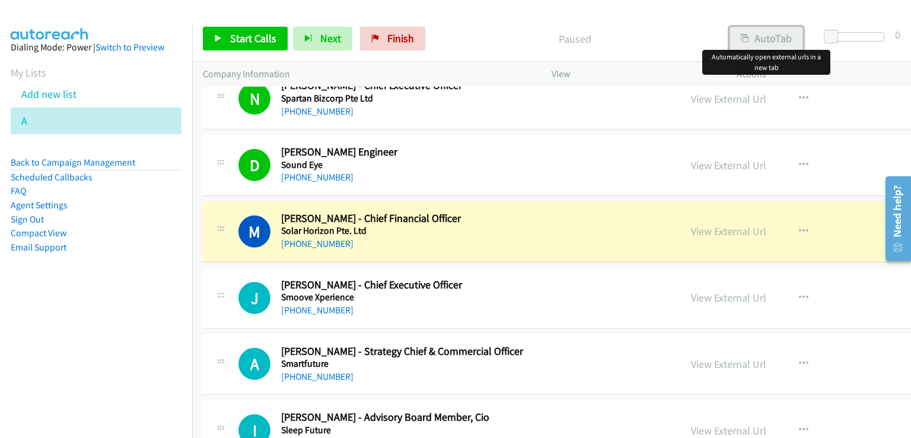
click at [780, 37] on button "AutoTab" at bounding box center [766, 39] width 74 height 24
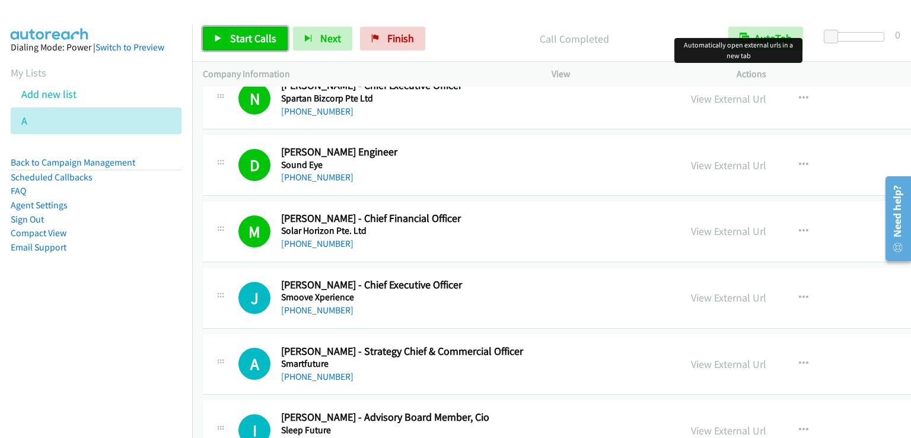
click at [249, 36] on span "Start Calls" at bounding box center [253, 38] width 46 height 14
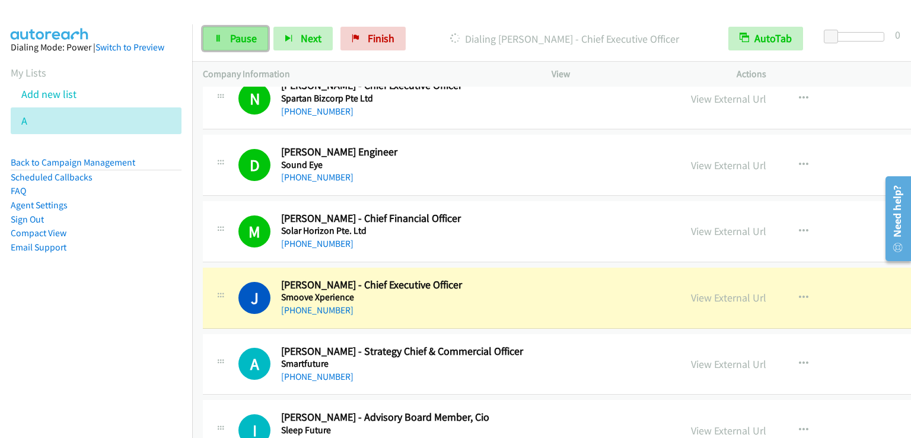
click at [246, 34] on span "Pause" at bounding box center [243, 38] width 27 height 14
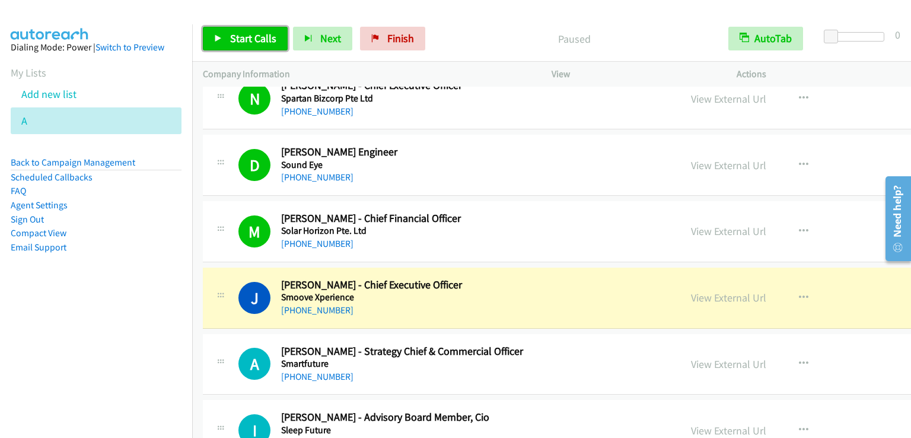
click at [246, 34] on span "Start Calls" at bounding box center [253, 38] width 46 height 14
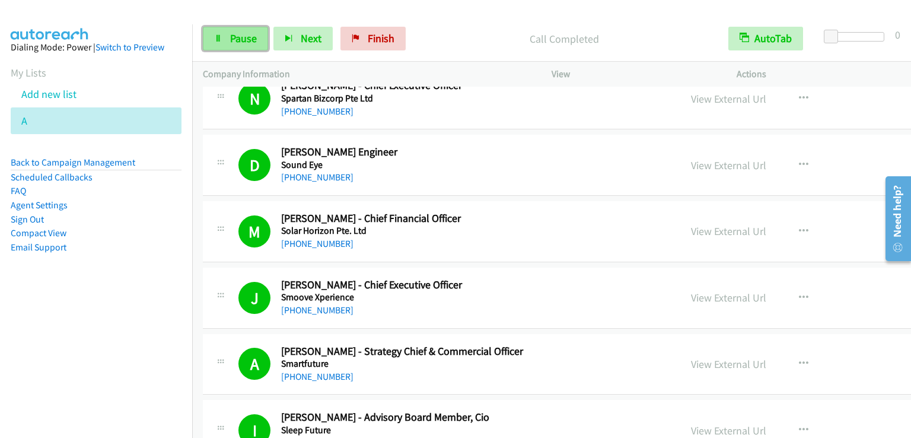
click at [230, 34] on span "Pause" at bounding box center [243, 38] width 27 height 14
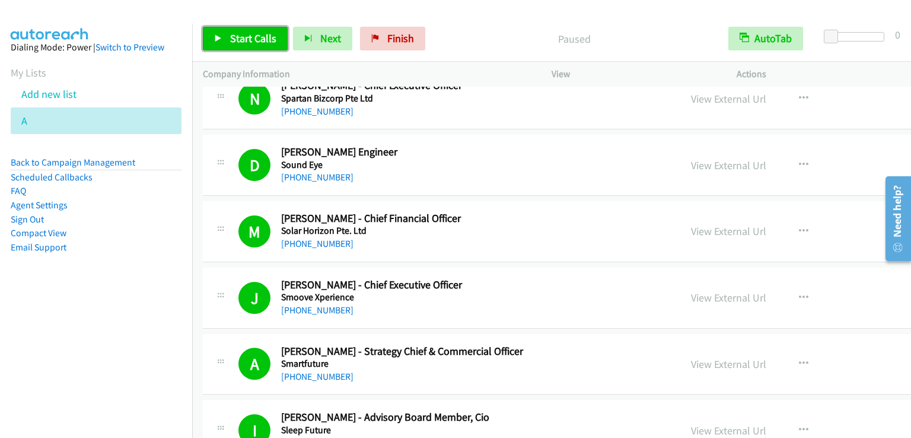
click at [230, 34] on span "Start Calls" at bounding box center [253, 38] width 46 height 14
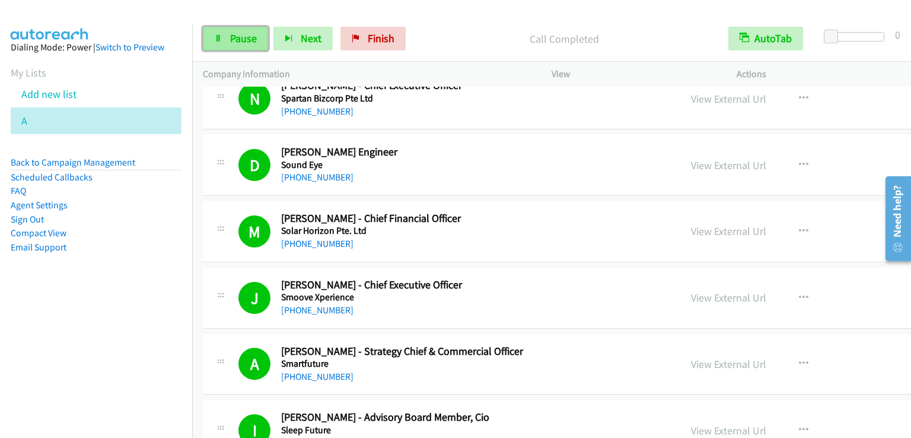
click at [252, 39] on span "Pause" at bounding box center [243, 38] width 27 height 14
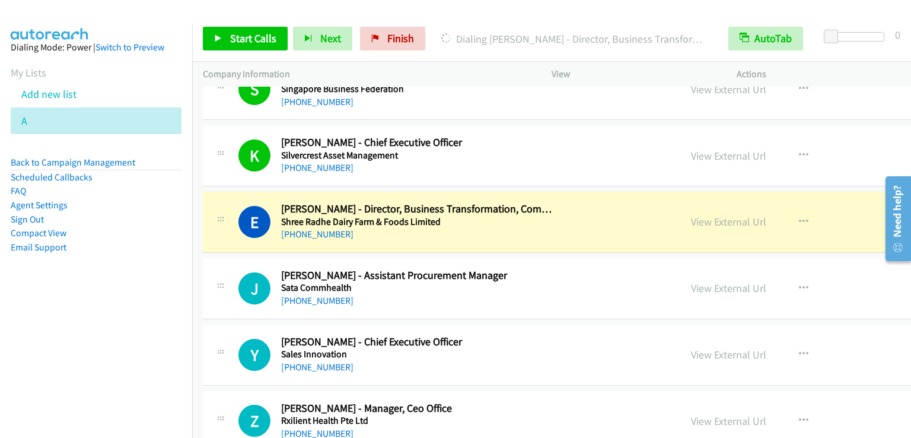
scroll to position [1838, 0]
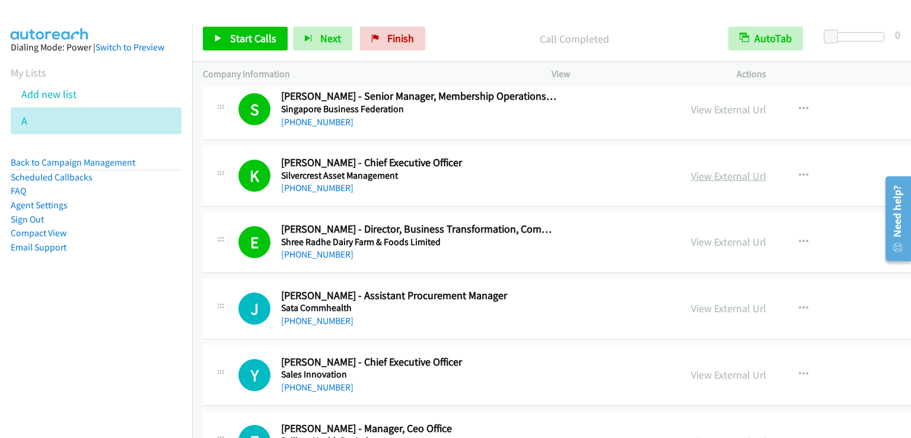
click at [691, 171] on link "View External Url" at bounding box center [728, 176] width 75 height 14
click at [249, 37] on span "Start Calls" at bounding box center [253, 38] width 46 height 14
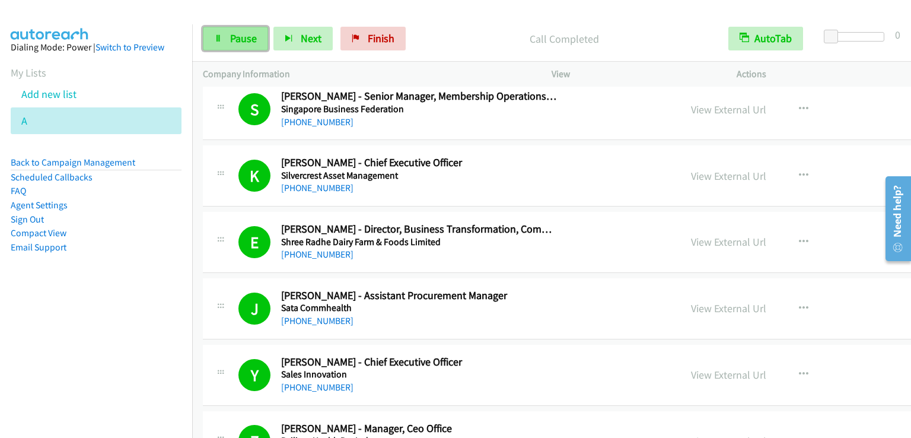
click at [235, 40] on span "Pause" at bounding box center [243, 38] width 27 height 14
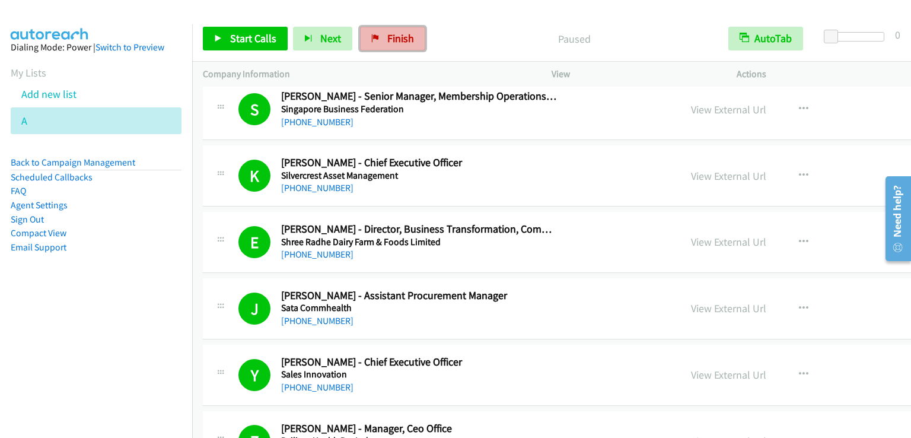
click at [396, 35] on span "Finish" at bounding box center [400, 38] width 27 height 14
